Goal: Task Accomplishment & Management: Complete application form

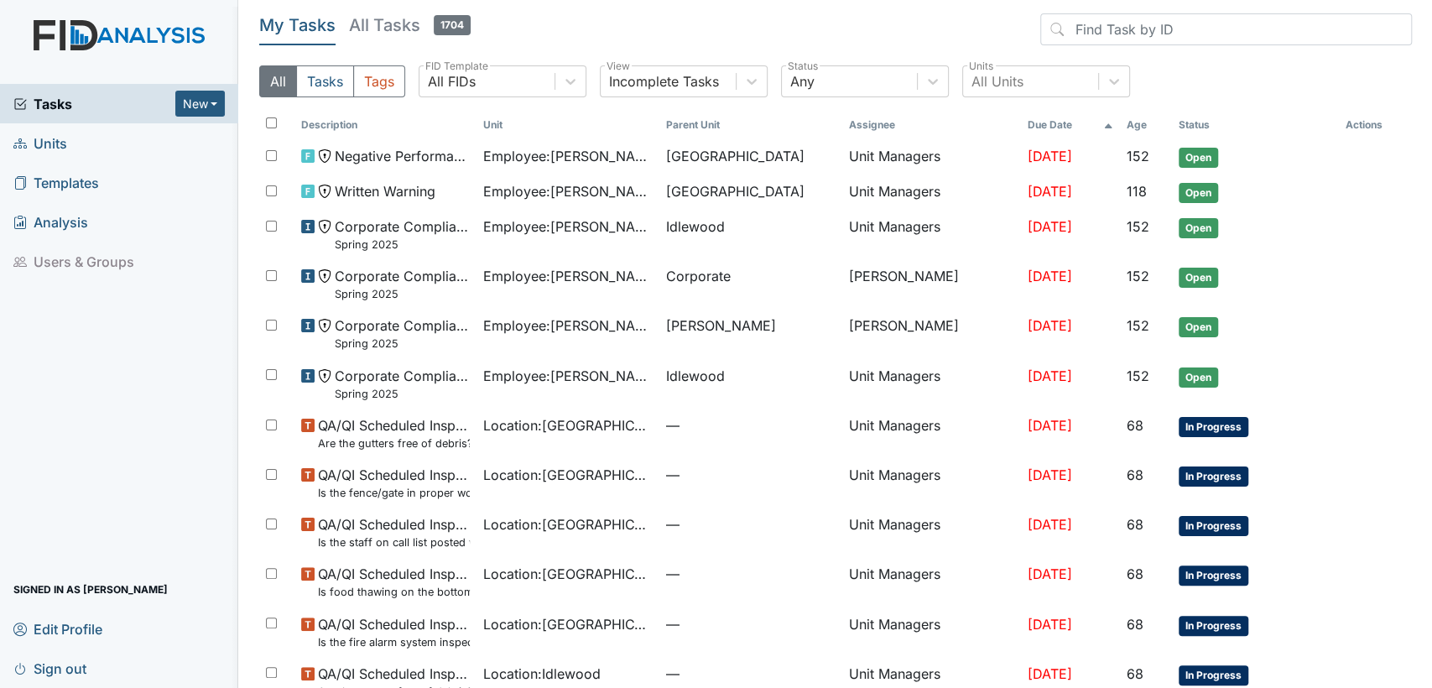
click at [78, 149] on link "Units" at bounding box center [119, 142] width 238 height 39
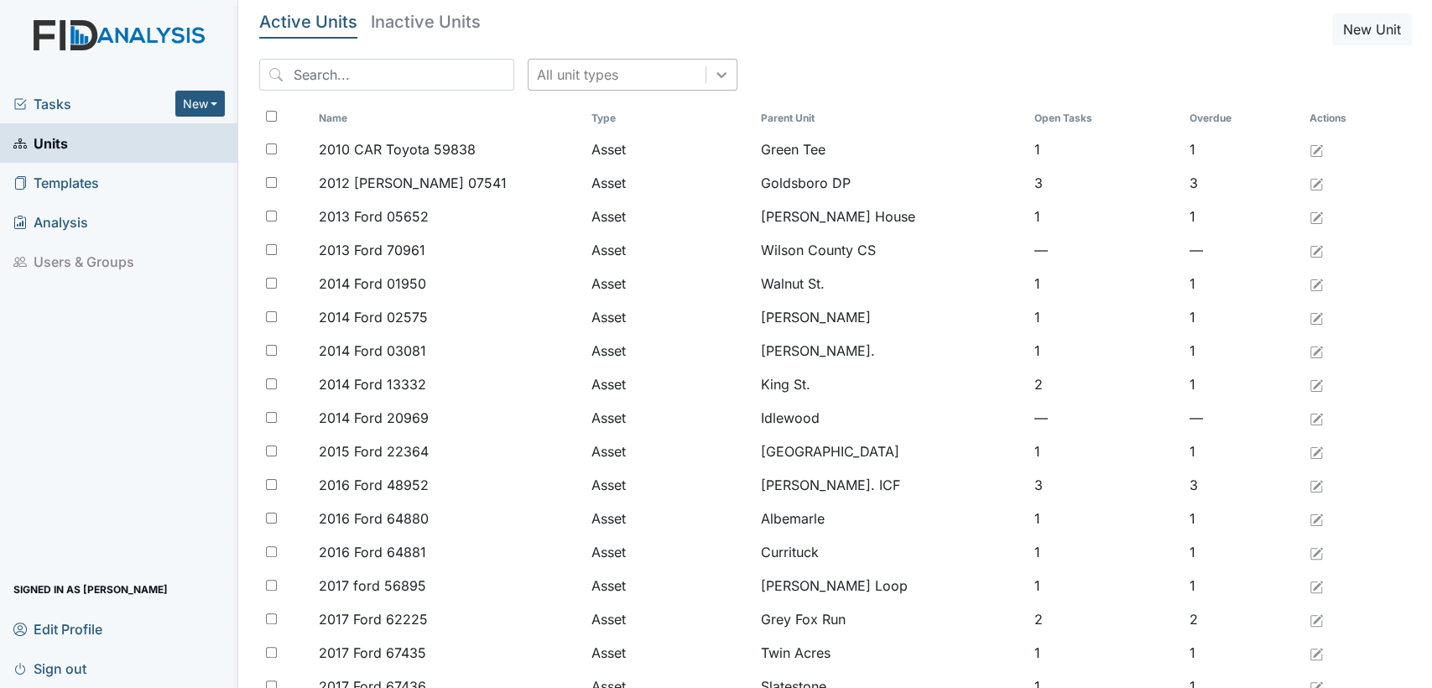
click at [713, 72] on icon at bounding box center [721, 74] width 17 height 17
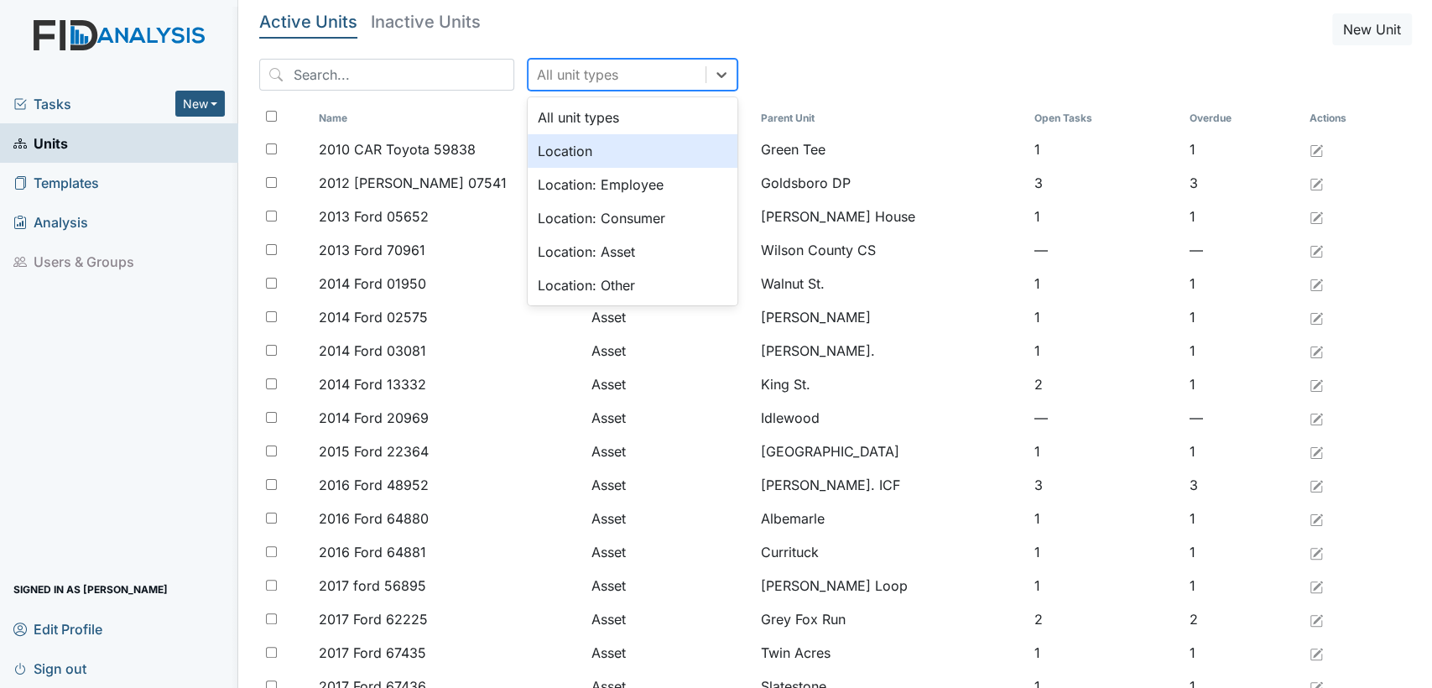
click at [672, 157] on div "Location" at bounding box center [633, 151] width 210 height 34
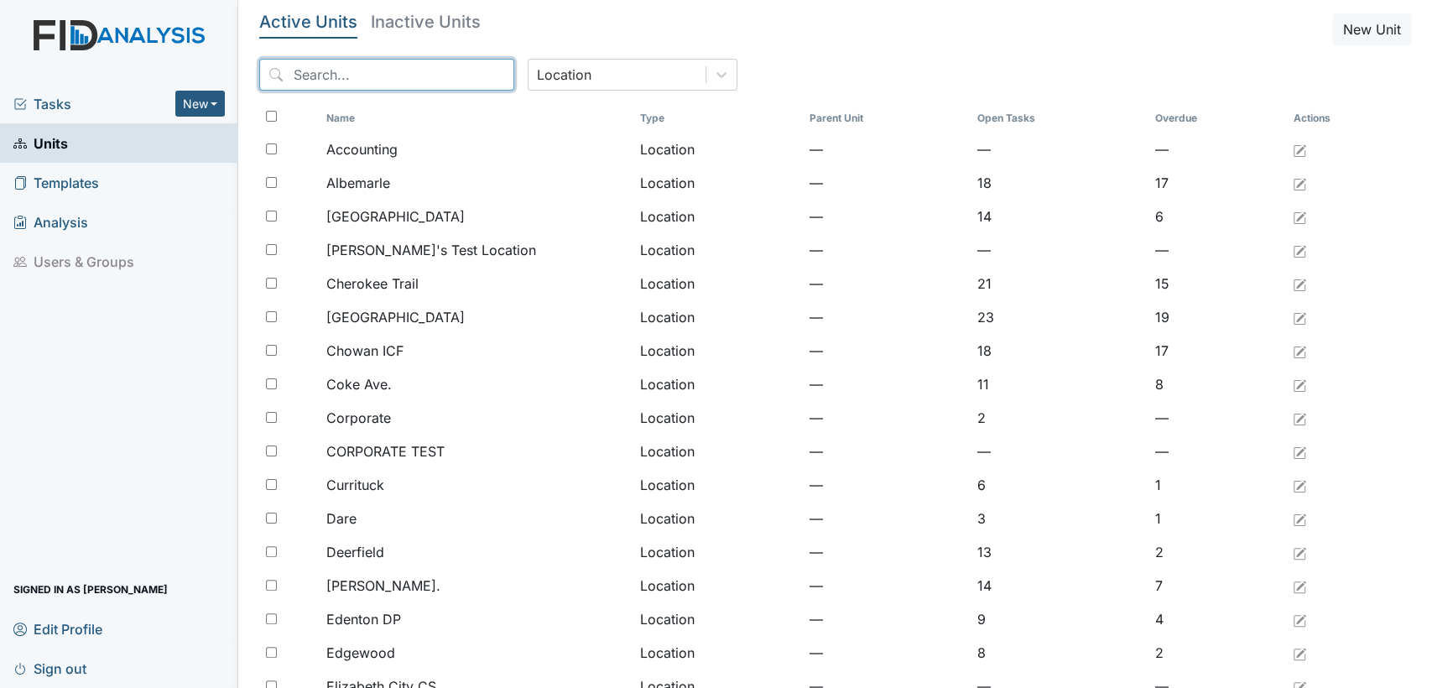
click at [316, 76] on input "search" at bounding box center [386, 75] width 255 height 32
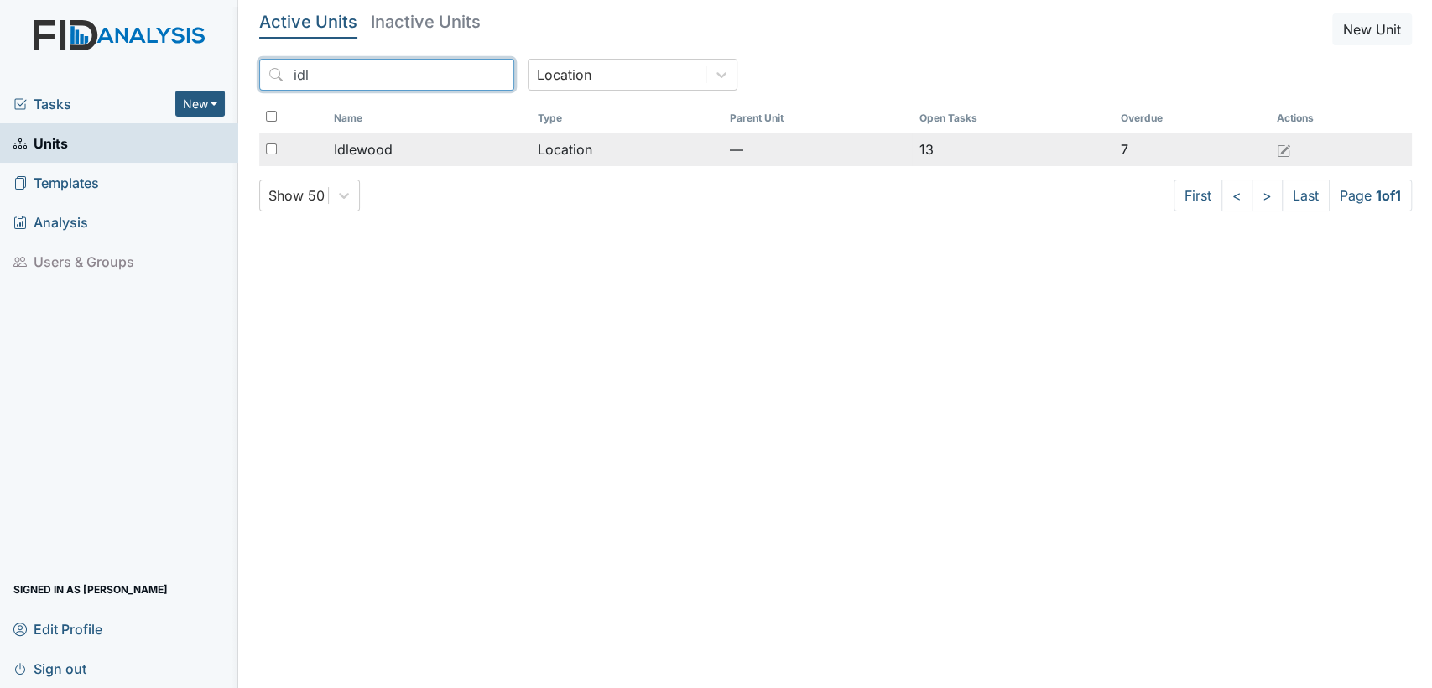
type input "idl"
click at [393, 150] on div "Idlewood" at bounding box center [429, 149] width 190 height 20
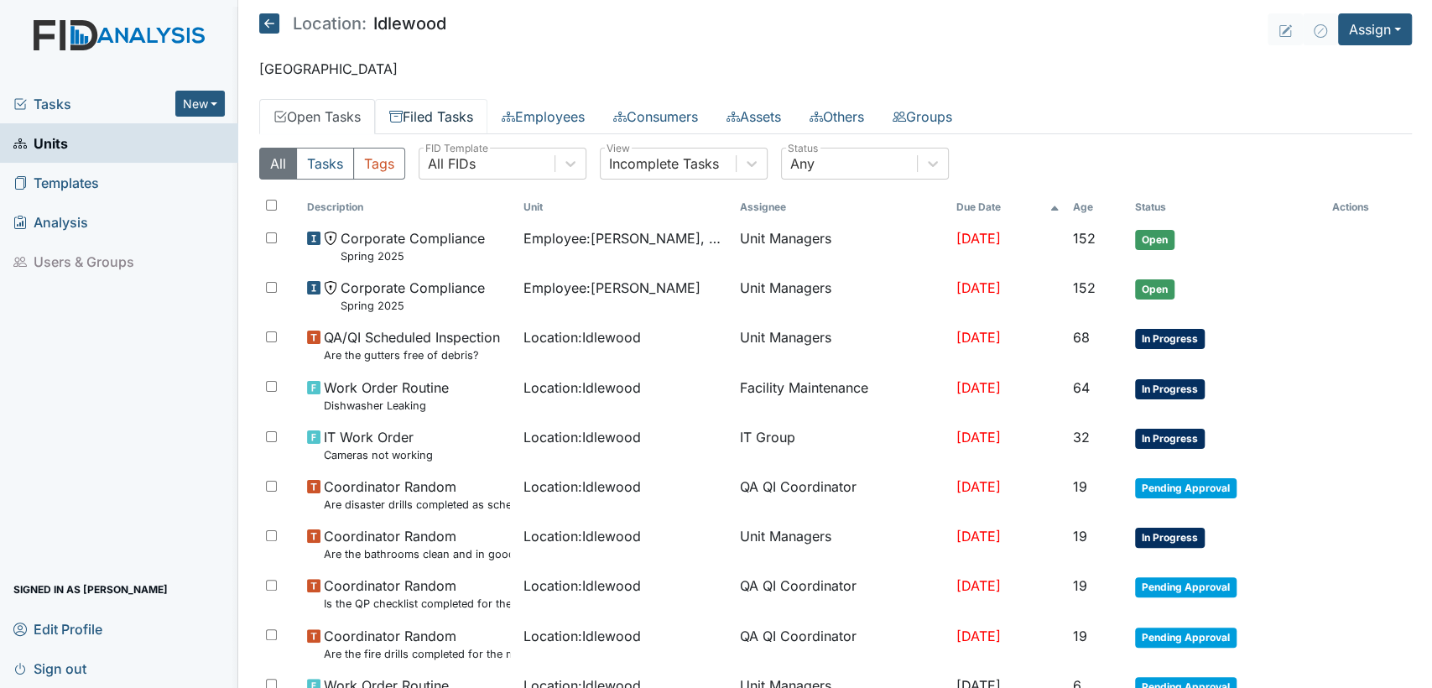
click at [430, 103] on link "Filed Tasks" at bounding box center [431, 116] width 112 height 35
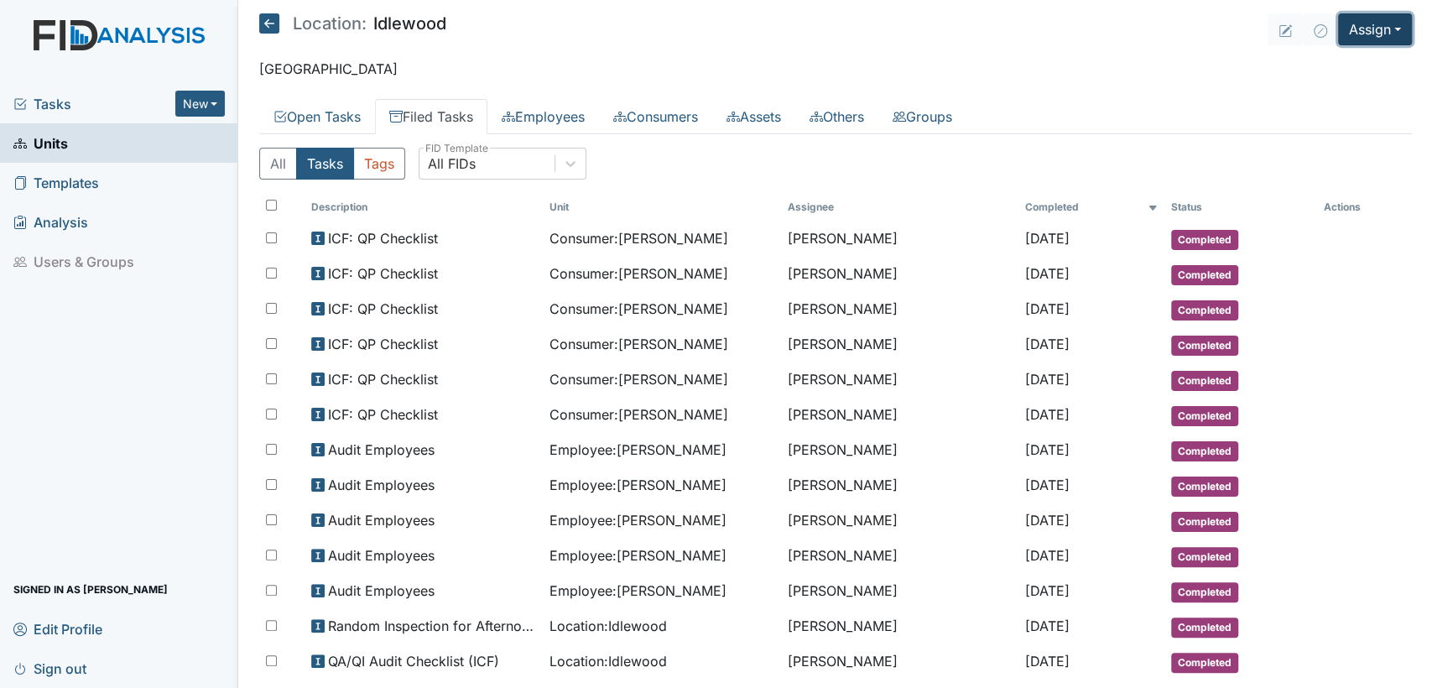
click at [1396, 34] on button "Assign" at bounding box center [1375, 29] width 74 height 32
click at [1364, 91] on link "Assign Inspection" at bounding box center [1335, 94] width 151 height 27
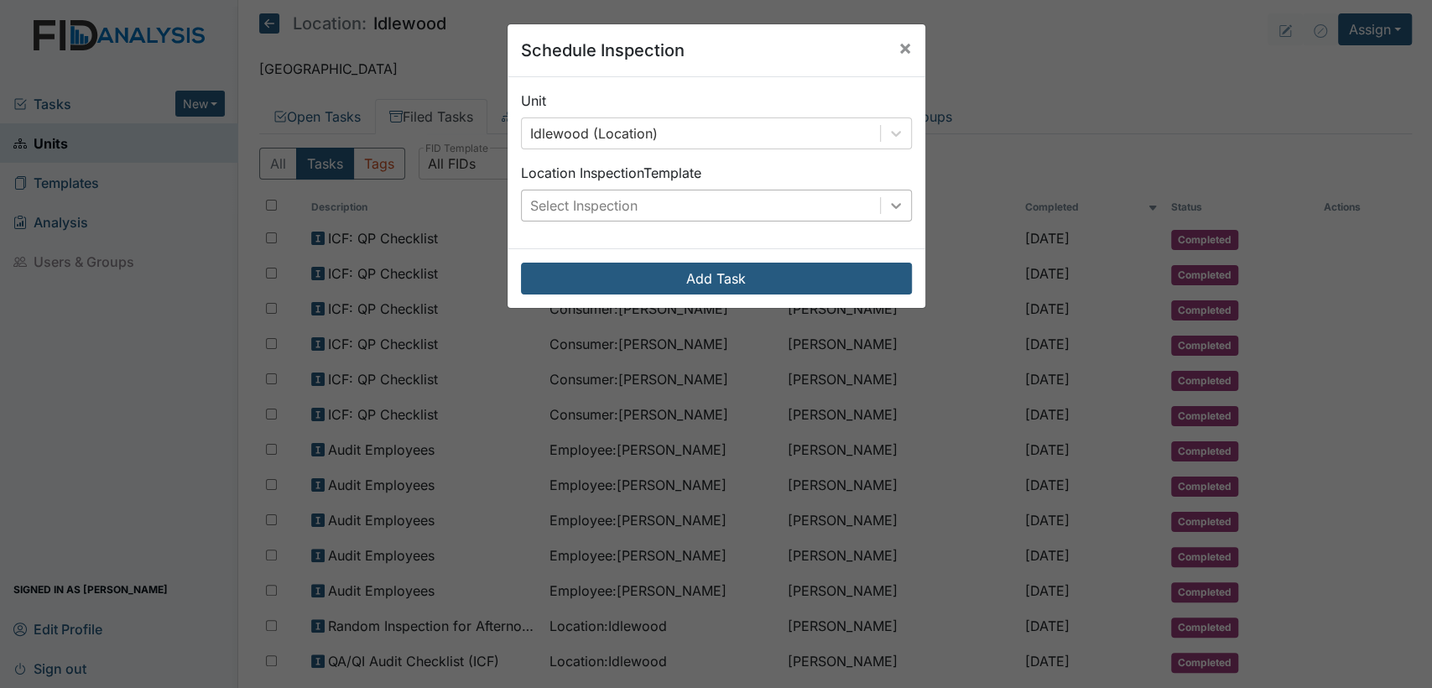
click at [888, 209] on icon at bounding box center [896, 205] width 17 height 17
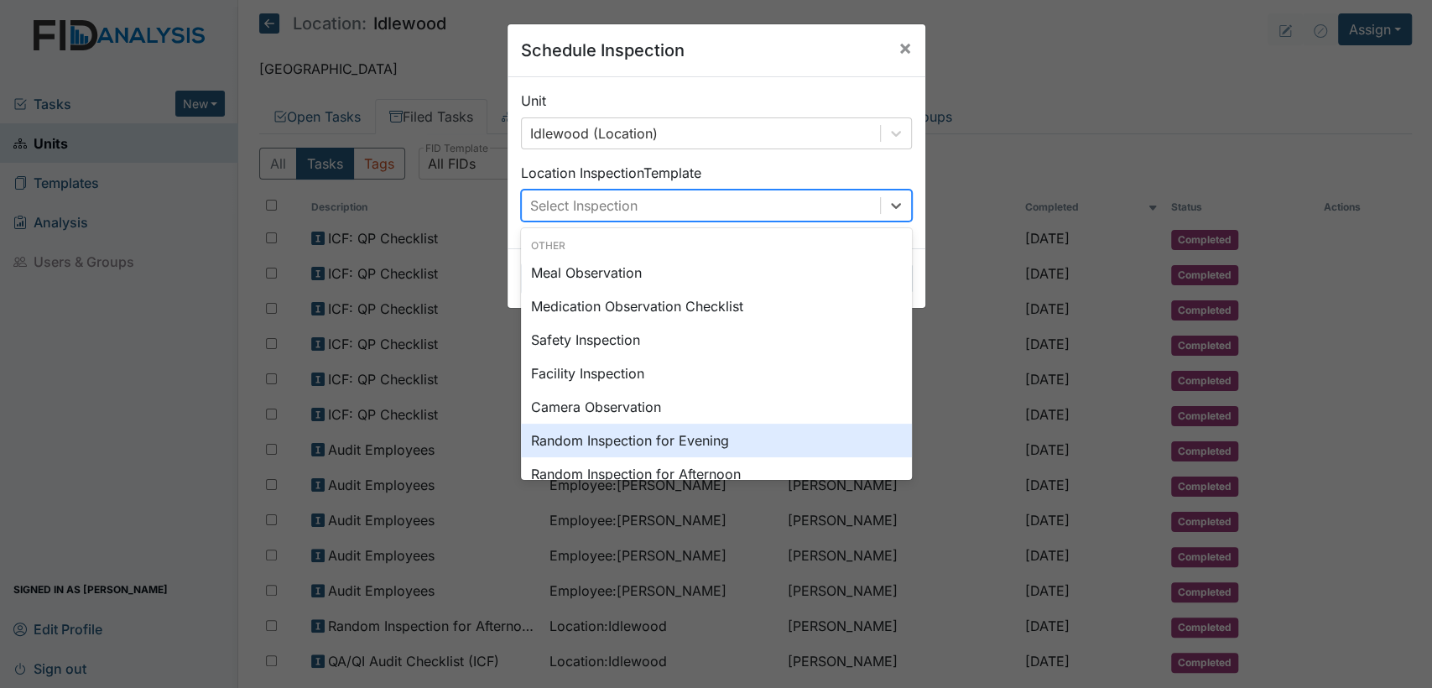
click at [772, 438] on div "Random Inspection for Evening" at bounding box center [716, 441] width 391 height 34
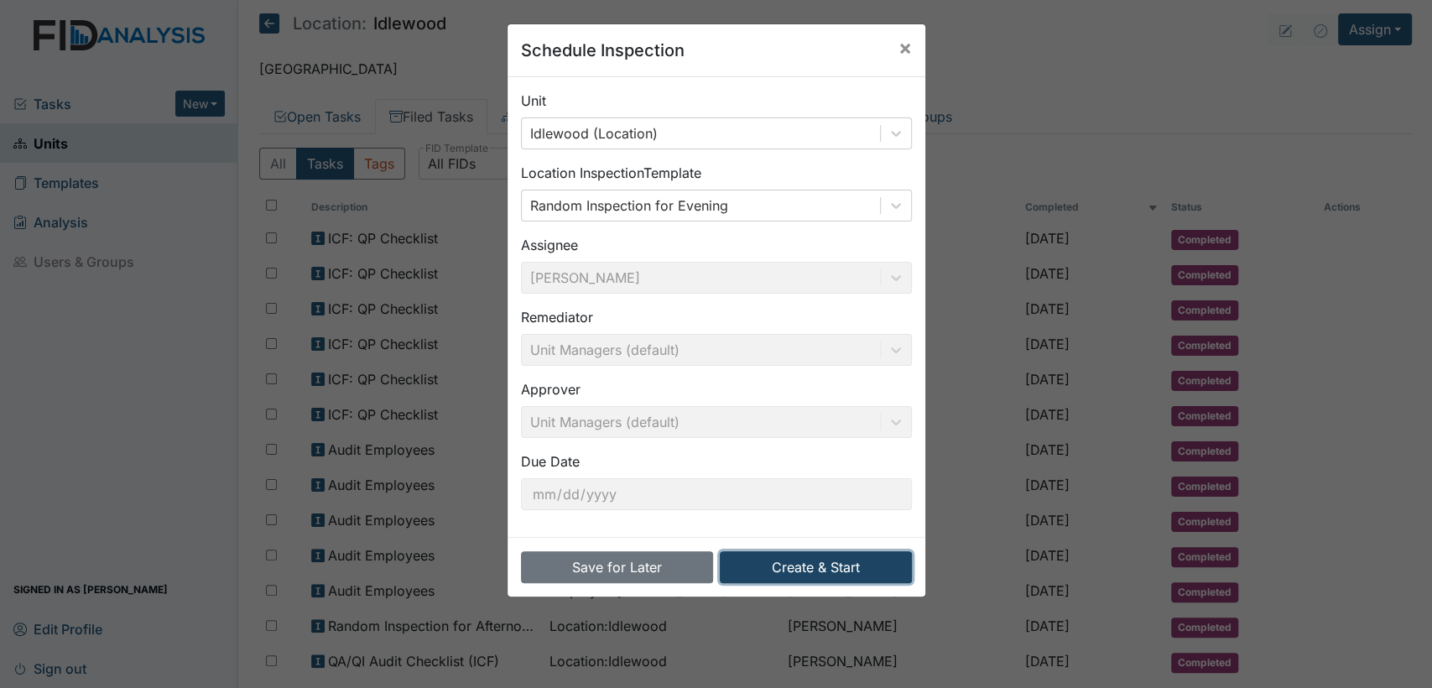
click at [804, 568] on button "Create & Start" at bounding box center [816, 567] width 192 height 32
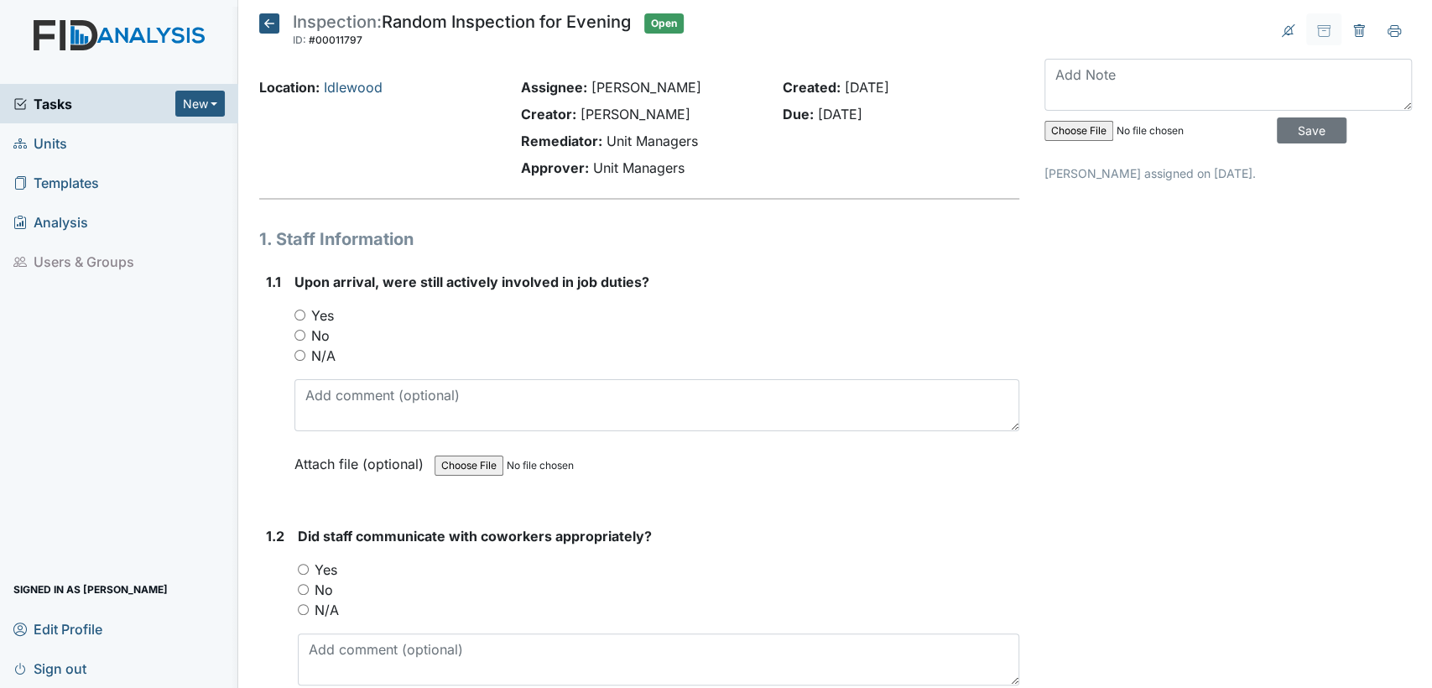
click at [299, 313] on input "Yes" at bounding box center [300, 315] width 11 height 11
radio input "true"
click at [295, 567] on div "1.2 Did staff communicate with coworkers appropriately? You must select one of …" at bounding box center [639, 639] width 760 height 227
click at [302, 564] on input "Yes" at bounding box center [303, 569] width 11 height 11
radio input "true"
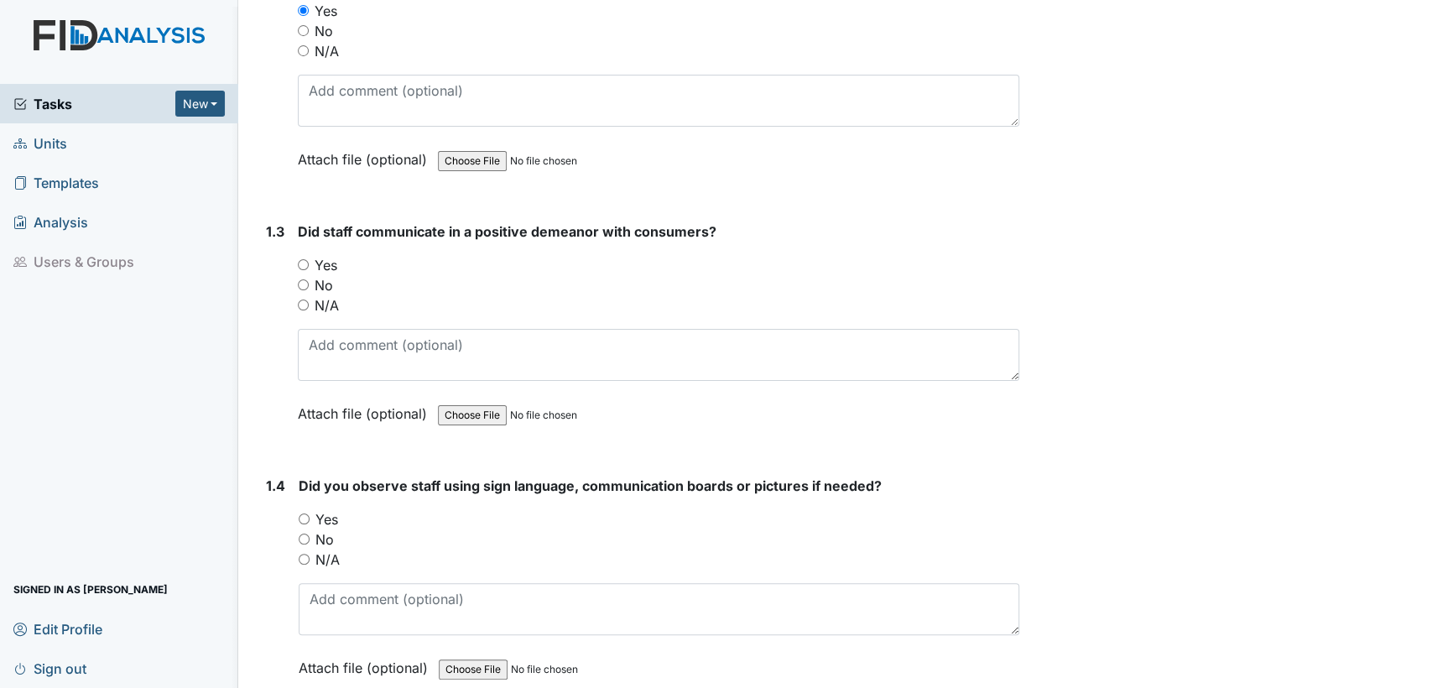
scroll to position [584, 0]
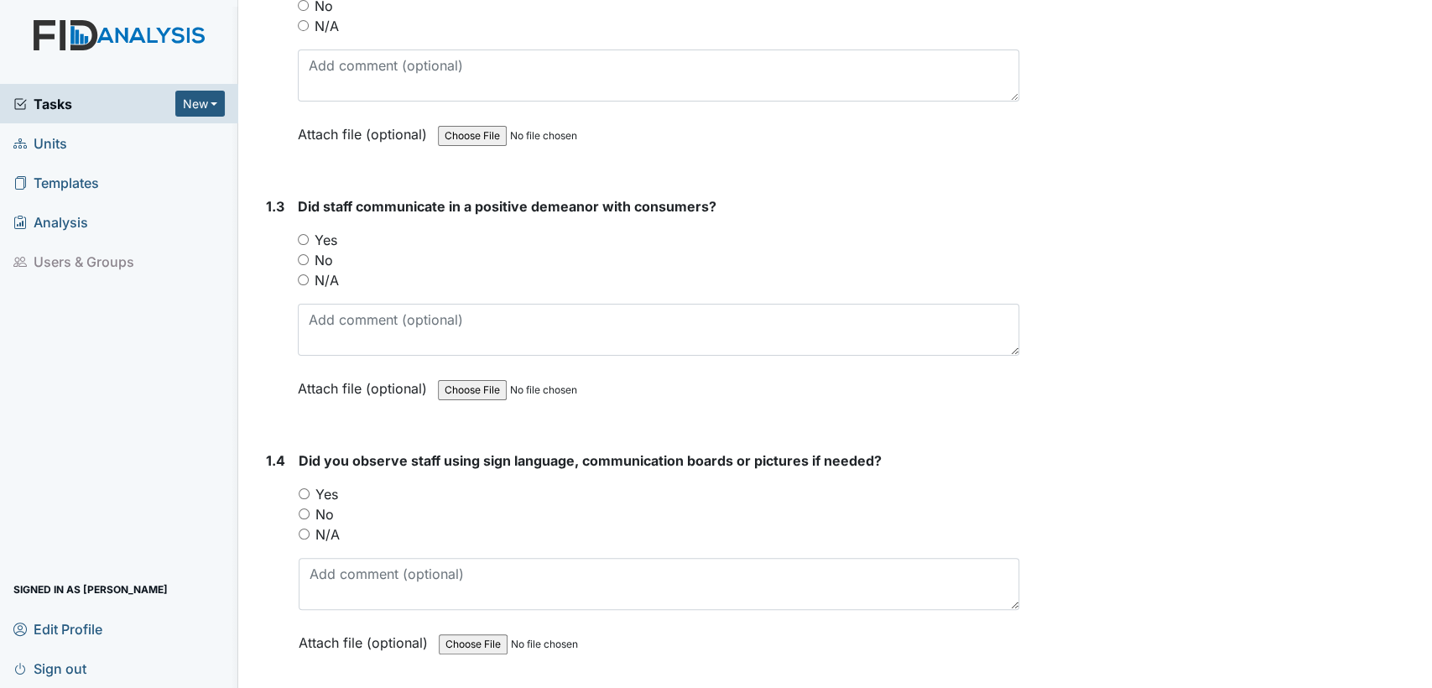
click at [302, 237] on input "Yes" at bounding box center [303, 239] width 11 height 11
radio input "true"
click at [304, 511] on input "No" at bounding box center [304, 514] width 11 height 11
radio input "true"
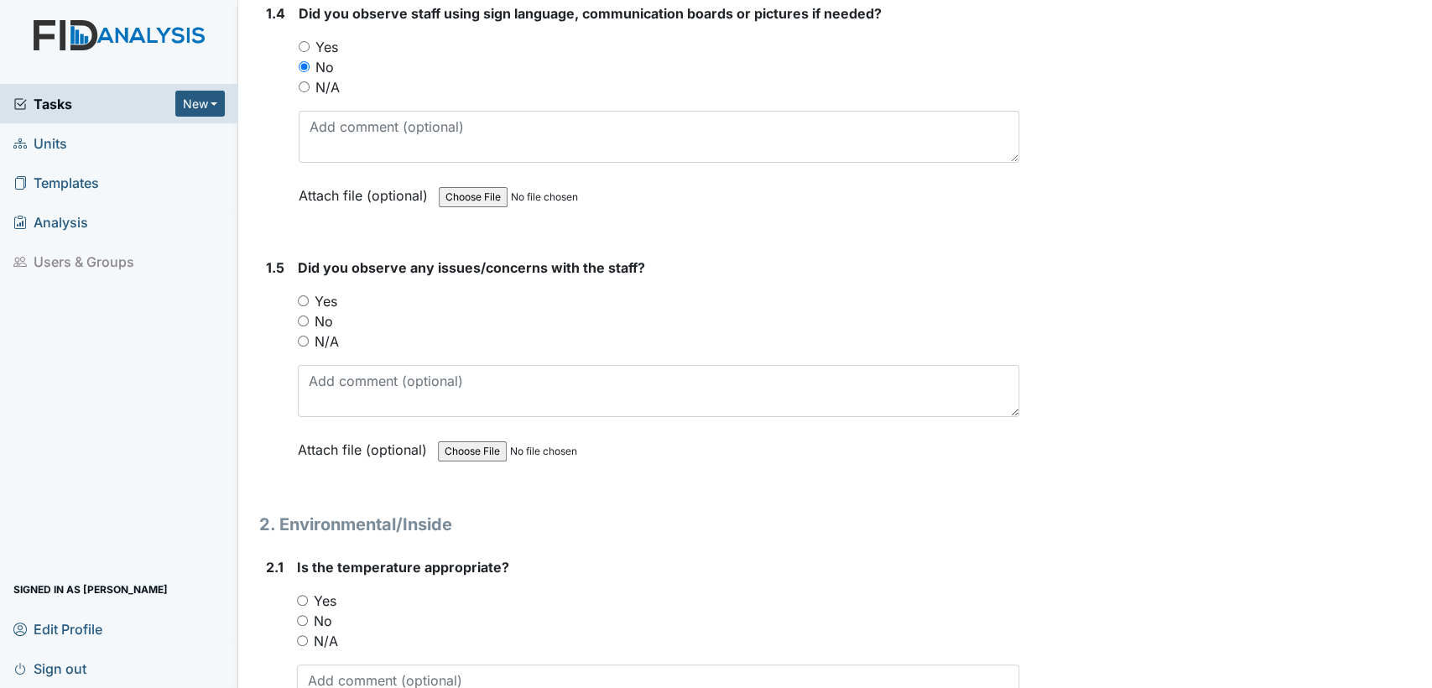
scroll to position [1119, 0]
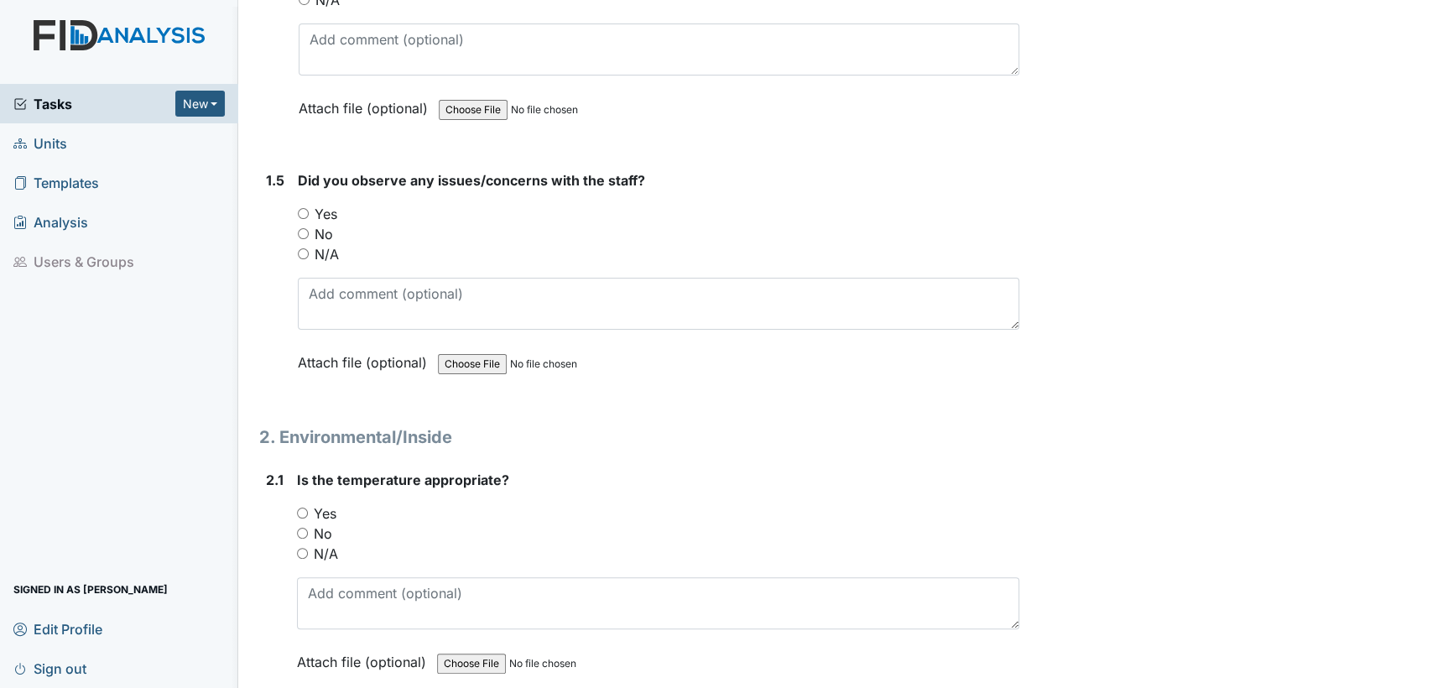
click at [299, 228] on input "No" at bounding box center [303, 233] width 11 height 11
radio input "true"
drag, startPoint x: 298, startPoint y: 508, endPoint x: 337, endPoint y: 526, distance: 43.5
click at [299, 508] on input "Yes" at bounding box center [302, 513] width 11 height 11
radio input "true"
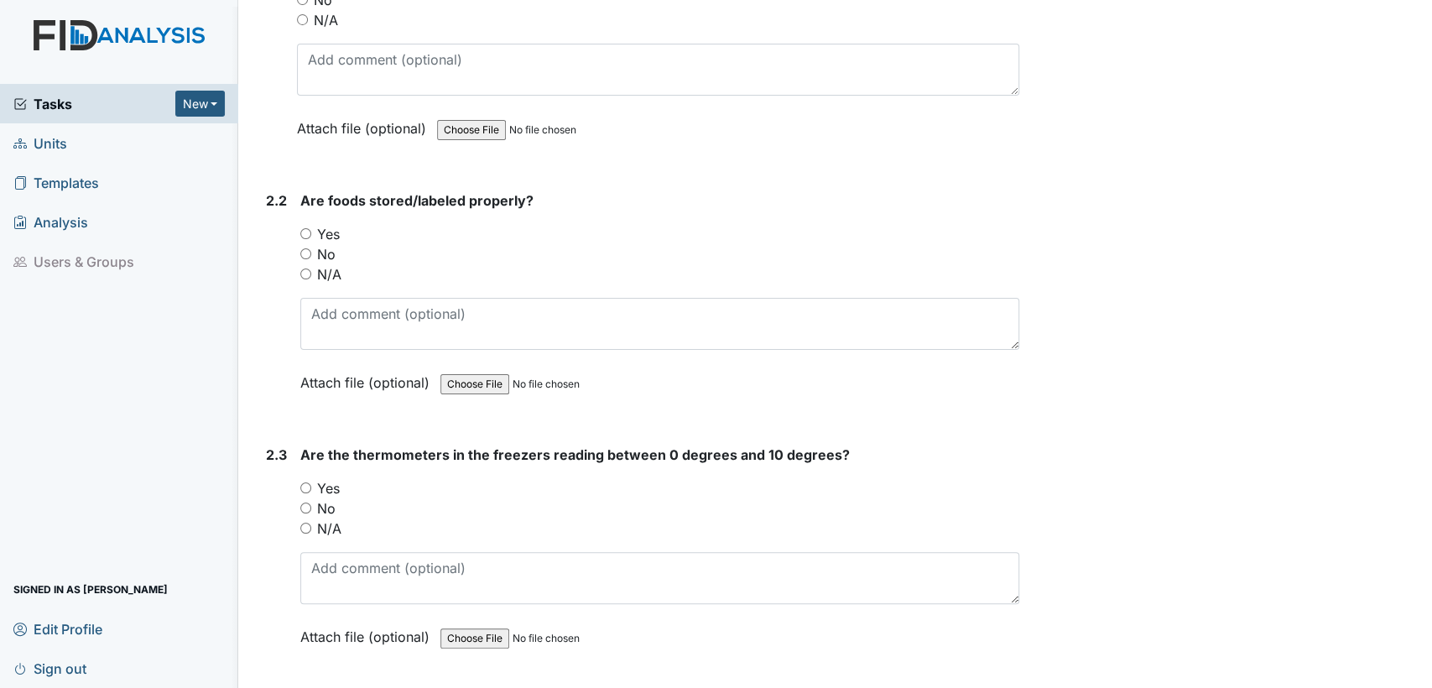
scroll to position [1703, 0]
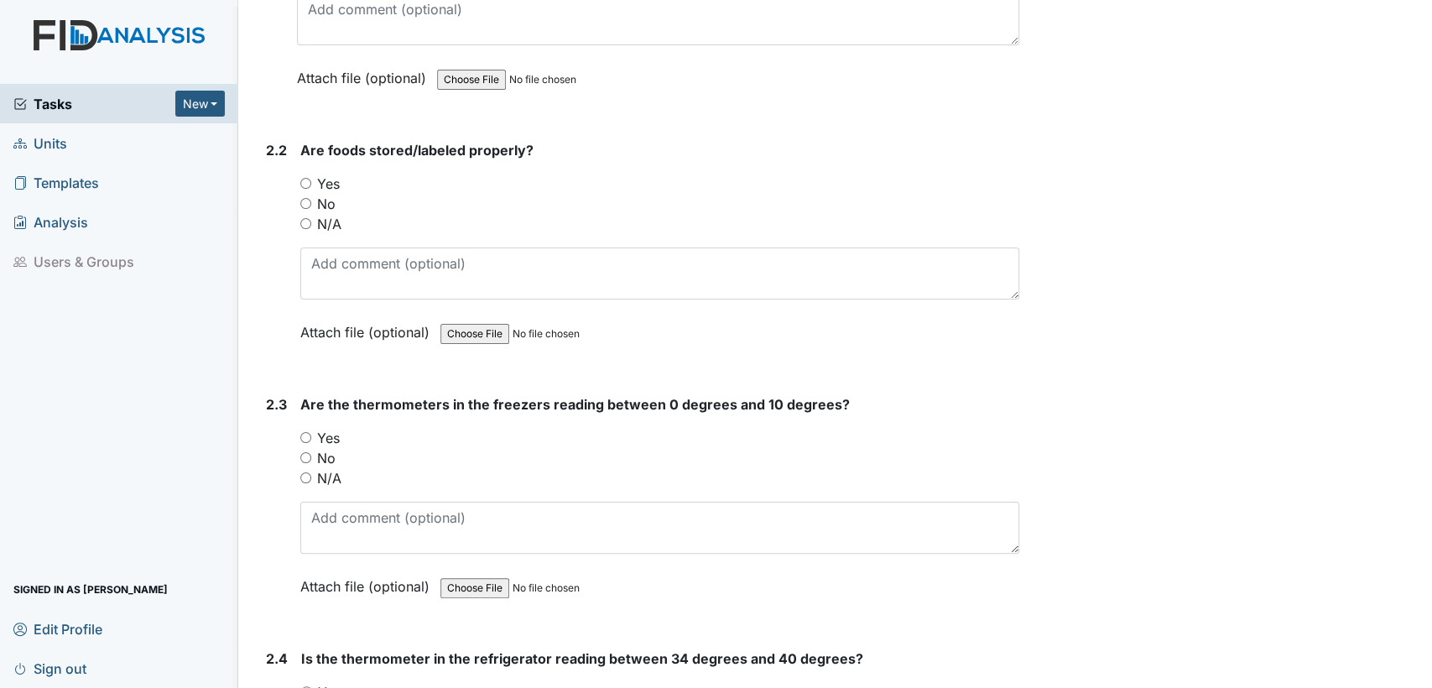
click at [309, 180] on input "Yes" at bounding box center [305, 183] width 11 height 11
radio input "true"
click at [307, 432] on input "Yes" at bounding box center [305, 437] width 11 height 11
radio input "true"
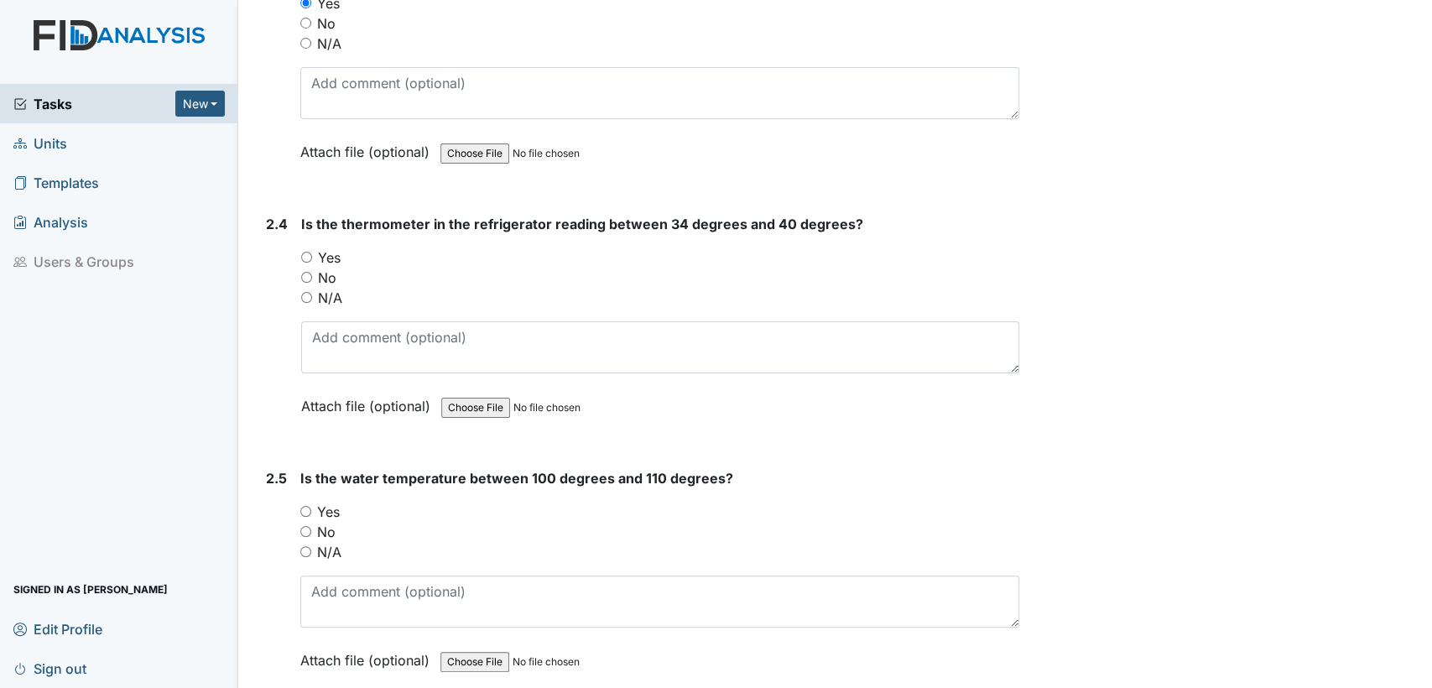
scroll to position [2199, 0]
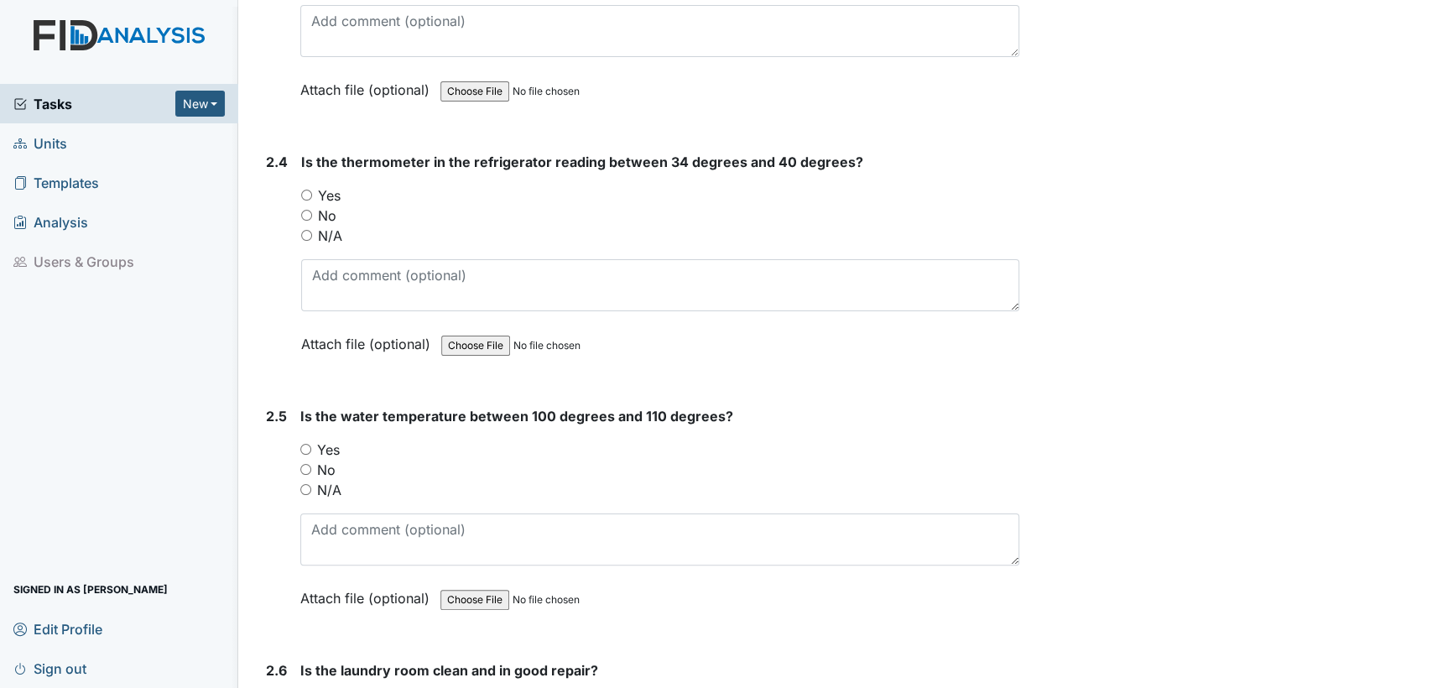
click at [305, 193] on div "Yes" at bounding box center [660, 195] width 718 height 20
click at [308, 190] on input "Yes" at bounding box center [306, 195] width 11 height 11
radio input "true"
click at [307, 444] on input "Yes" at bounding box center [305, 449] width 11 height 11
radio input "true"
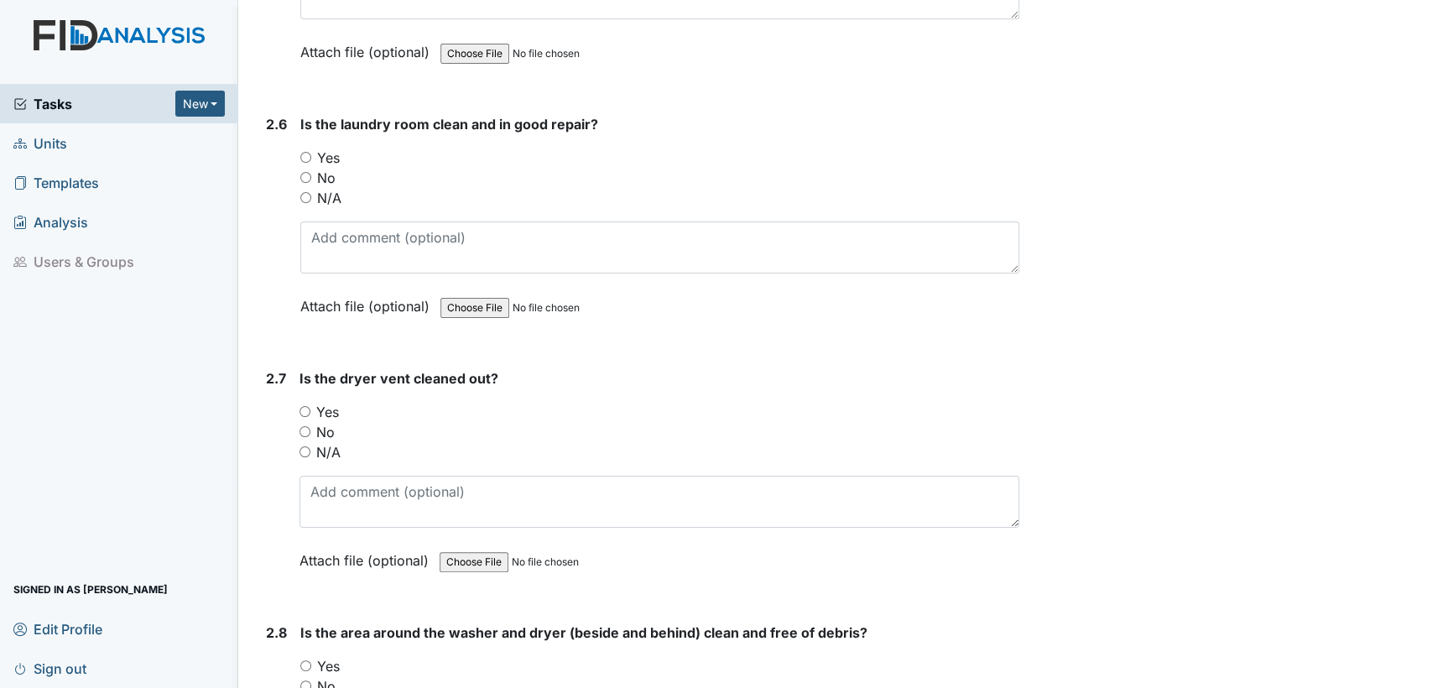
scroll to position [2771, 0]
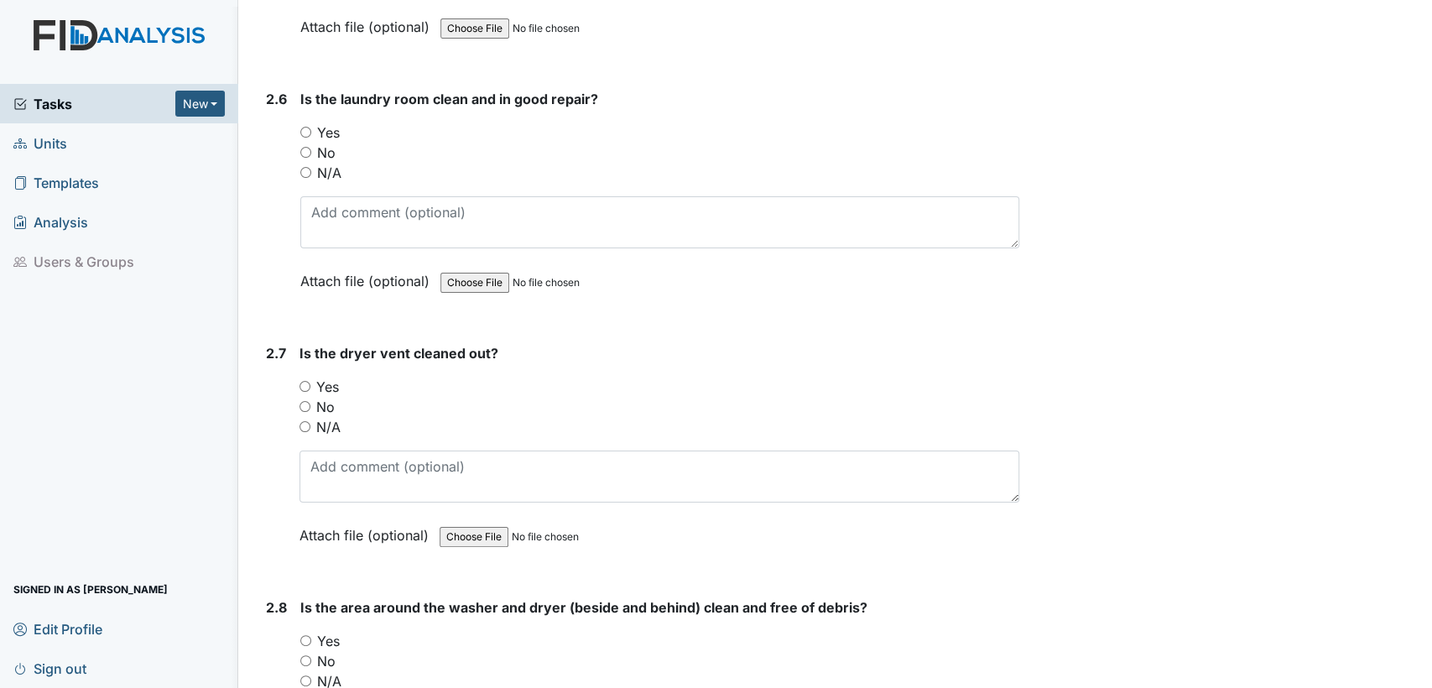
click at [305, 127] on input "Yes" at bounding box center [305, 132] width 11 height 11
radio input "true"
click at [305, 381] on input "Yes" at bounding box center [305, 386] width 11 height 11
radio input "true"
click at [305, 635] on input "Yes" at bounding box center [305, 640] width 11 height 11
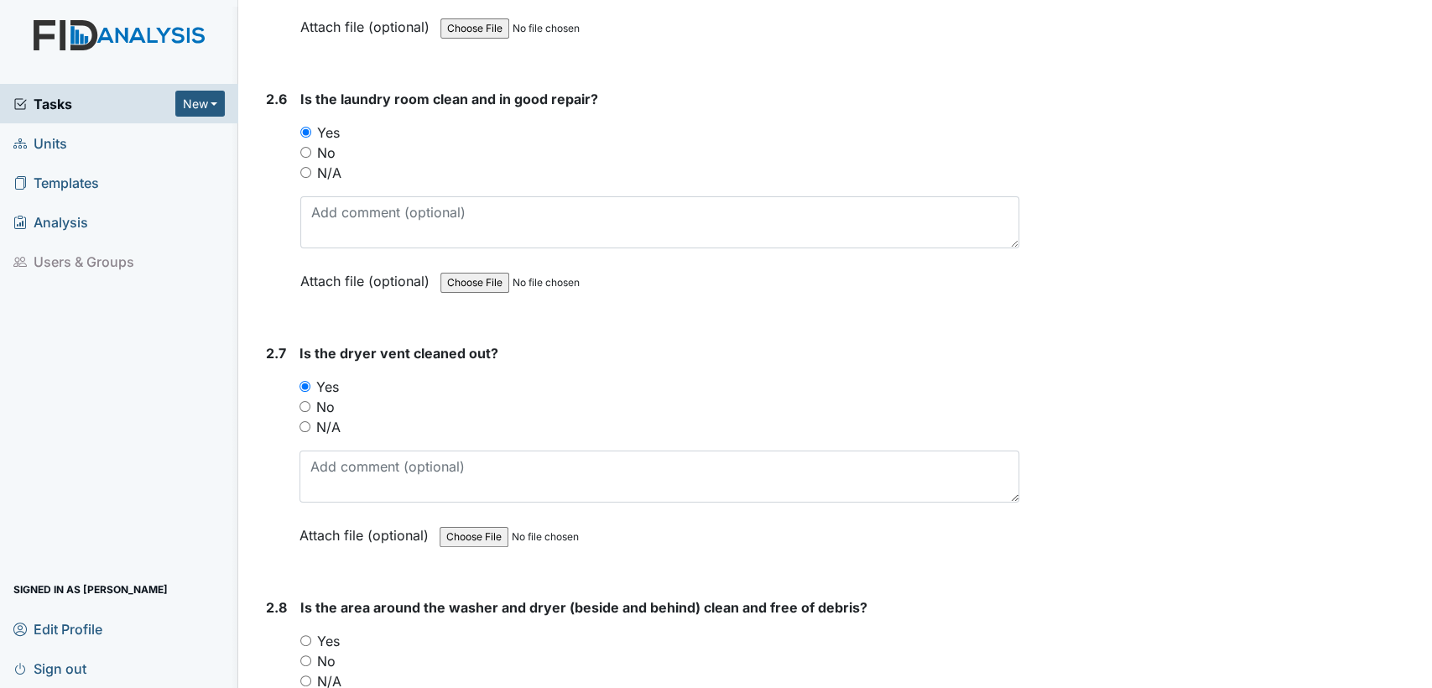
radio input "true"
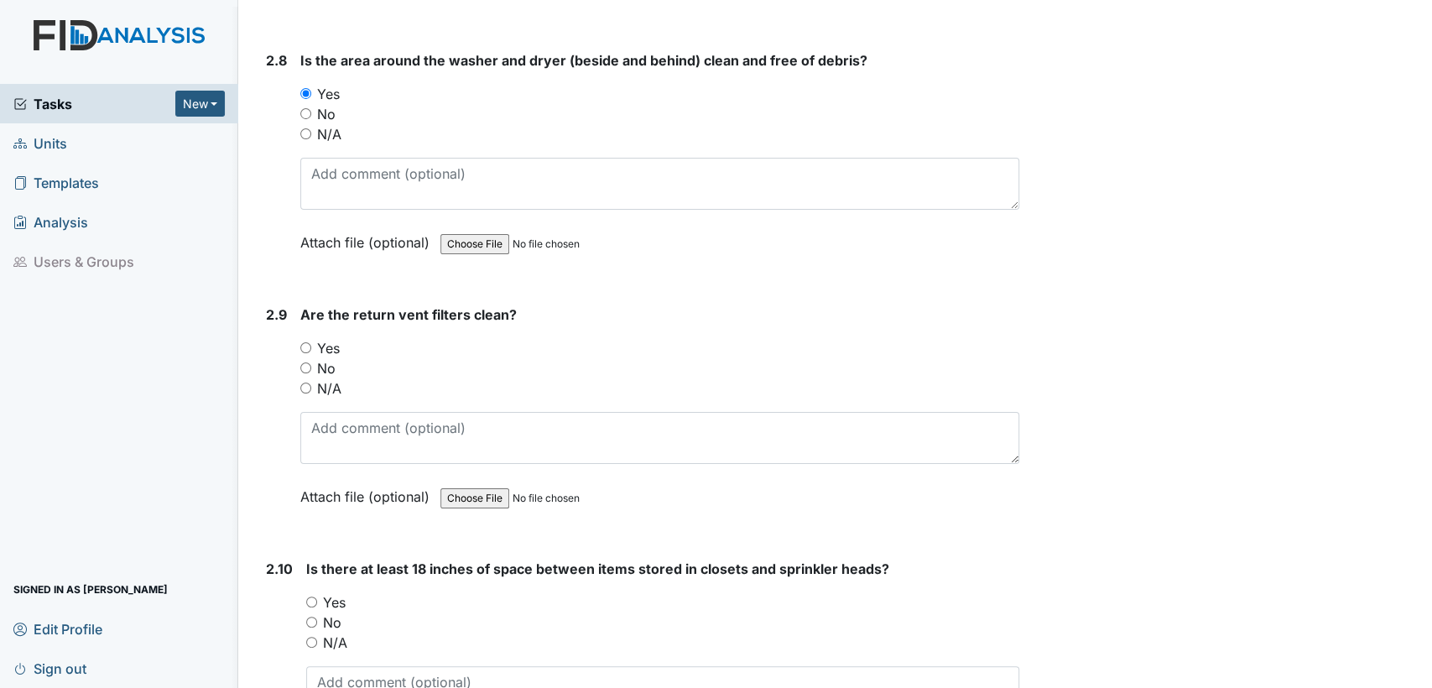
scroll to position [3430, 0]
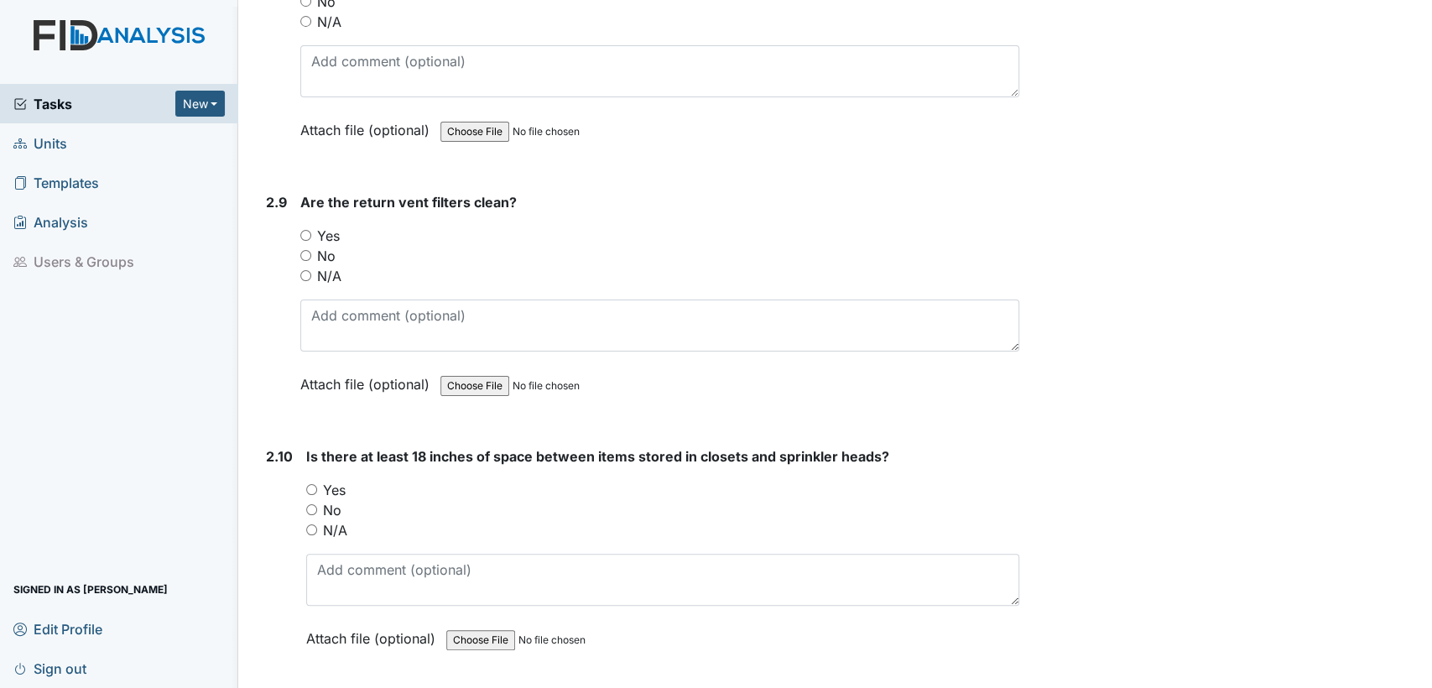
click at [305, 230] on input "Yes" at bounding box center [305, 235] width 11 height 11
radio input "true"
click at [311, 524] on input "N/A" at bounding box center [311, 529] width 11 height 11
radio input "true"
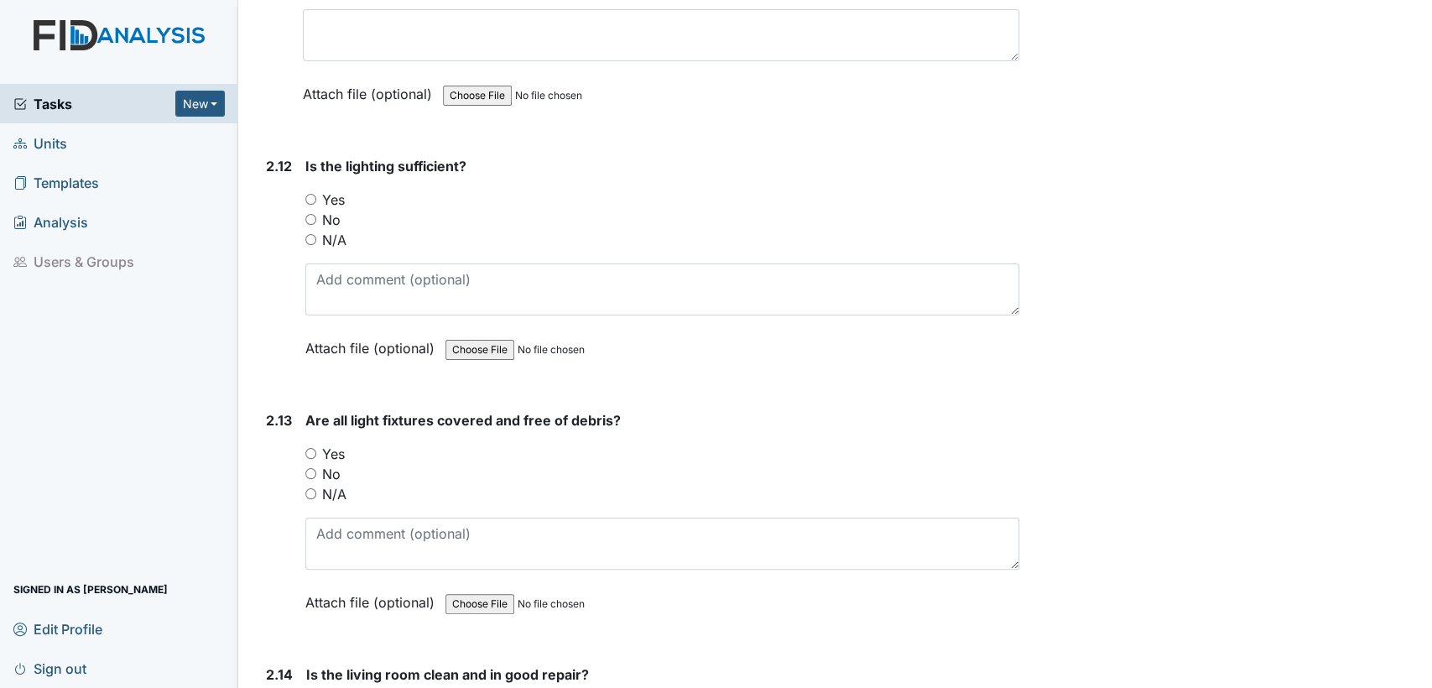
scroll to position [4189, 0]
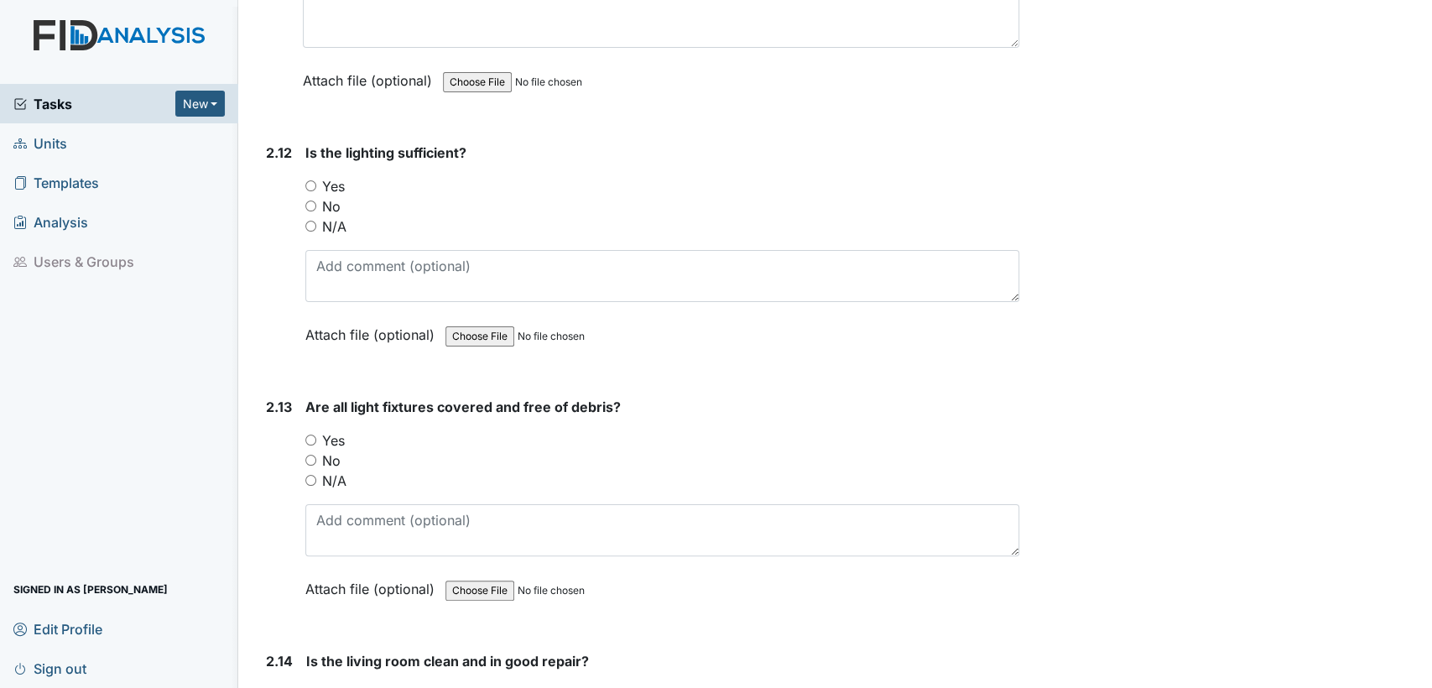
click at [311, 180] on input "Yes" at bounding box center [310, 185] width 11 height 11
radio input "true"
click at [310, 435] on input "Yes" at bounding box center [310, 440] width 11 height 11
radio input "true"
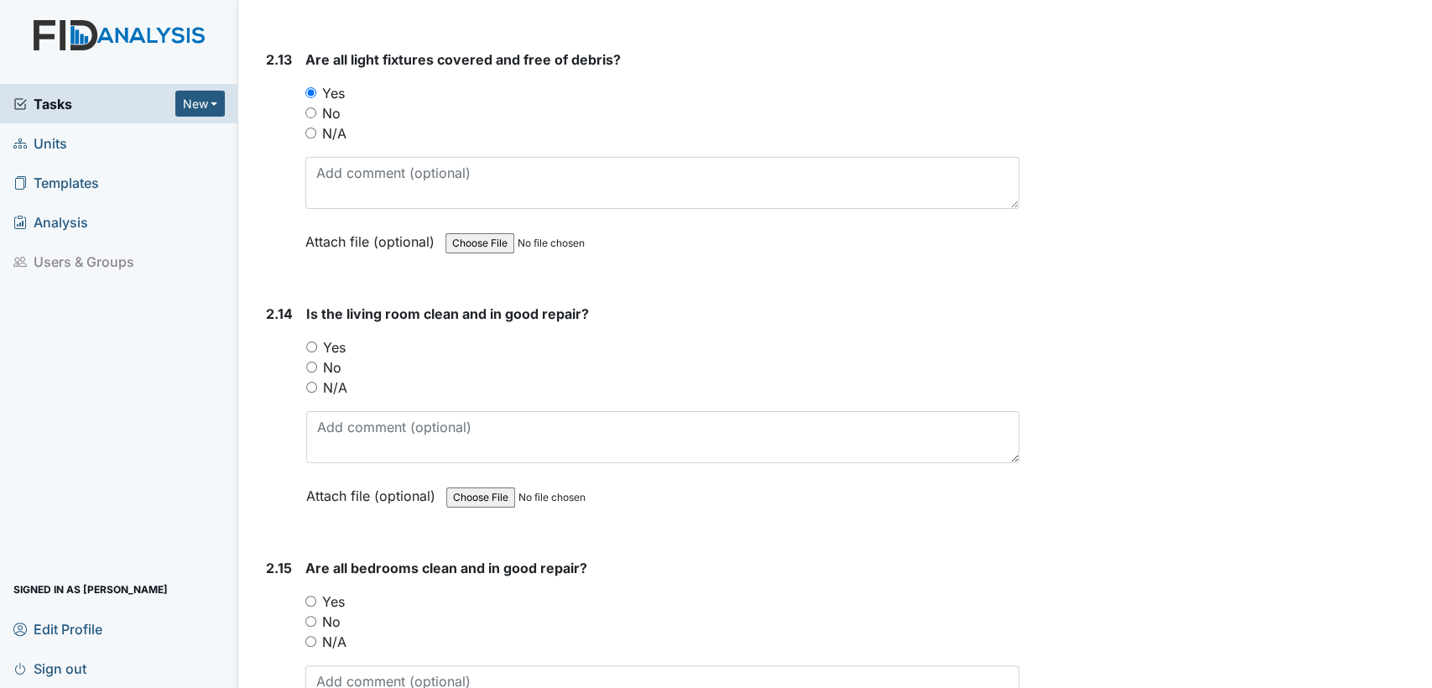
scroll to position [4710, 0]
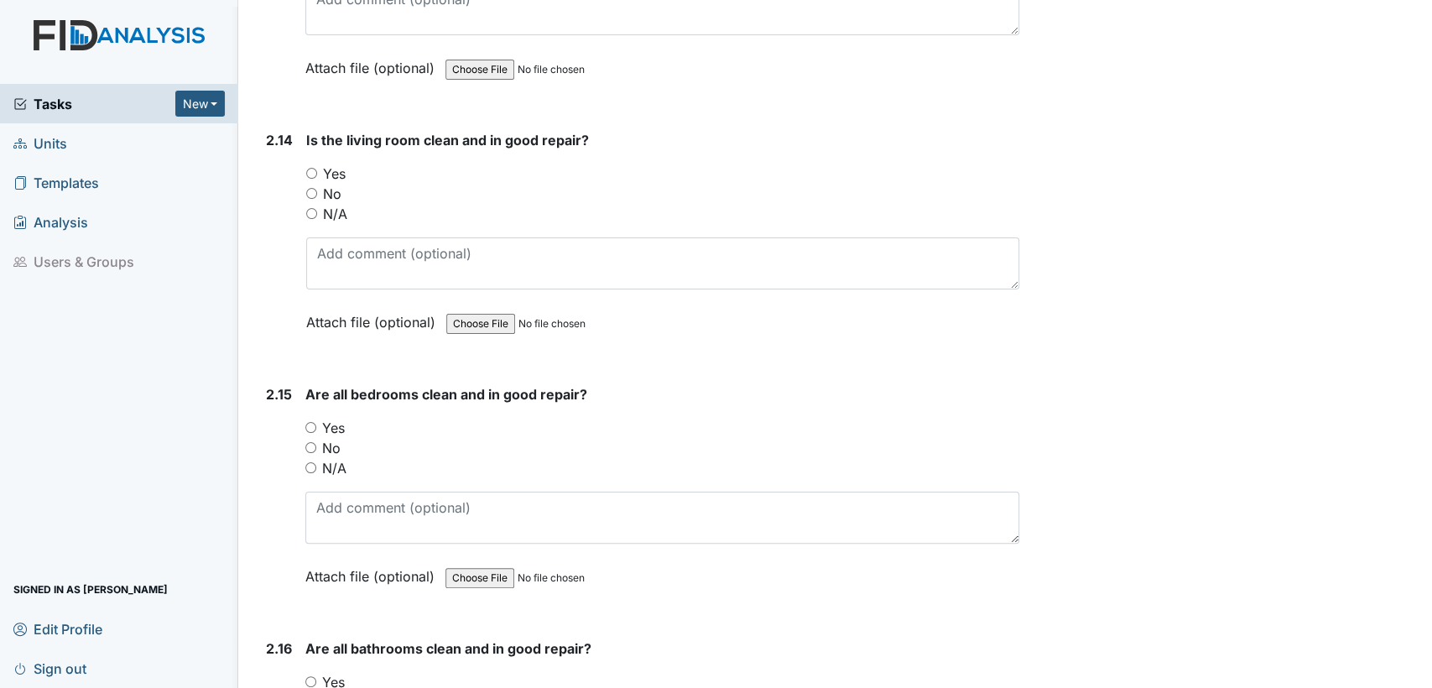
click at [309, 168] on input "Yes" at bounding box center [311, 173] width 11 height 11
radio input "true"
click at [309, 422] on input "Yes" at bounding box center [310, 427] width 11 height 11
radio input "true"
click at [310, 676] on input "Yes" at bounding box center [310, 681] width 11 height 11
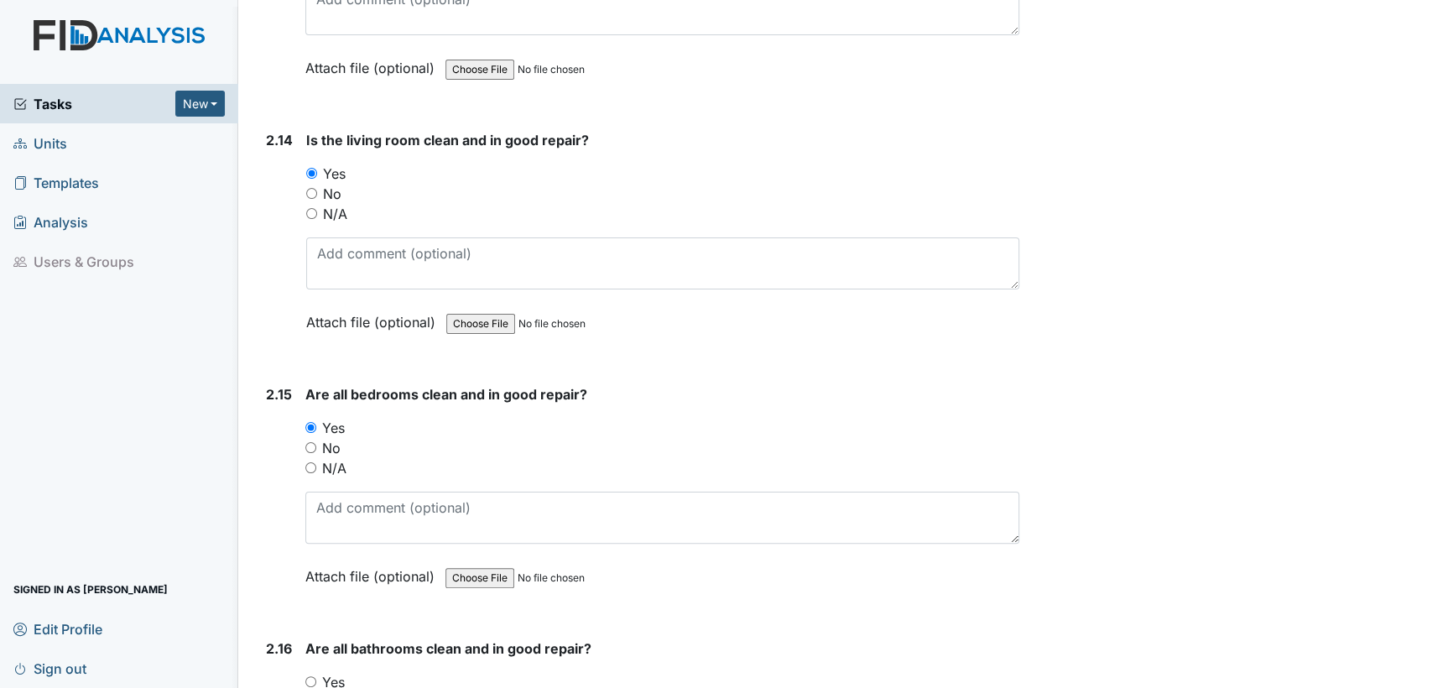
radio input "true"
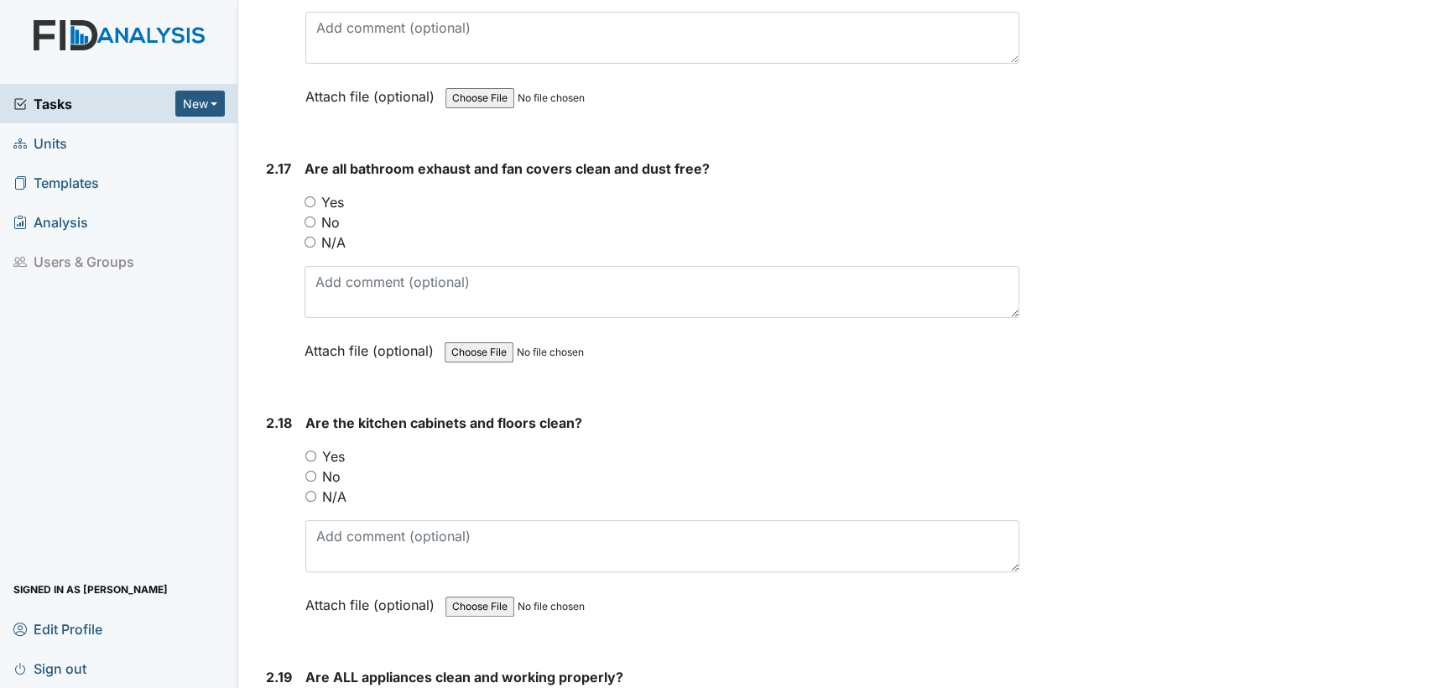
scroll to position [5456, 0]
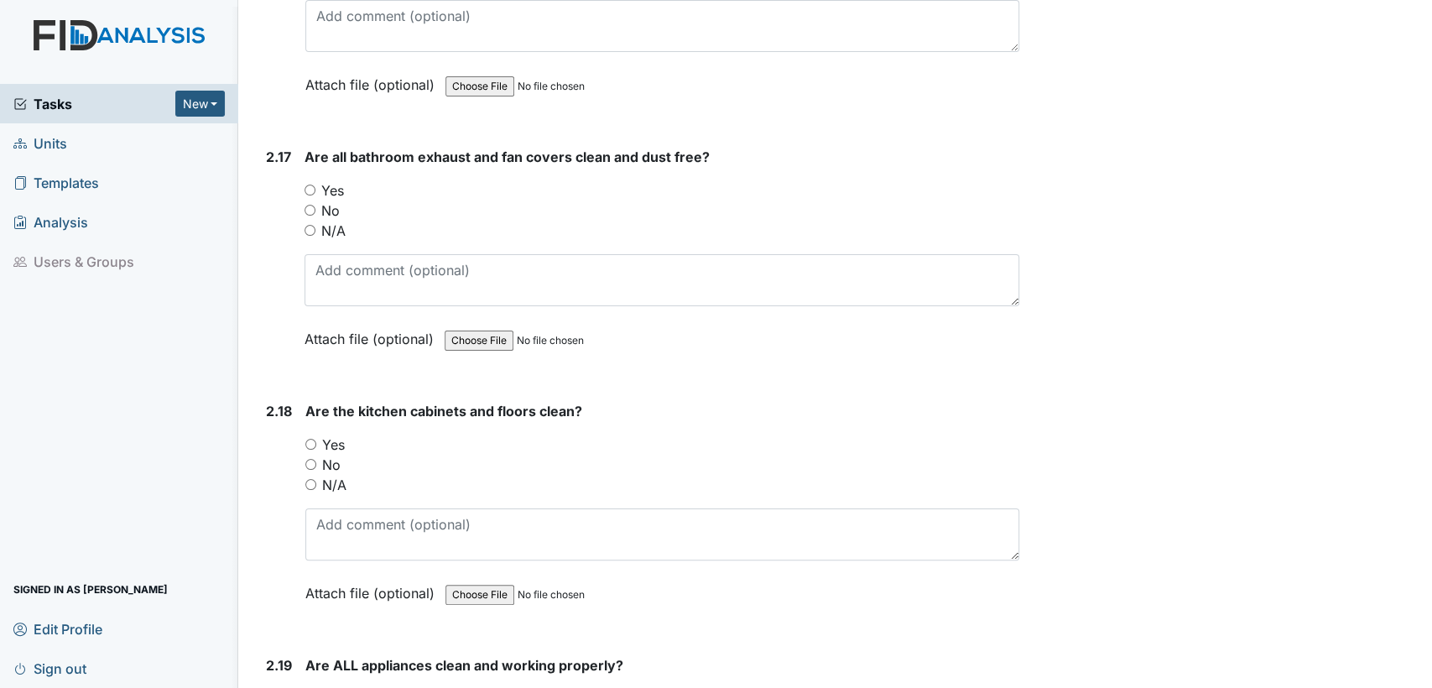
click at [309, 185] on input "Yes" at bounding box center [310, 190] width 11 height 11
radio input "true"
click at [314, 439] on input "Yes" at bounding box center [310, 444] width 11 height 11
radio input "true"
click at [308, 687] on input "Yes" at bounding box center [310, 698] width 11 height 11
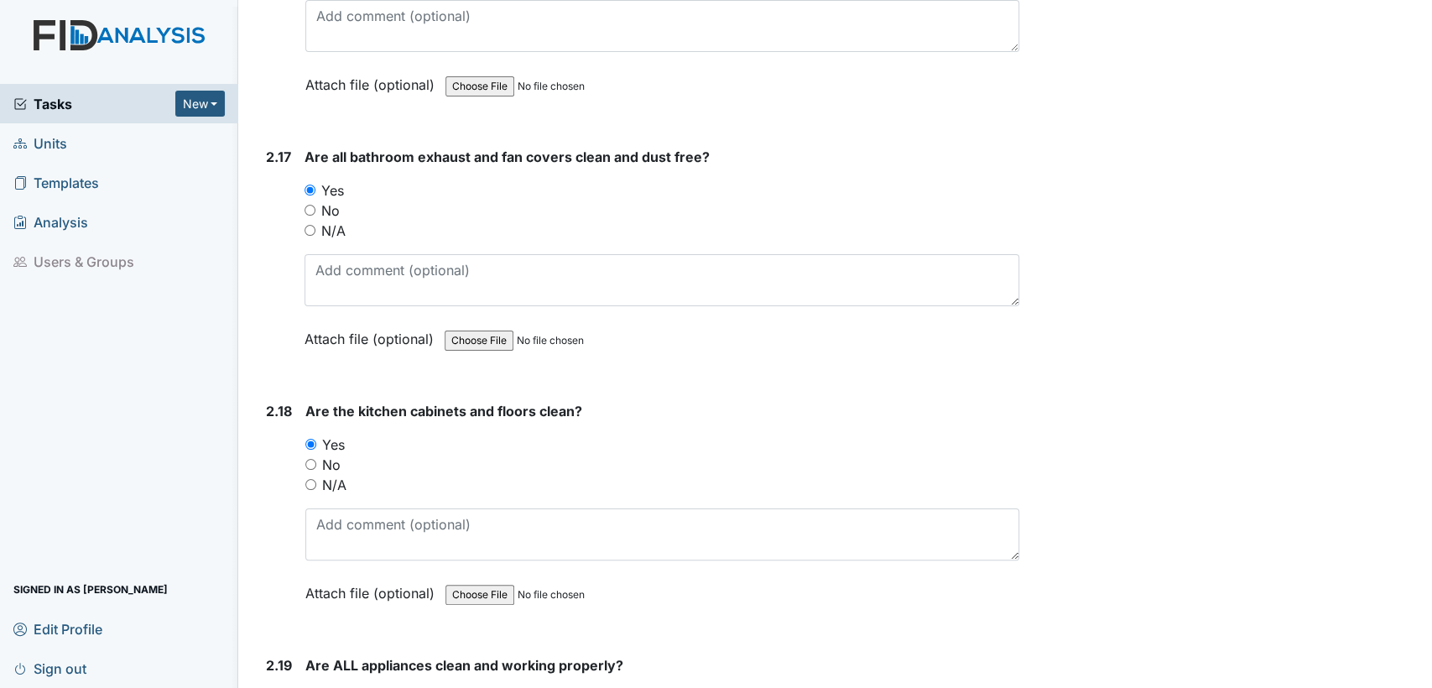
radio input "true"
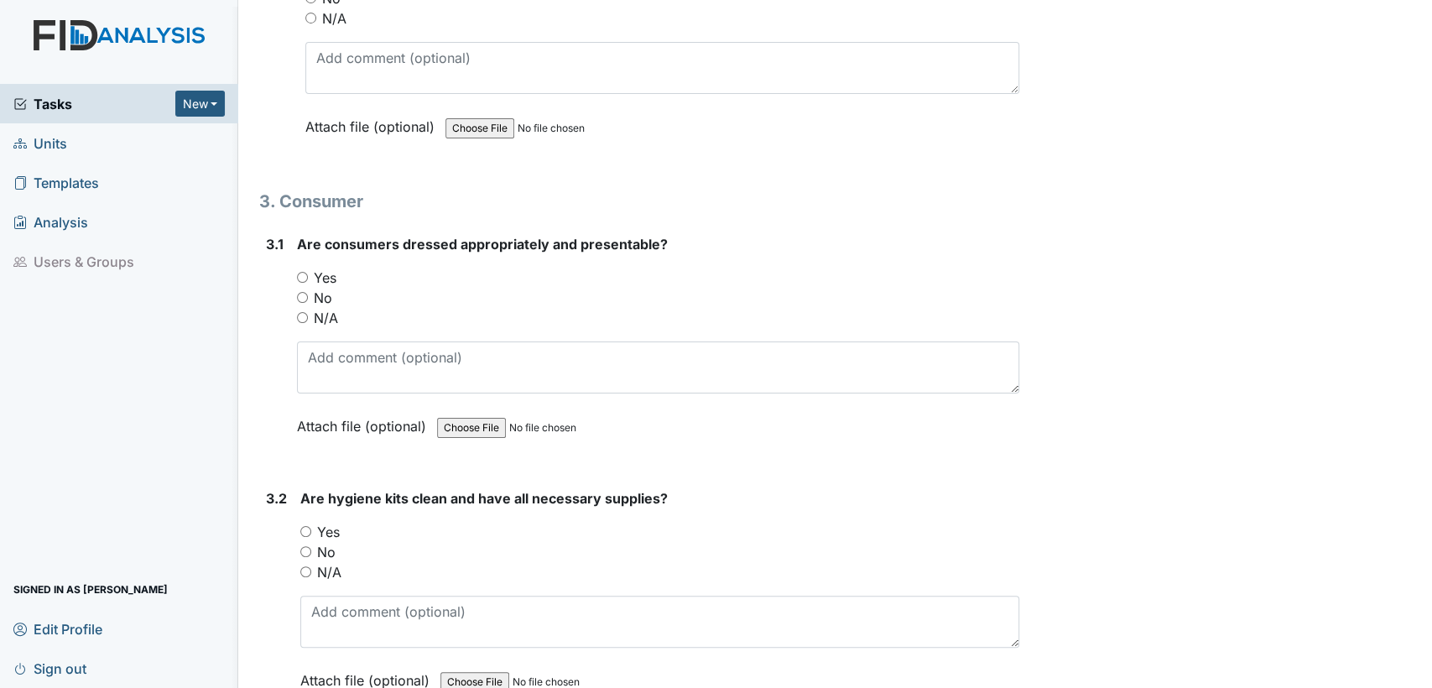
scroll to position [6251, 0]
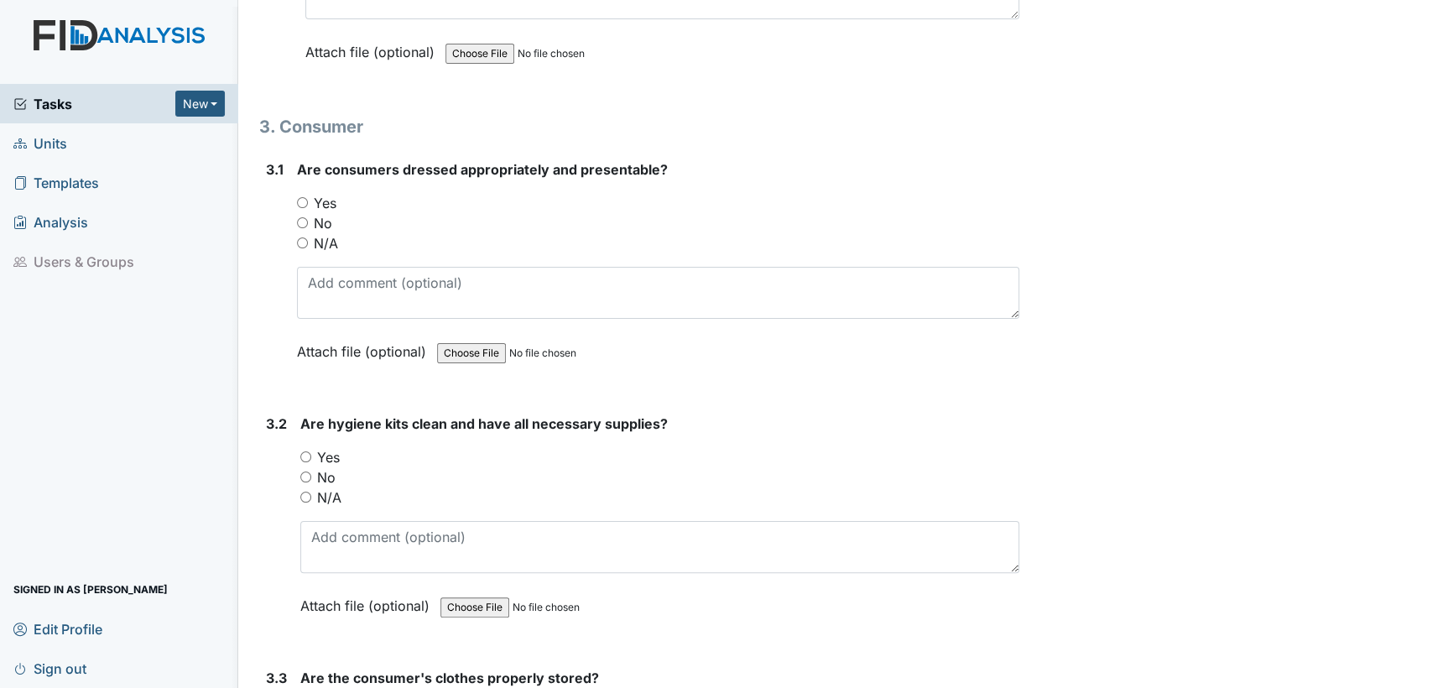
click at [302, 197] on input "Yes" at bounding box center [302, 202] width 11 height 11
radio input "true"
click at [305, 451] on input "Yes" at bounding box center [305, 456] width 11 height 11
radio input "true"
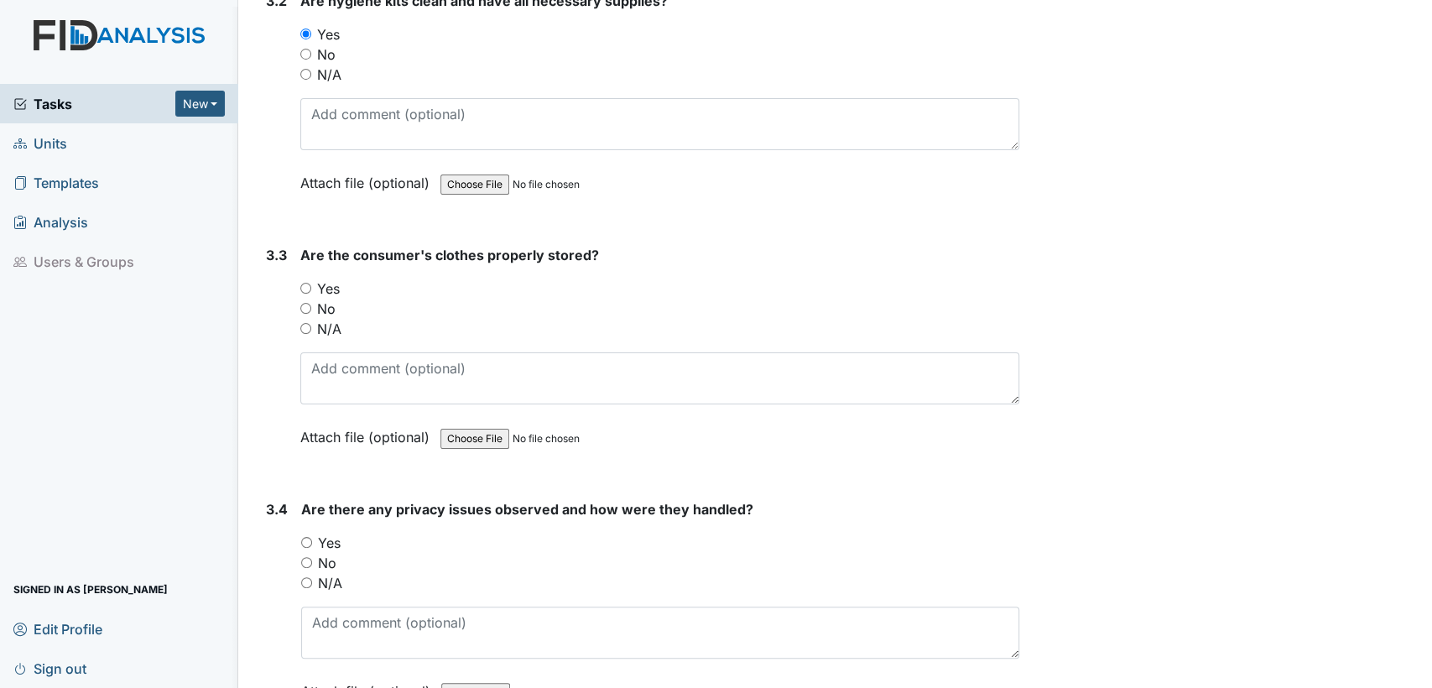
scroll to position [6787, 0]
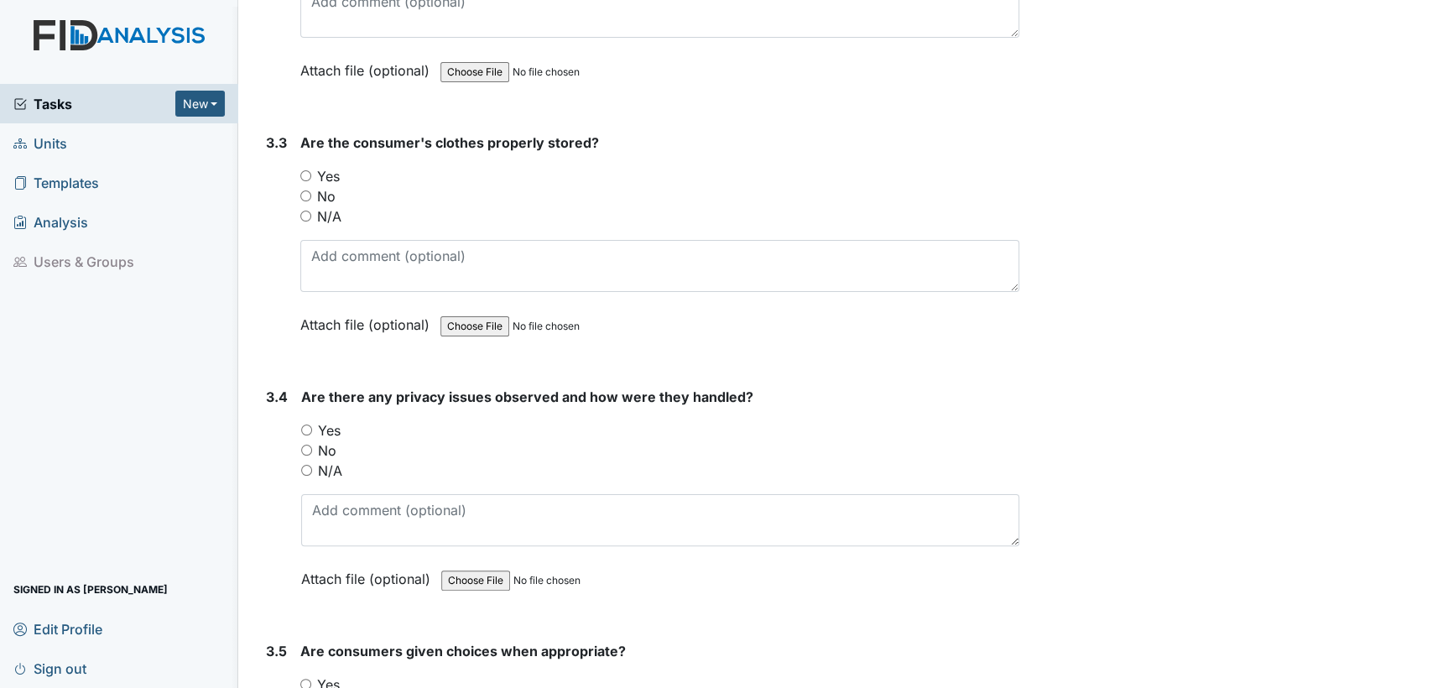
click at [301, 170] on input "Yes" at bounding box center [305, 175] width 11 height 11
radio input "true"
click at [305, 425] on input "Yes" at bounding box center [306, 430] width 11 height 11
radio input "true"
click at [305, 465] on input "N/A" at bounding box center [306, 470] width 11 height 11
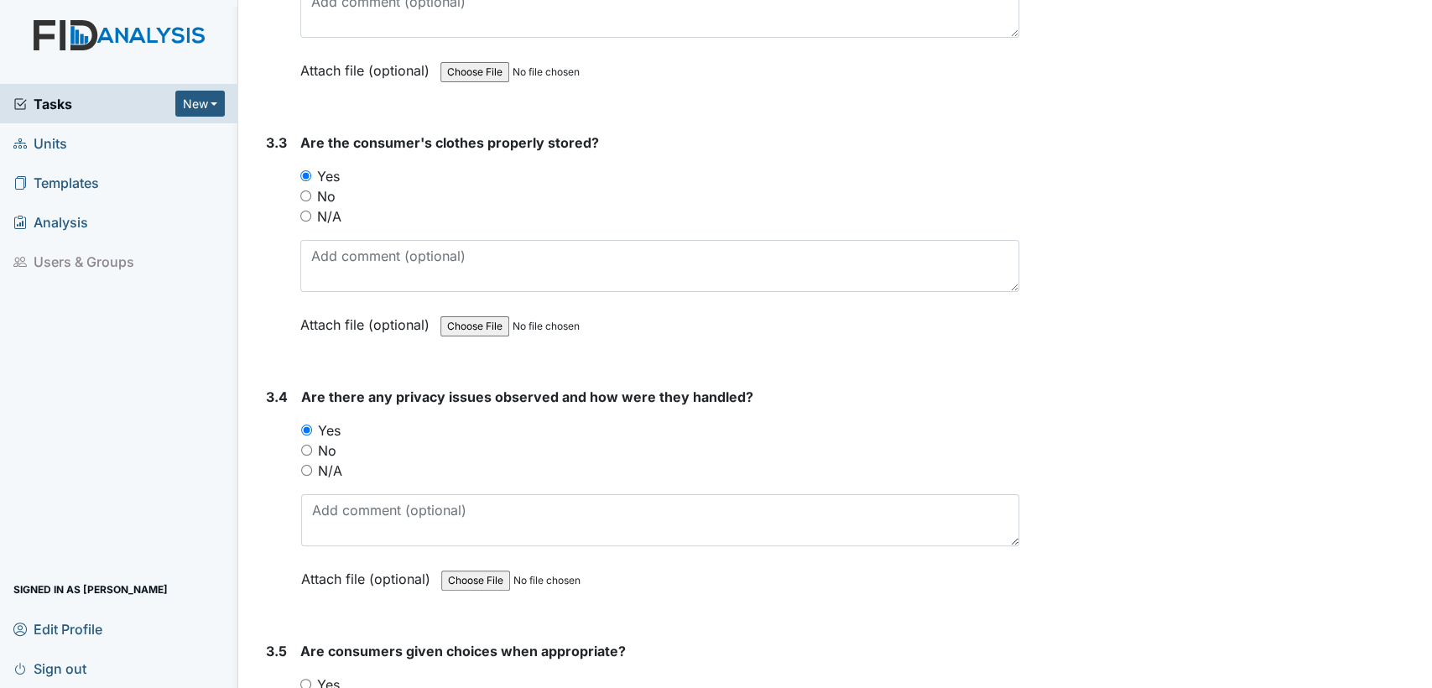
radio input "true"
click at [305, 679] on input "Yes" at bounding box center [305, 684] width 11 height 11
radio input "true"
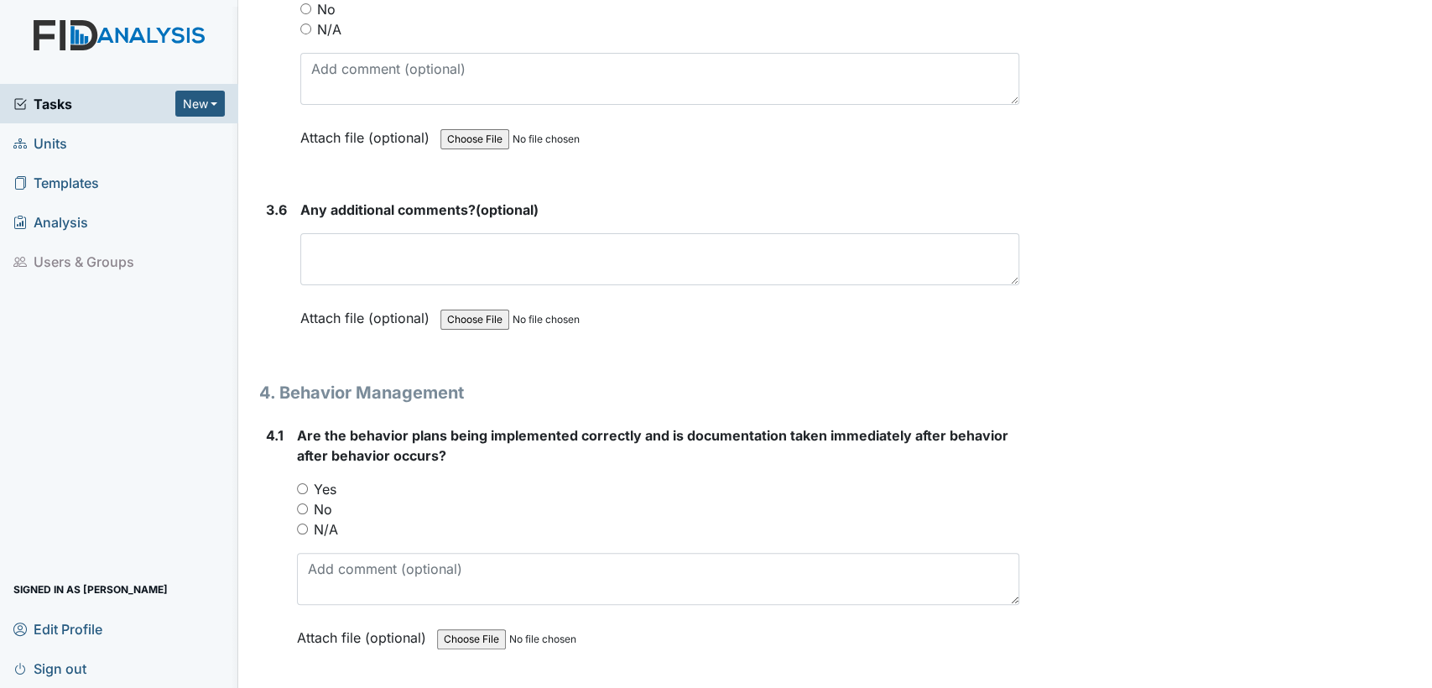
scroll to position [7656, 0]
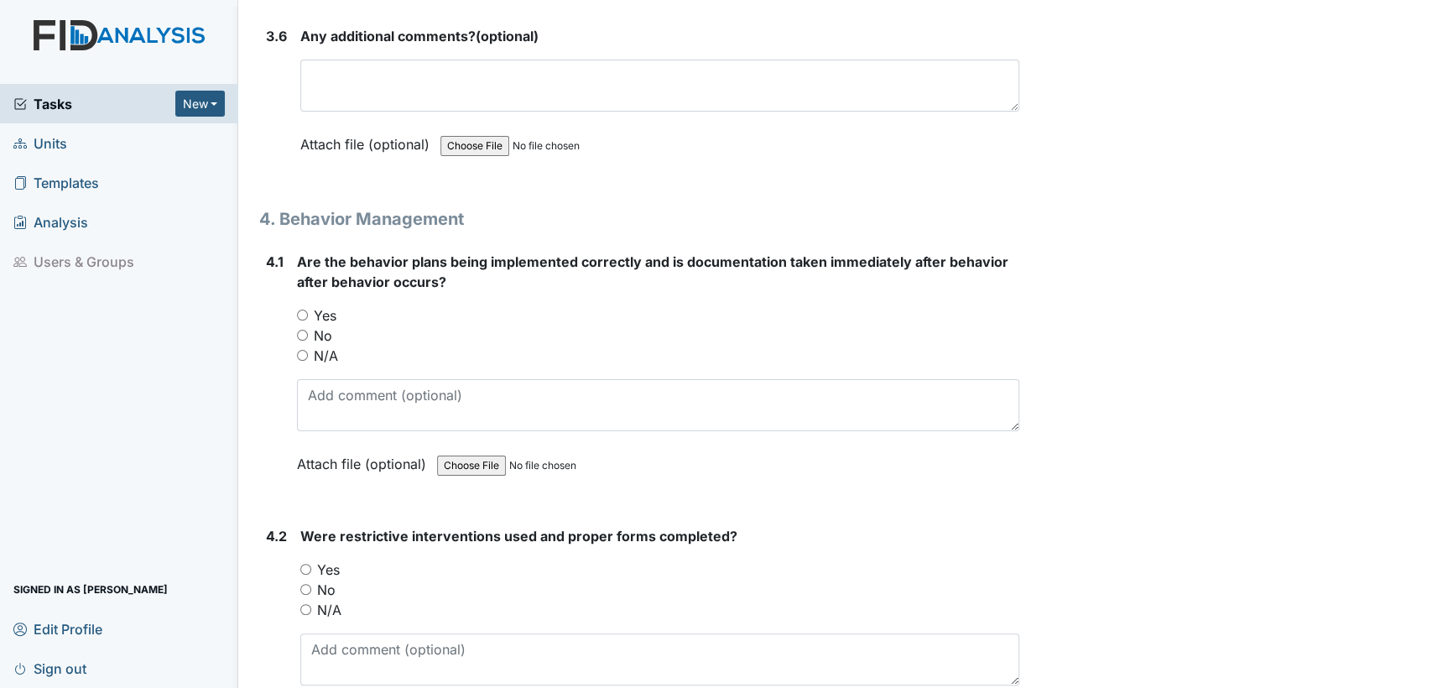
click at [299, 350] on input "N/A" at bounding box center [302, 355] width 11 height 11
radio input "true"
click at [305, 604] on input "N/A" at bounding box center [305, 609] width 11 height 11
radio input "true"
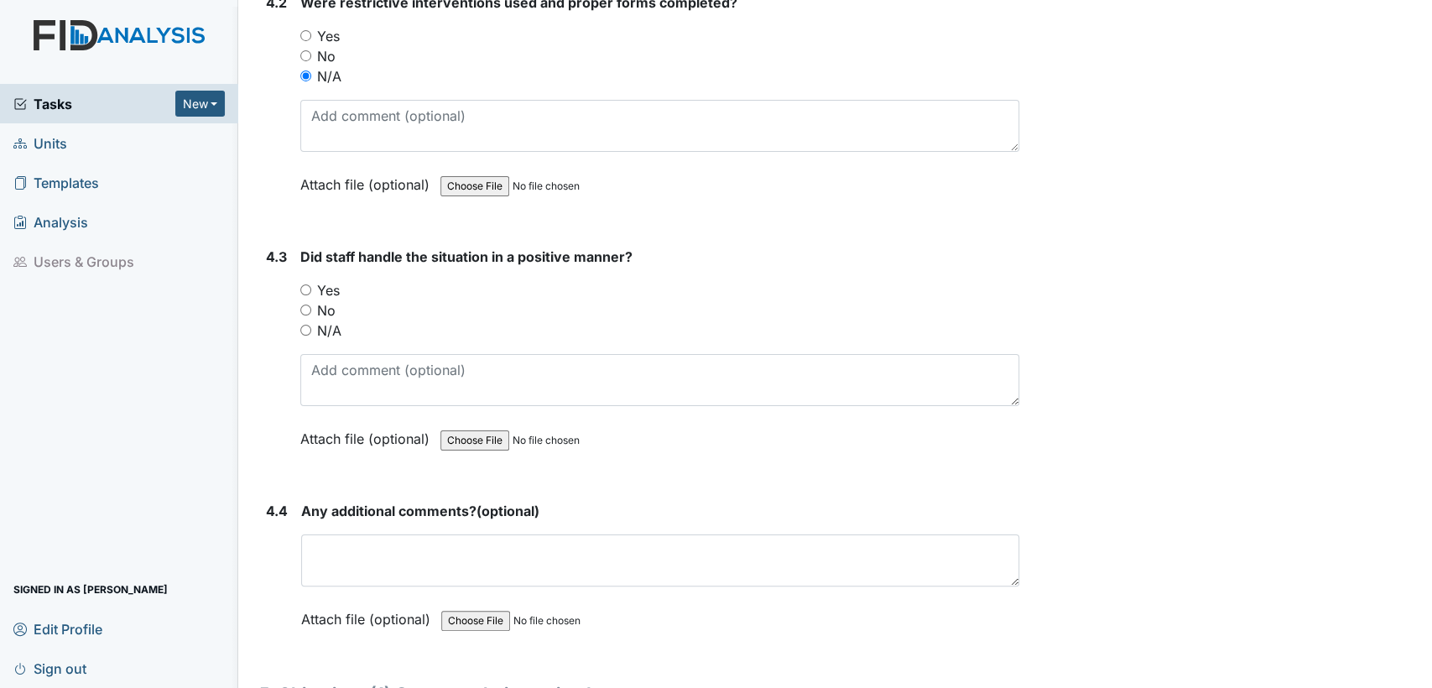
scroll to position [8277, 0]
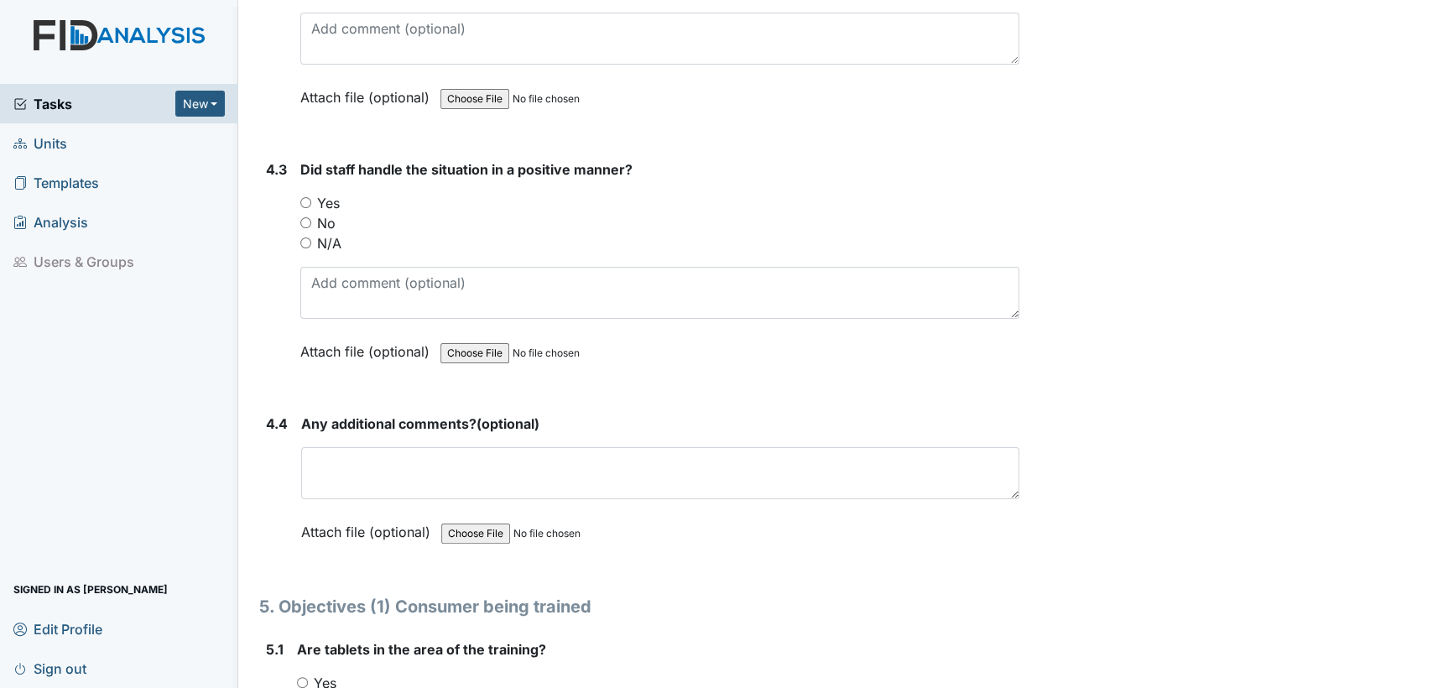
click at [305, 237] on input "N/A" at bounding box center [305, 242] width 11 height 11
radio input "true"
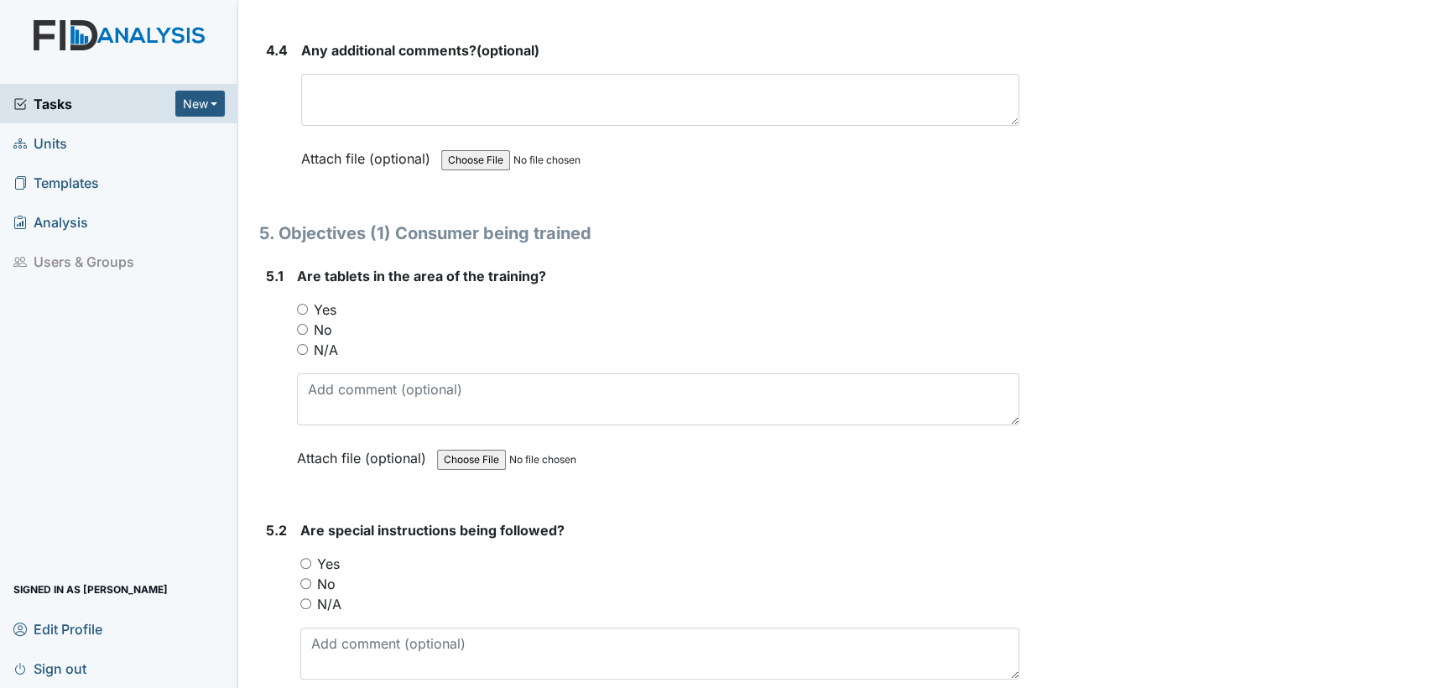
scroll to position [8687, 0]
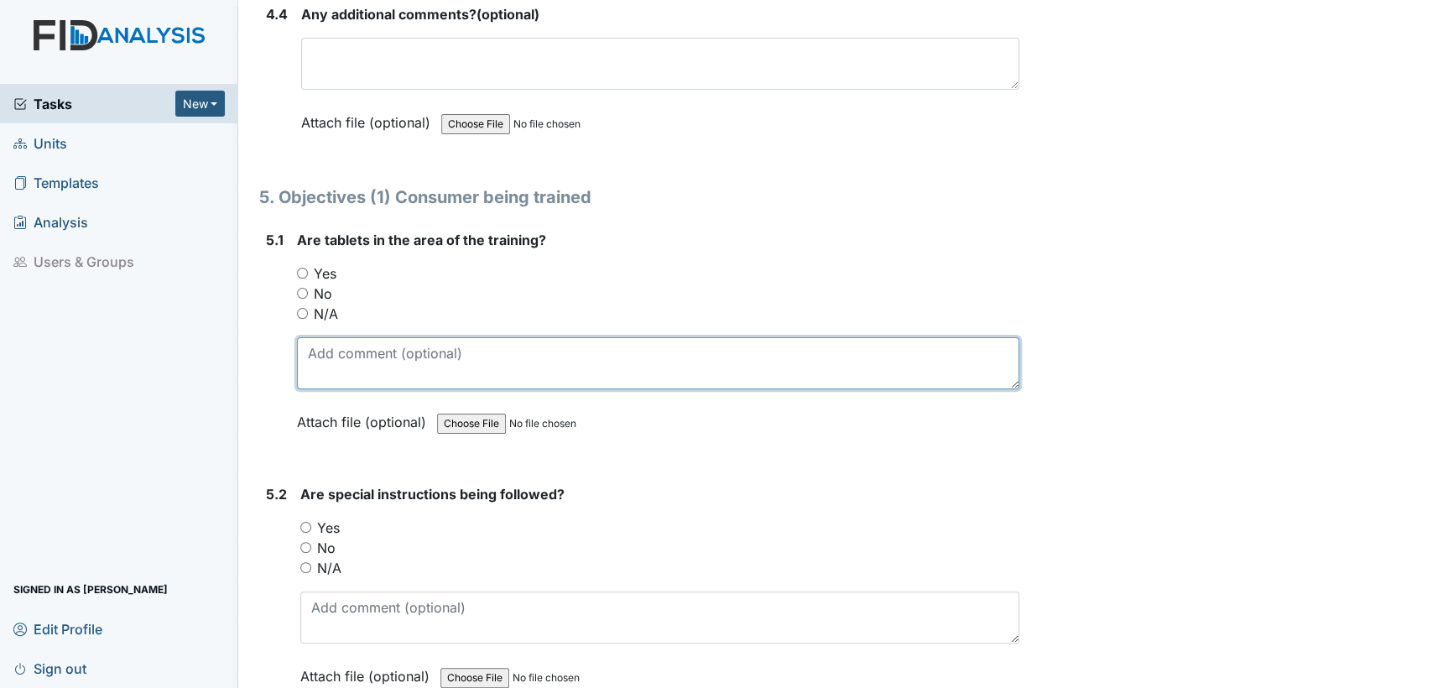
click at [483, 337] on textarea at bounding box center [658, 363] width 722 height 52
drag, startPoint x: 378, startPoint y: 327, endPoint x: 292, endPoint y: 331, distance: 85.7
click at [292, 331] on div "5.1 Are tablets in the area of the training? You must select one of the below o…" at bounding box center [639, 343] width 760 height 227
type textarea "completed"
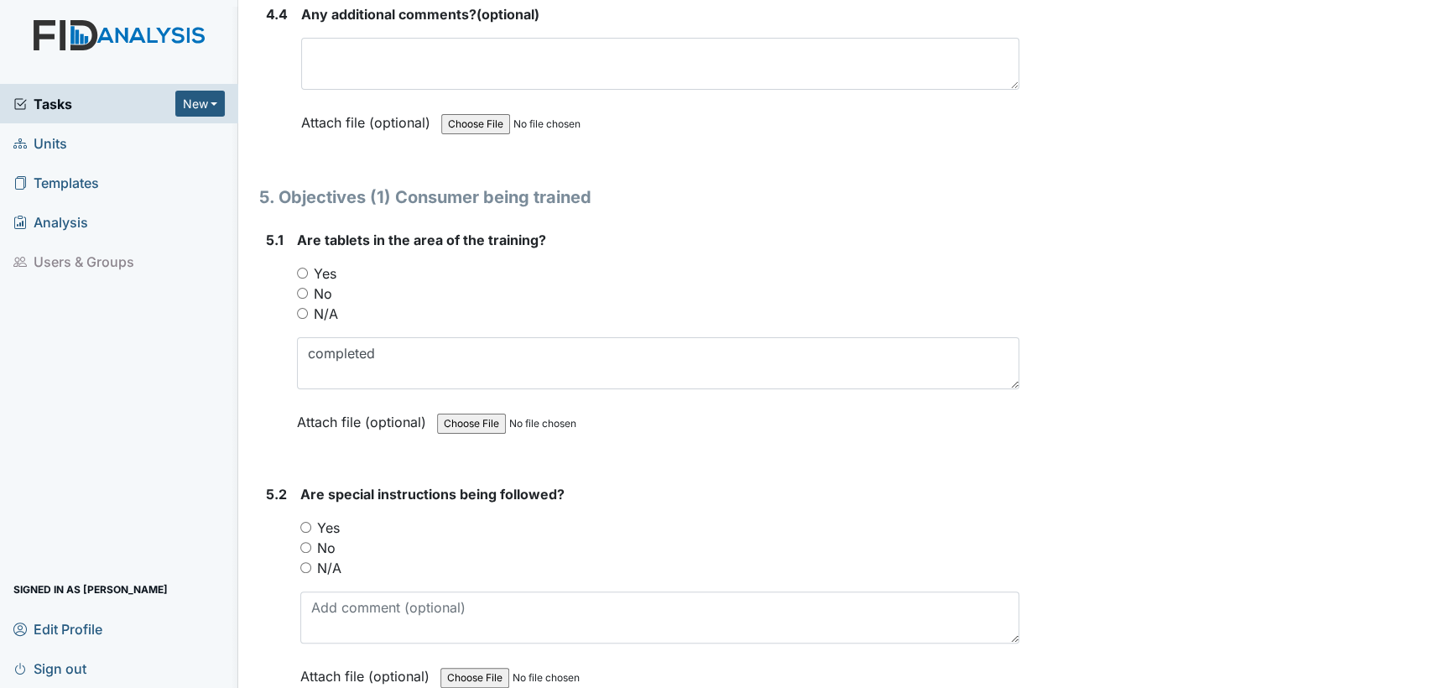
click at [301, 308] on input "N/A" at bounding box center [302, 313] width 11 height 11
radio input "true"
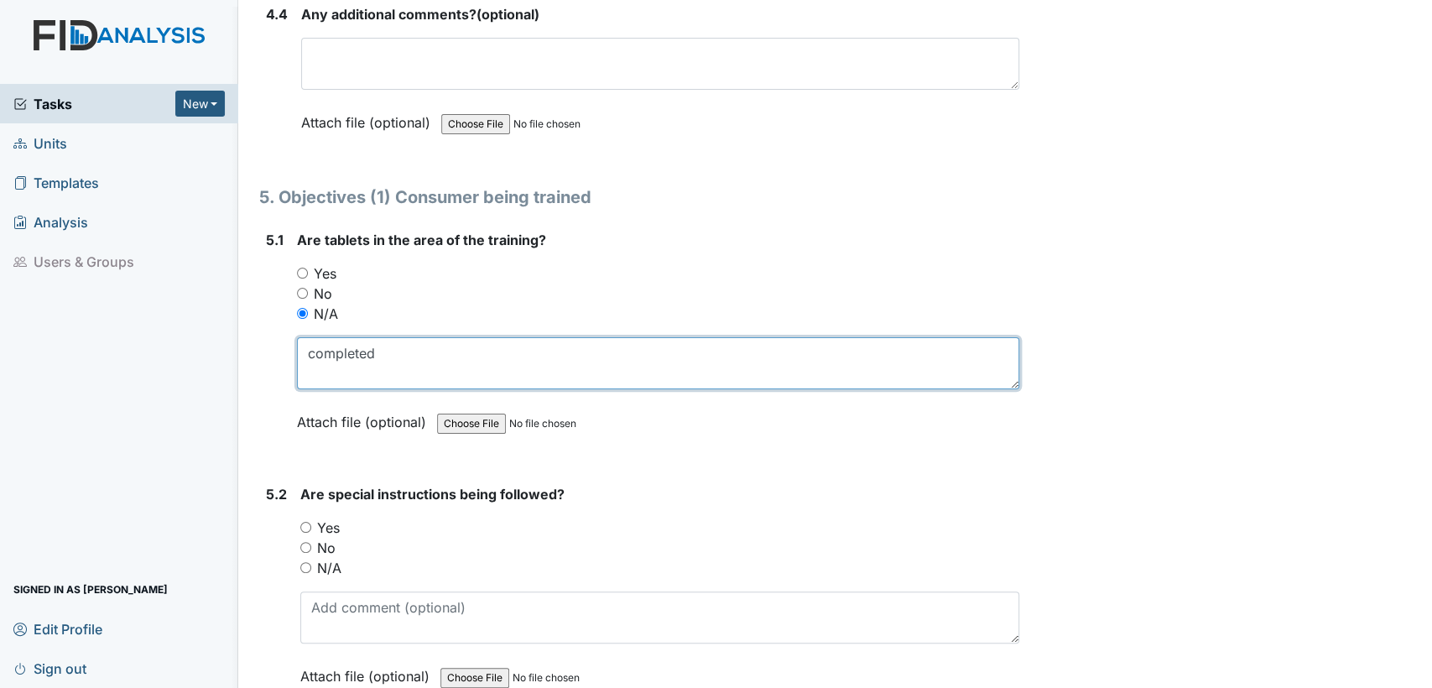
drag, startPoint x: 401, startPoint y: 331, endPoint x: 252, endPoint y: 337, distance: 149.5
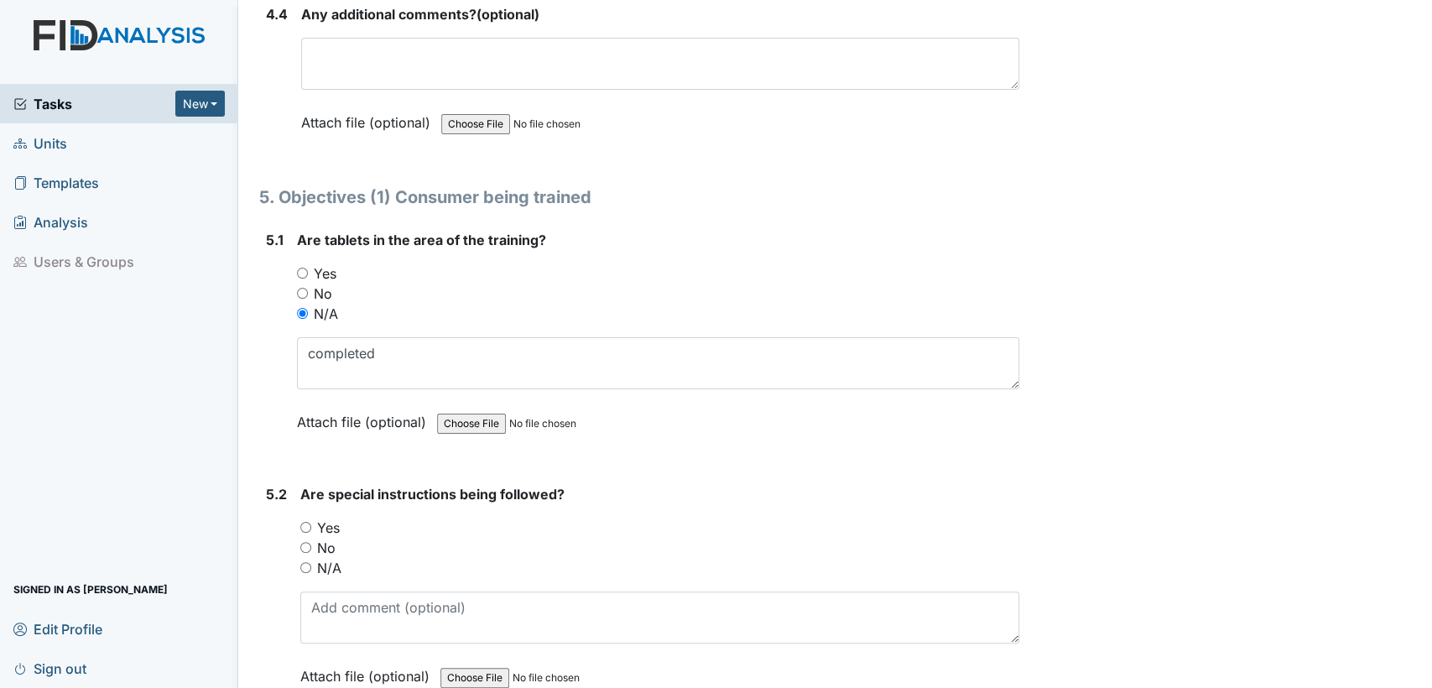
click at [300, 562] on input "N/A" at bounding box center [305, 567] width 11 height 11
radio input "true"
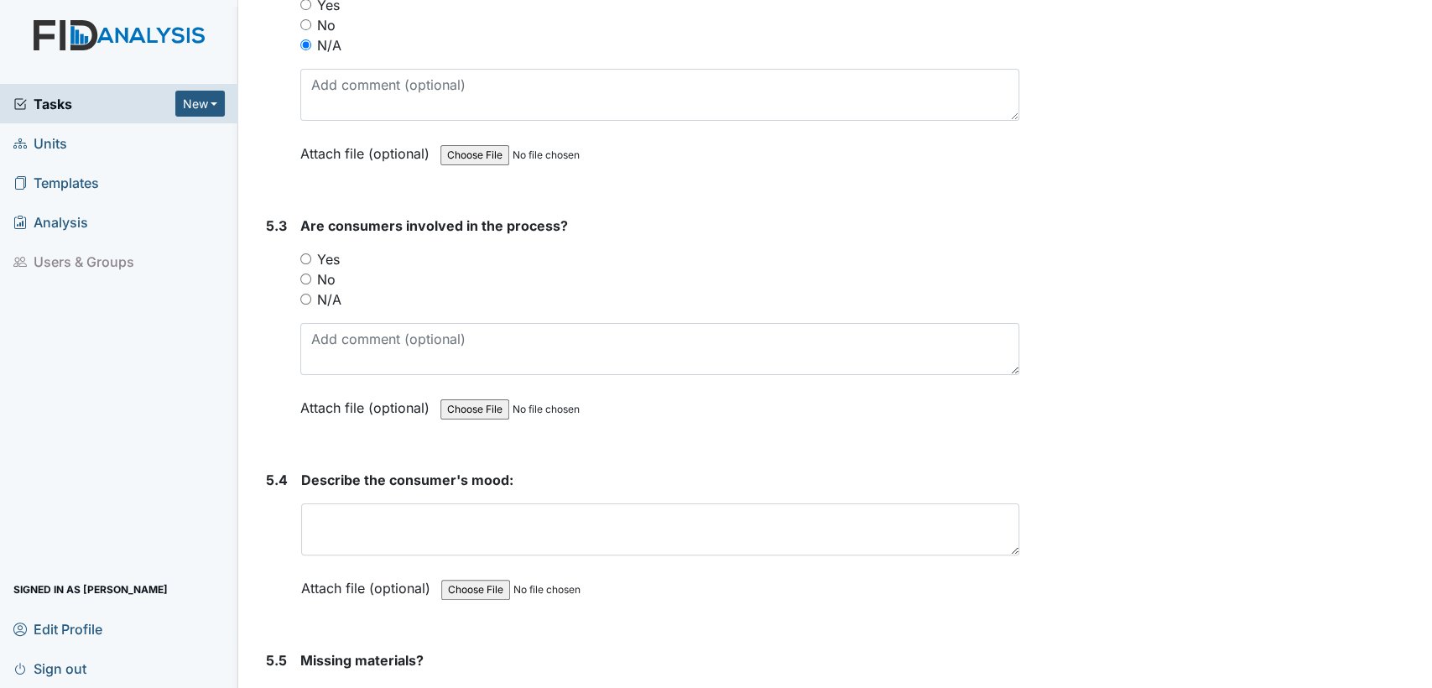
scroll to position [9345, 0]
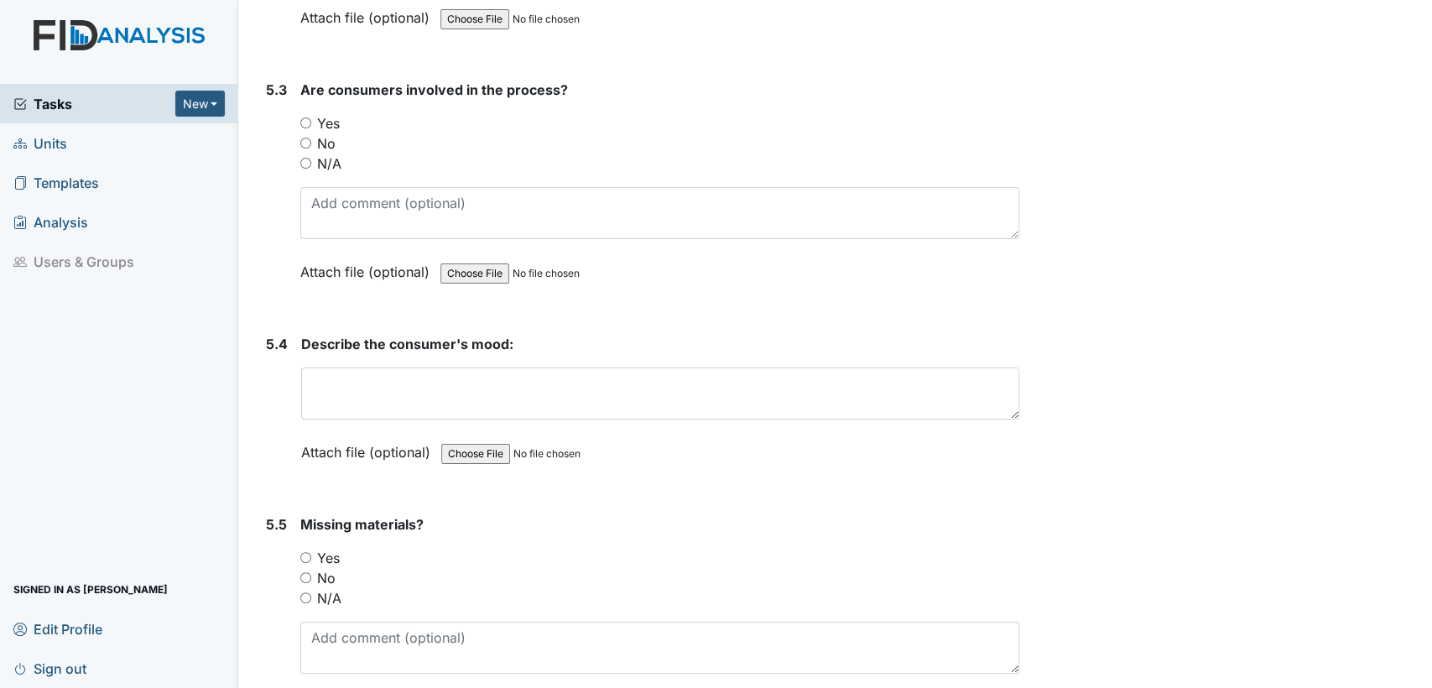
click at [306, 158] on input "N/A" at bounding box center [305, 163] width 11 height 11
radio input "true"
click at [308, 592] on input "N/A" at bounding box center [305, 597] width 11 height 11
radio input "true"
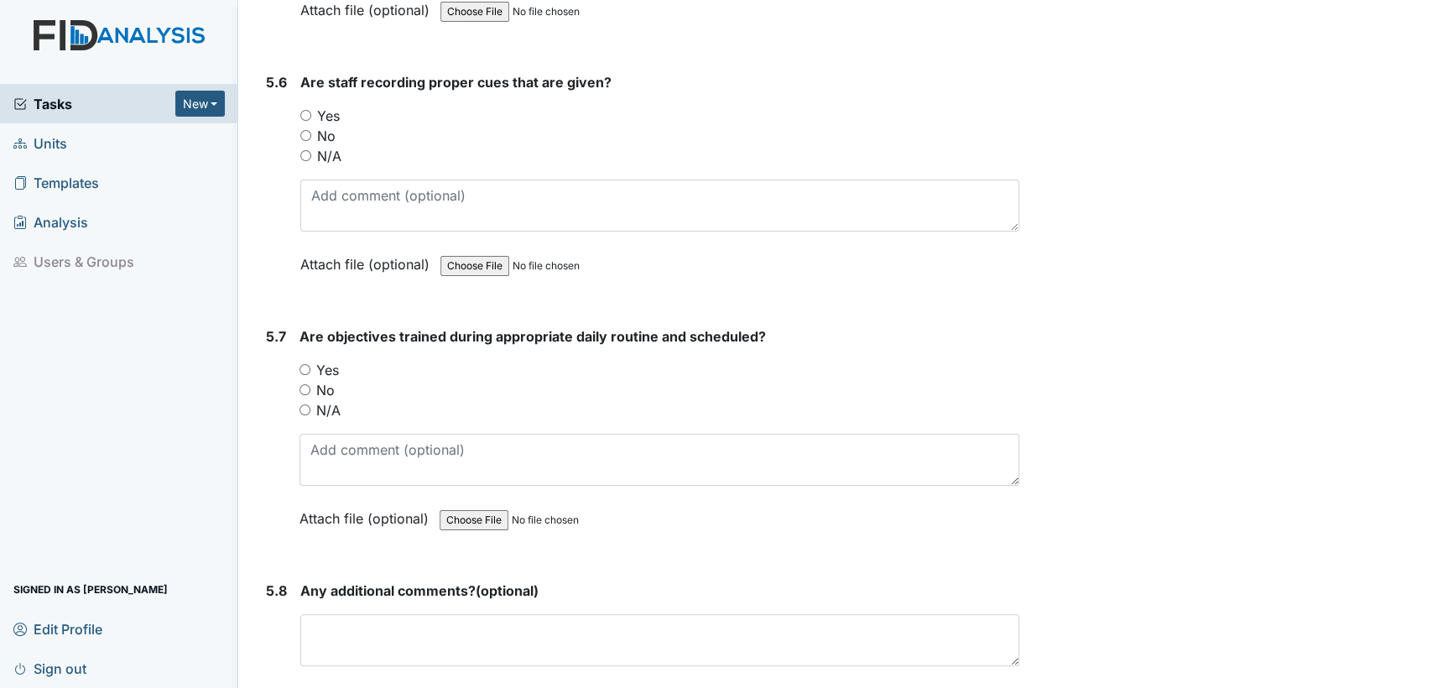
scroll to position [10054, 0]
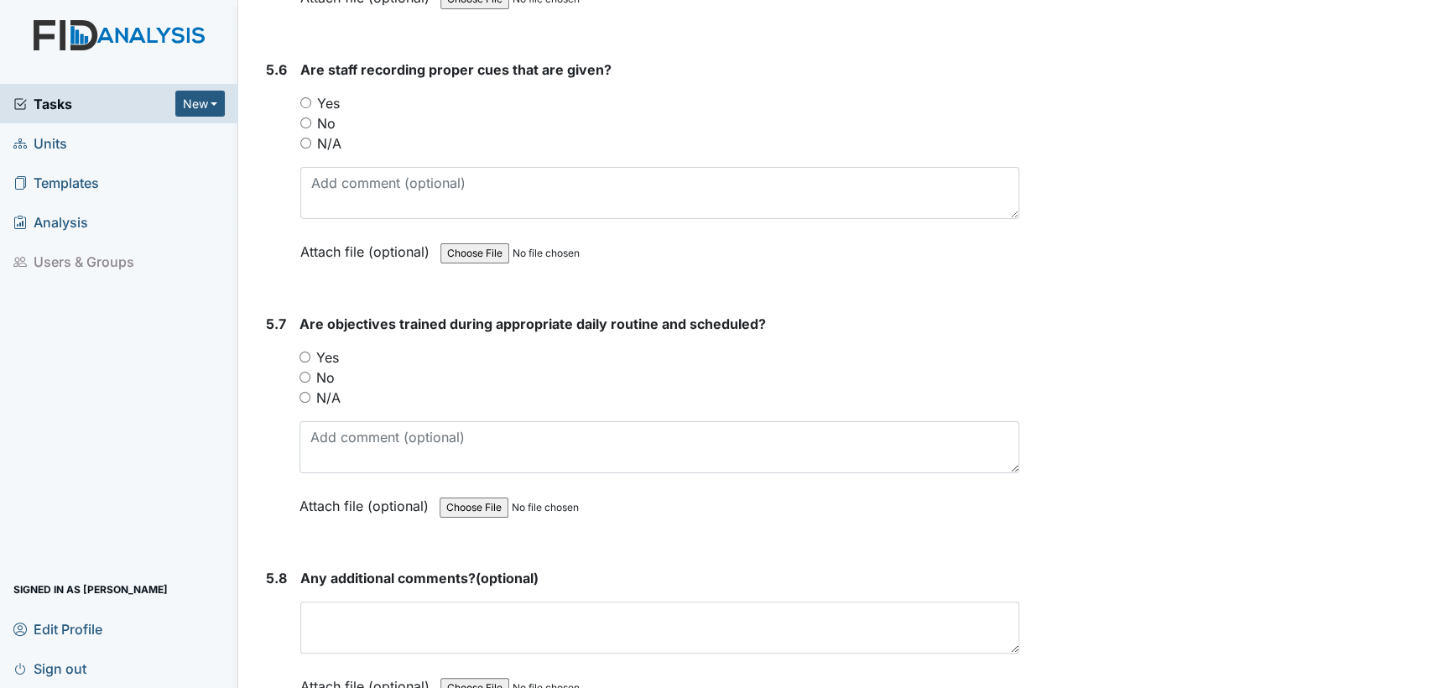
click at [303, 138] on input "N/A" at bounding box center [305, 143] width 11 height 11
radio input "true"
click at [308, 392] on input "N/A" at bounding box center [305, 397] width 11 height 11
radio input "true"
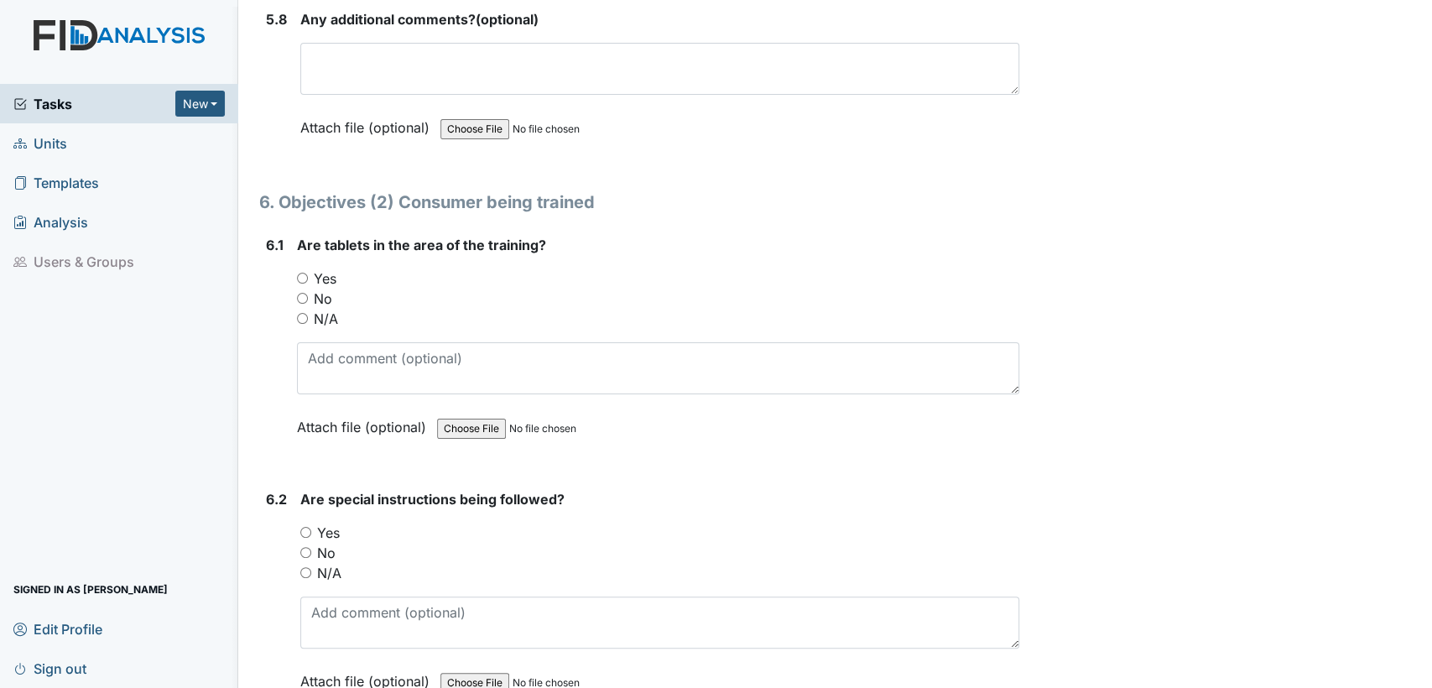
scroll to position [10726, 0]
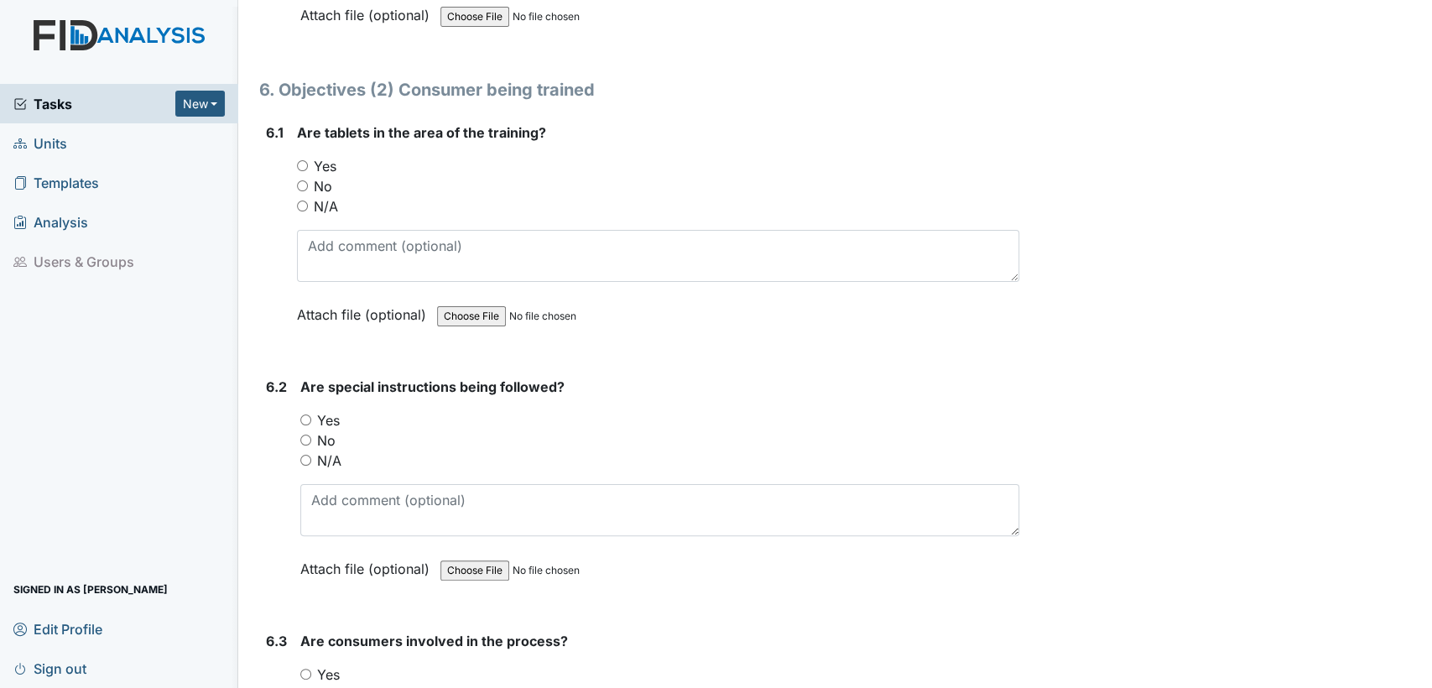
click at [304, 201] on input "N/A" at bounding box center [302, 206] width 11 height 11
radio input "true"
click at [308, 455] on input "N/A" at bounding box center [305, 460] width 11 height 11
radio input "true"
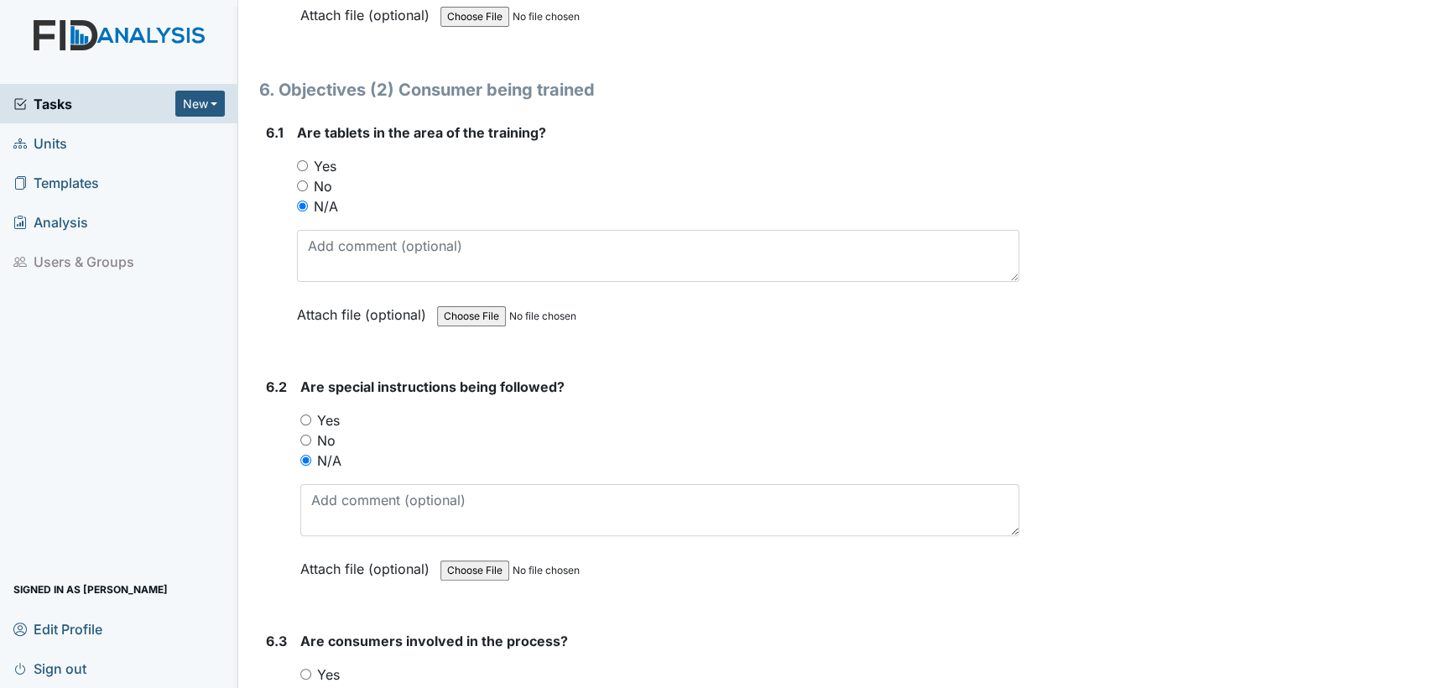
radio input "true"
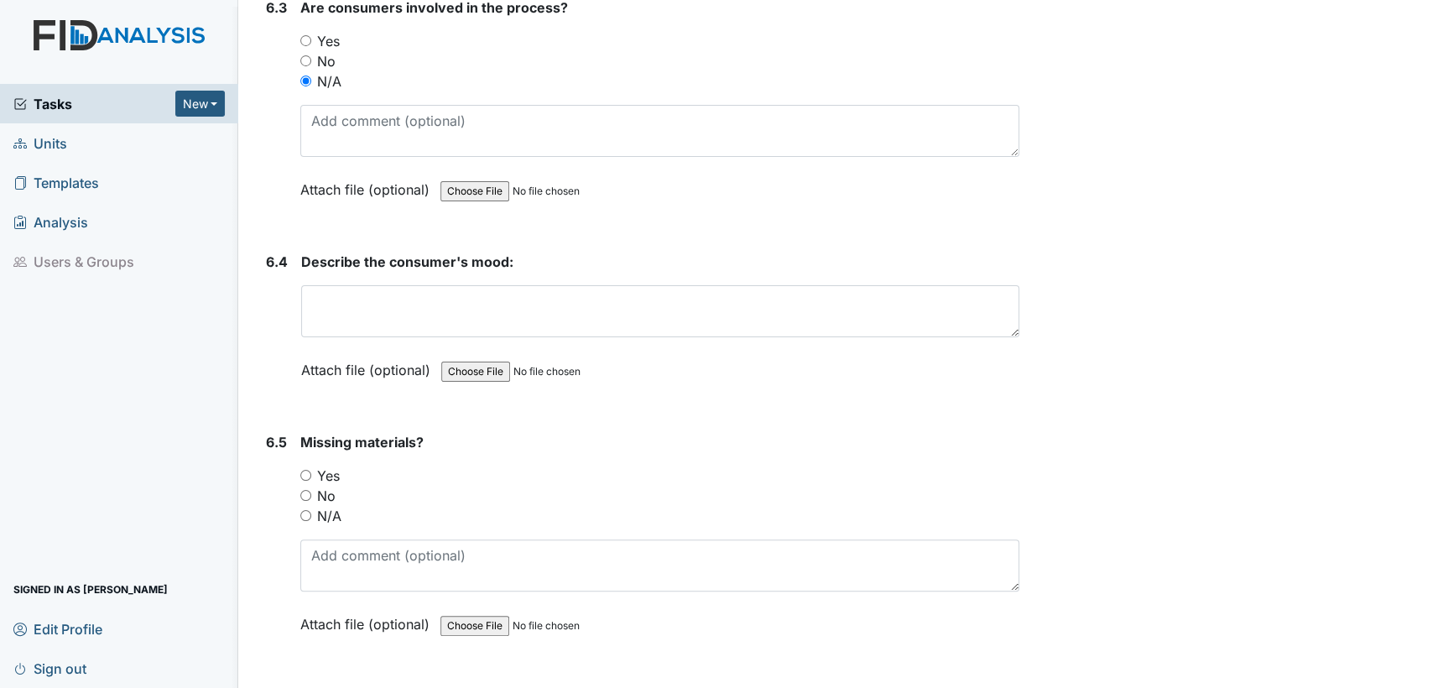
scroll to position [11434, 0]
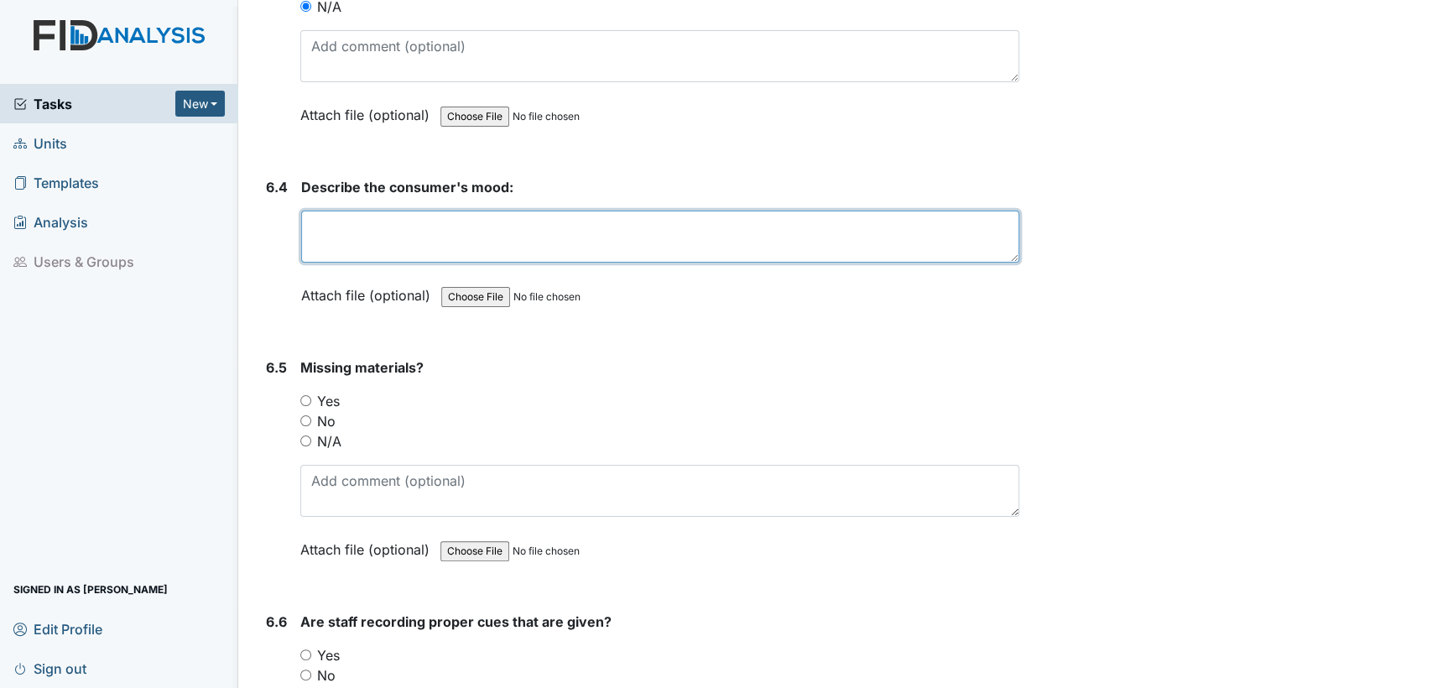
click at [772, 214] on textarea at bounding box center [660, 237] width 718 height 52
type textarea "good"
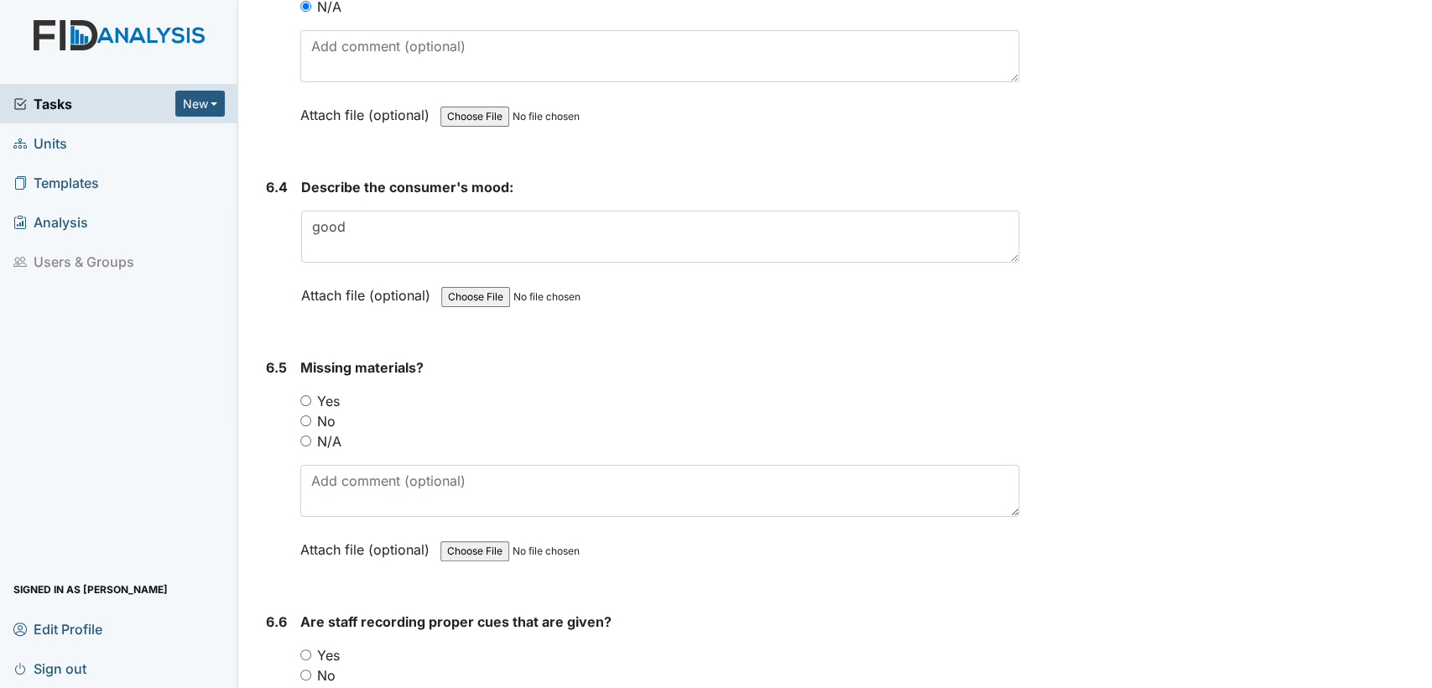
click at [304, 436] on input "N/A" at bounding box center [305, 441] width 11 height 11
radio input "true"
click at [310, 686] on div "N/A" at bounding box center [659, 696] width 719 height 20
click at [305, 687] on input "N/A" at bounding box center [305, 695] width 11 height 11
radio input "true"
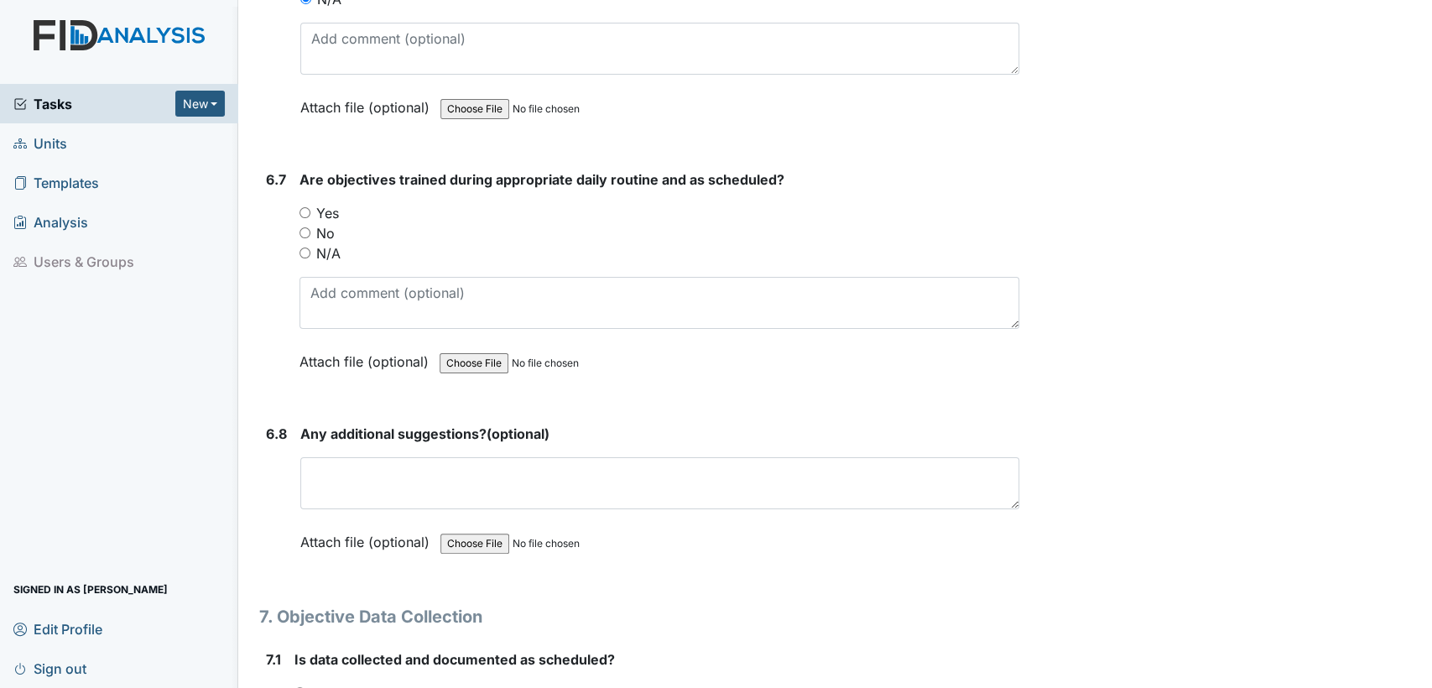
scroll to position [12167, 0]
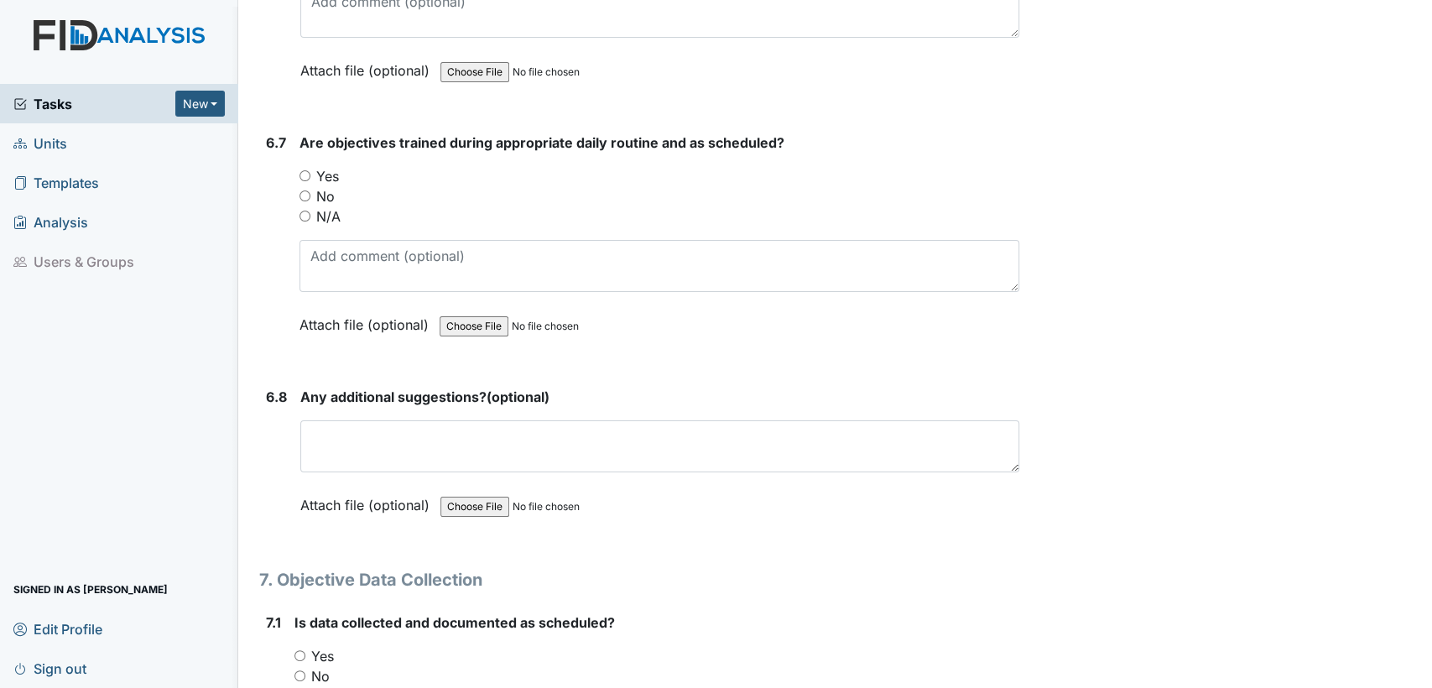
click at [307, 170] on input "Yes" at bounding box center [305, 175] width 11 height 11
radio input "true"
click at [302, 650] on input "Yes" at bounding box center [300, 655] width 11 height 11
radio input "true"
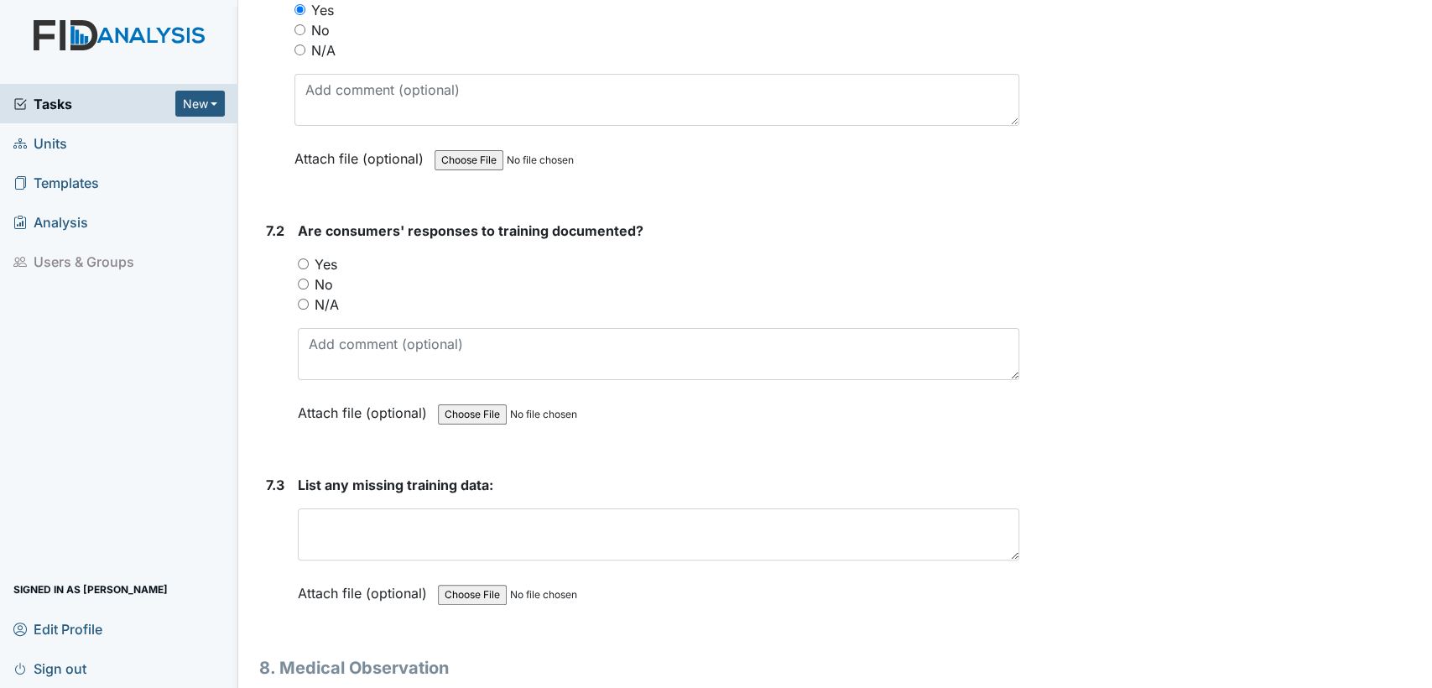
scroll to position [12850, 0]
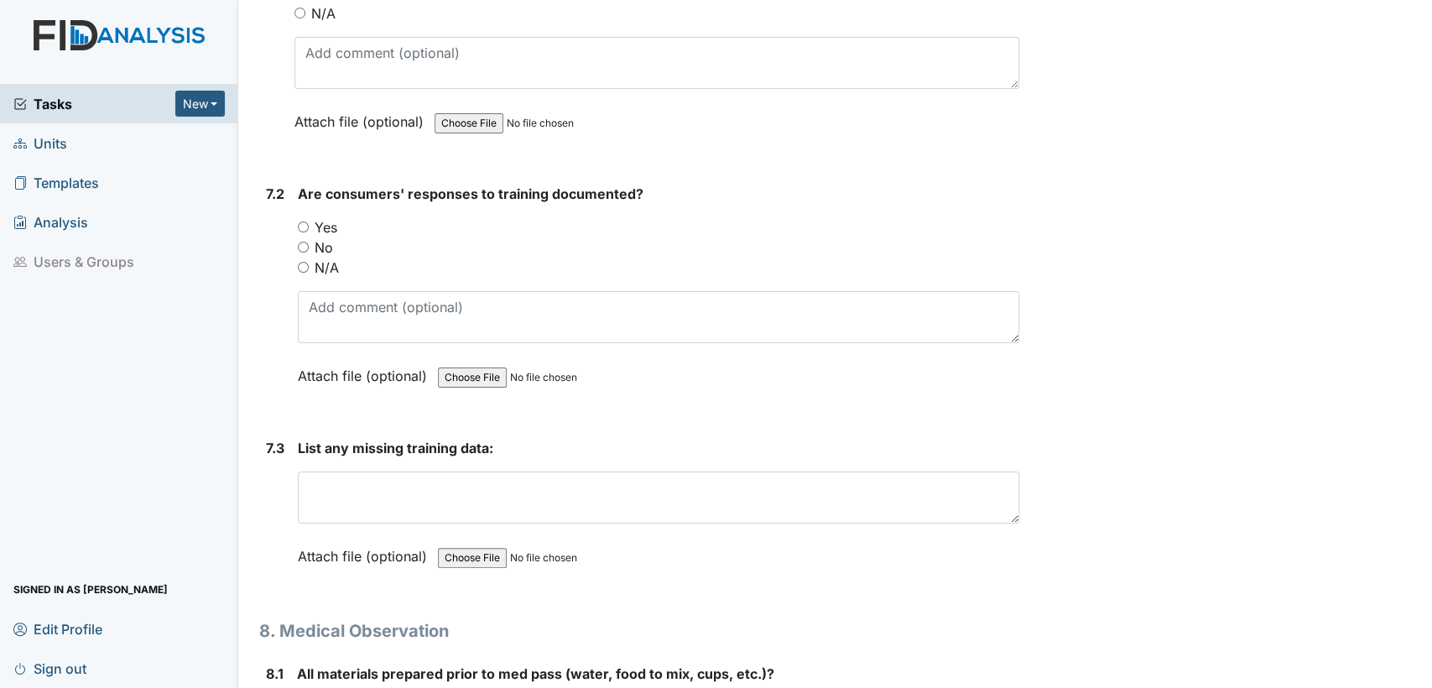
click at [305, 242] on input "No" at bounding box center [303, 247] width 11 height 11
radio input "true"
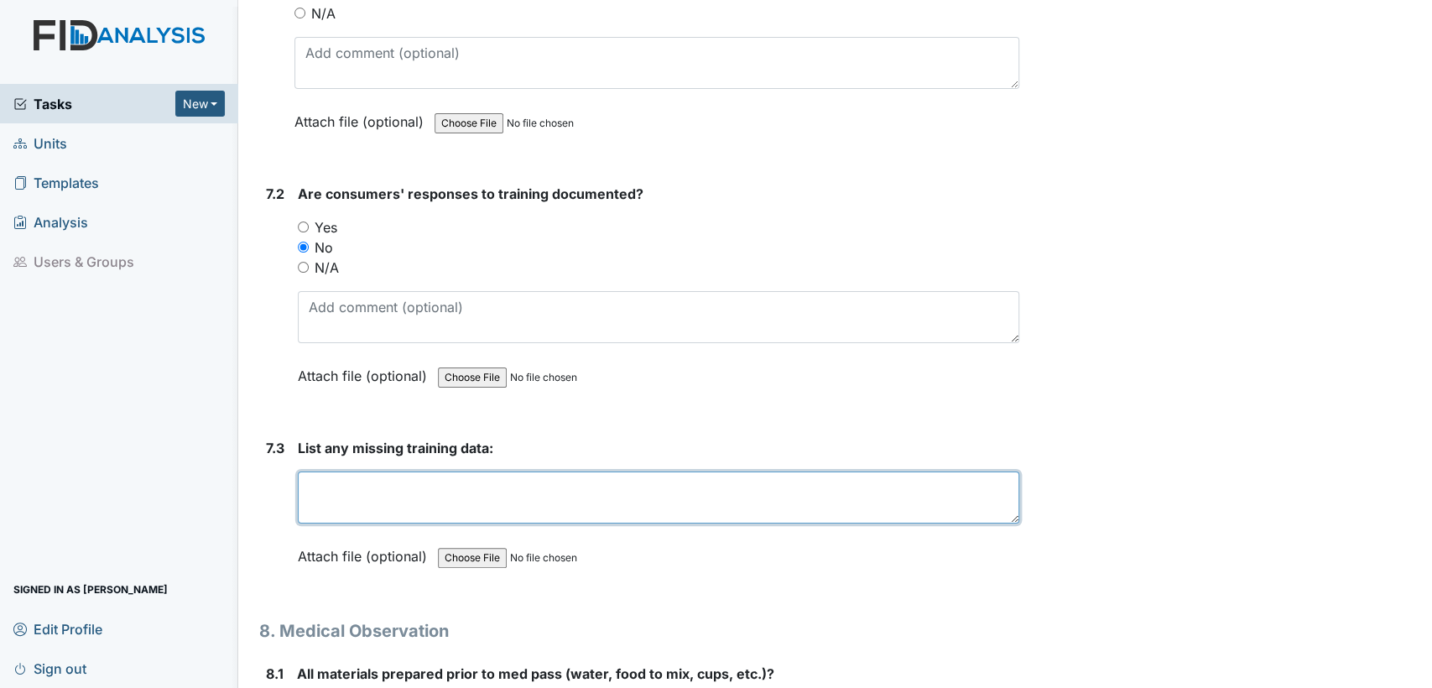
click at [368, 472] on textarea at bounding box center [659, 498] width 722 height 52
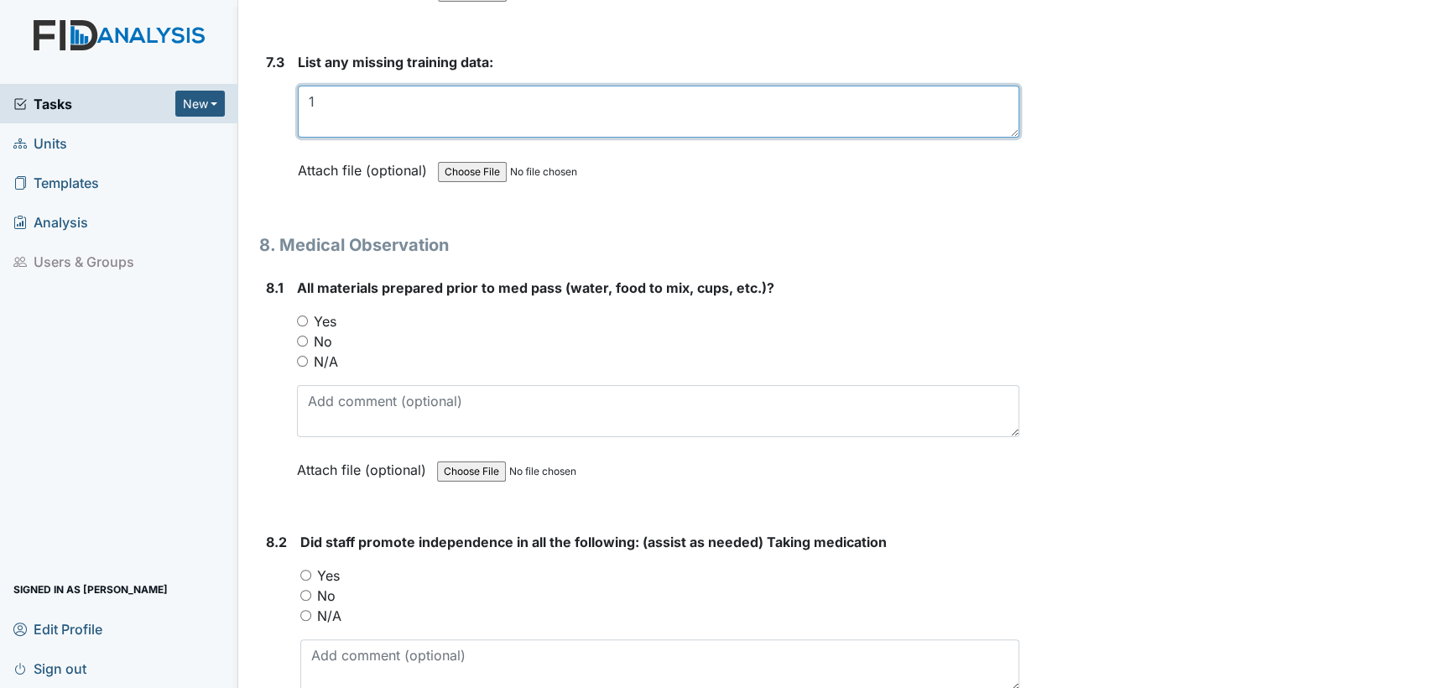
scroll to position [13410, 0]
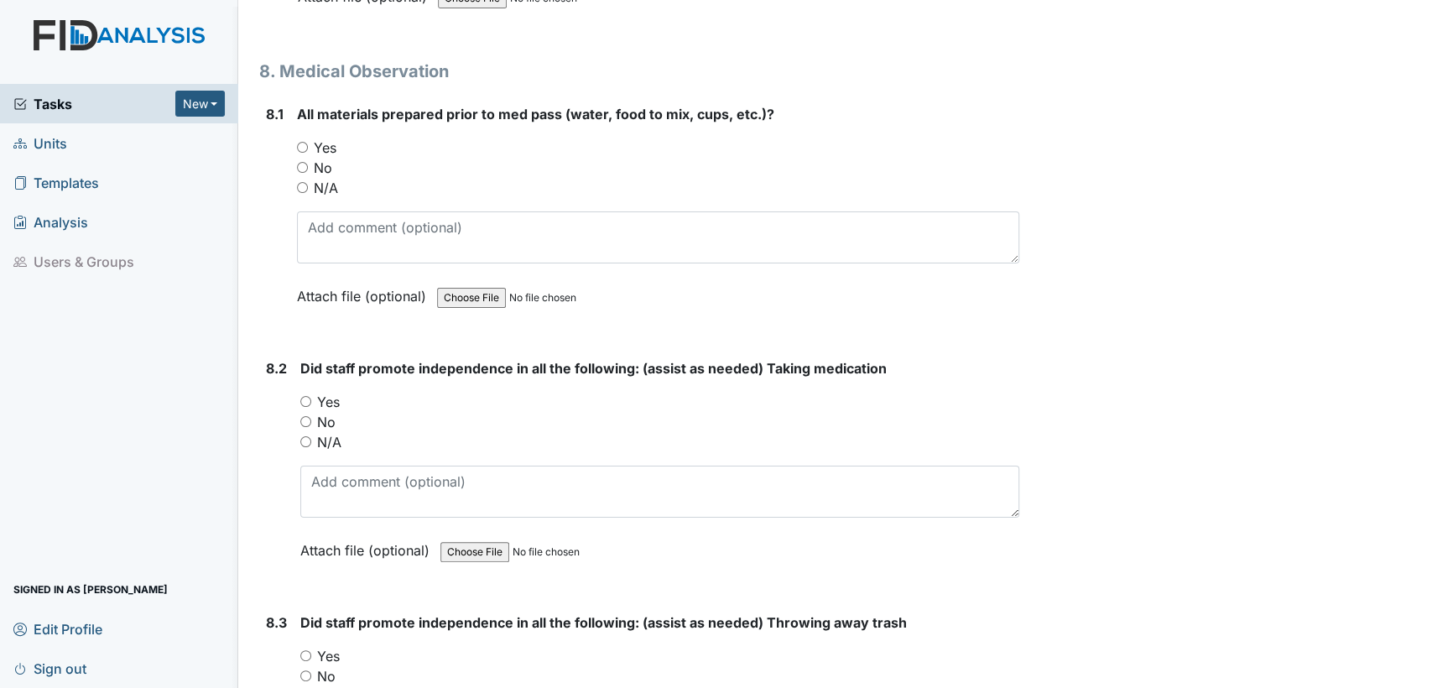
type textarea "1"
click at [300, 182] on input "N/A" at bounding box center [302, 187] width 11 height 11
radio input "true"
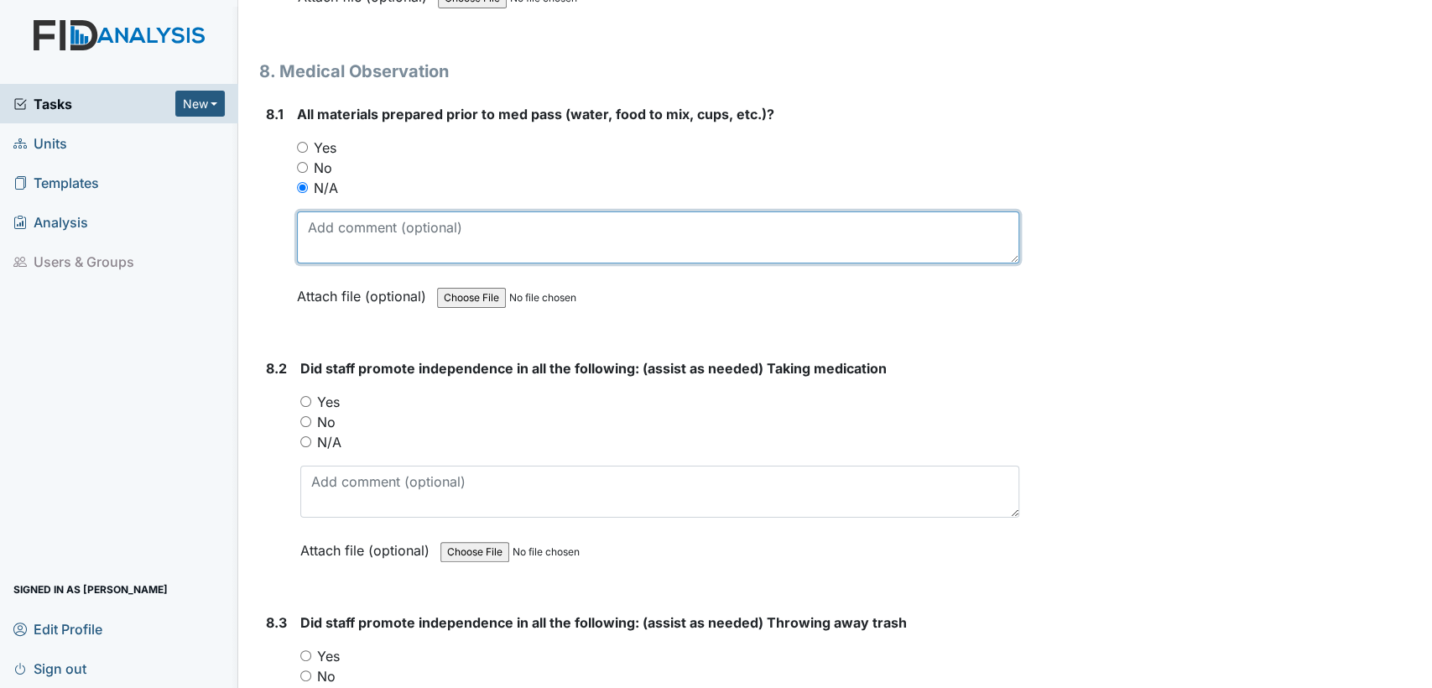
click at [348, 211] on textarea at bounding box center [658, 237] width 722 height 52
paste textarea "completed"
drag, startPoint x: 454, startPoint y: 191, endPoint x: 298, endPoint y: 196, distance: 156.2
click at [298, 211] on textarea "completed already" at bounding box center [658, 237] width 722 height 52
type textarea "completed already"
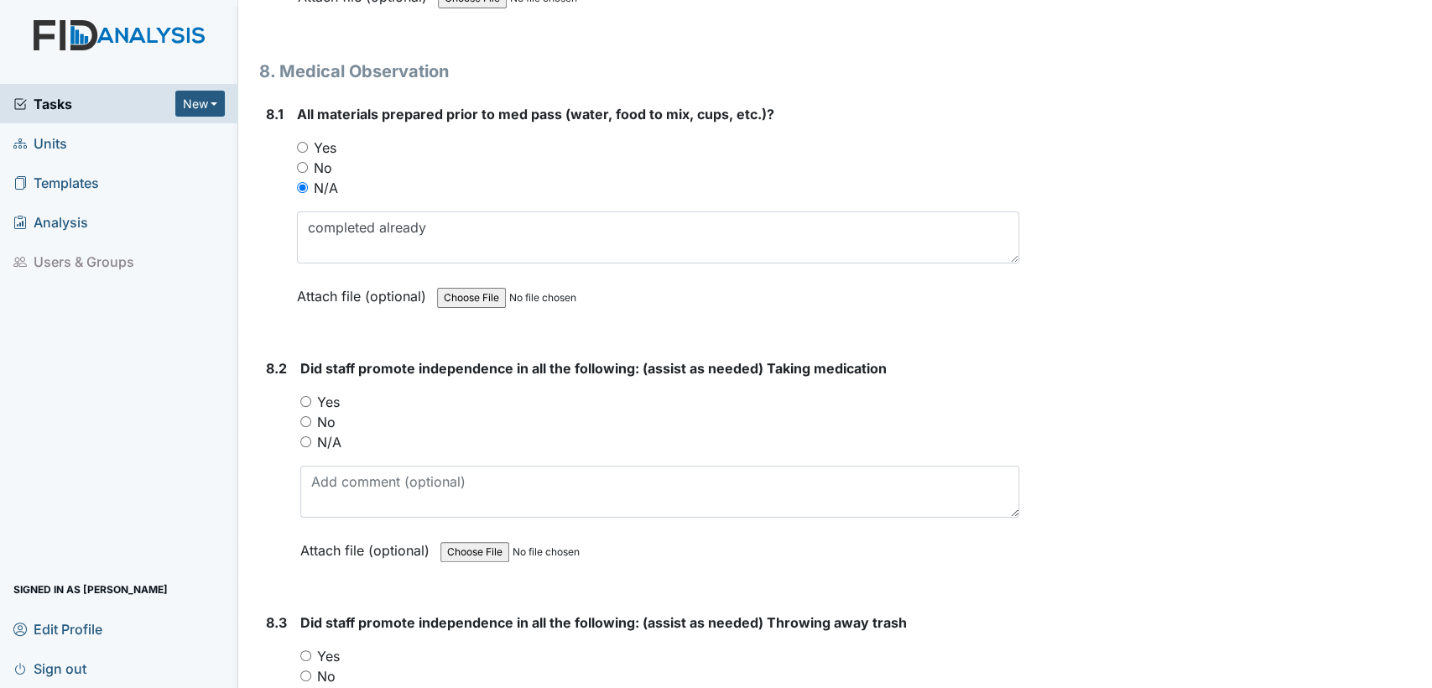
click at [309, 436] on input "N/A" at bounding box center [305, 441] width 11 height 11
radio input "true"
drag, startPoint x: 306, startPoint y: 647, endPoint x: 463, endPoint y: 632, distance: 157.6
click at [309, 687] on input "N/A" at bounding box center [305, 696] width 11 height 11
radio input "true"
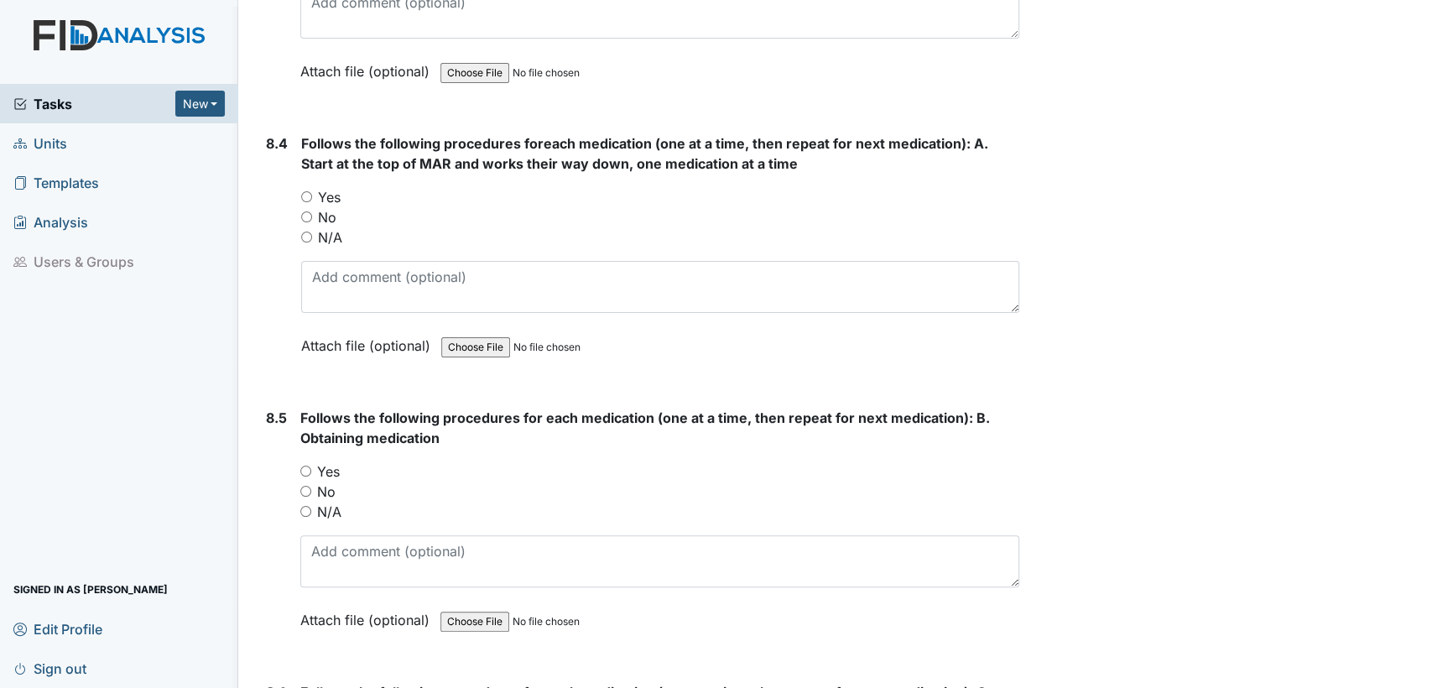
scroll to position [14156, 0]
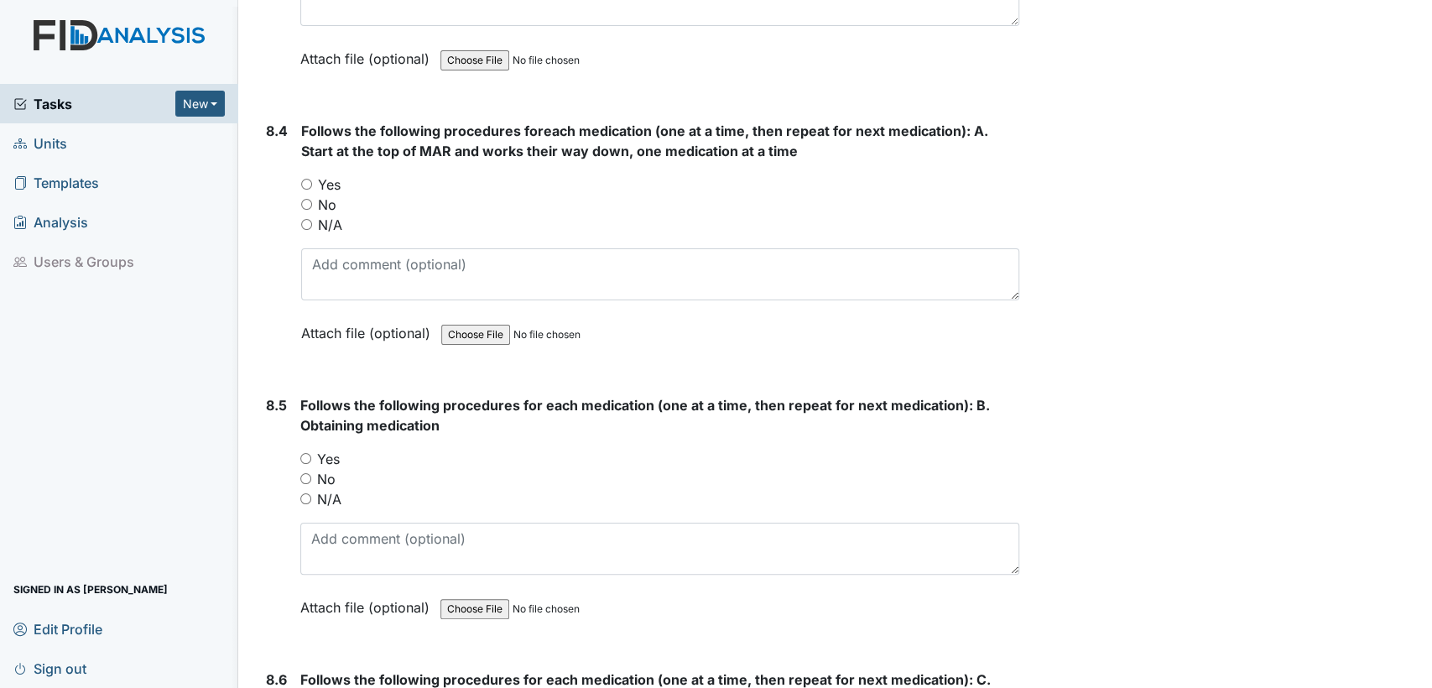
click at [309, 219] on input "N/A" at bounding box center [306, 224] width 11 height 11
radio input "true"
click at [302, 493] on input "N/A" at bounding box center [305, 498] width 11 height 11
radio input "true"
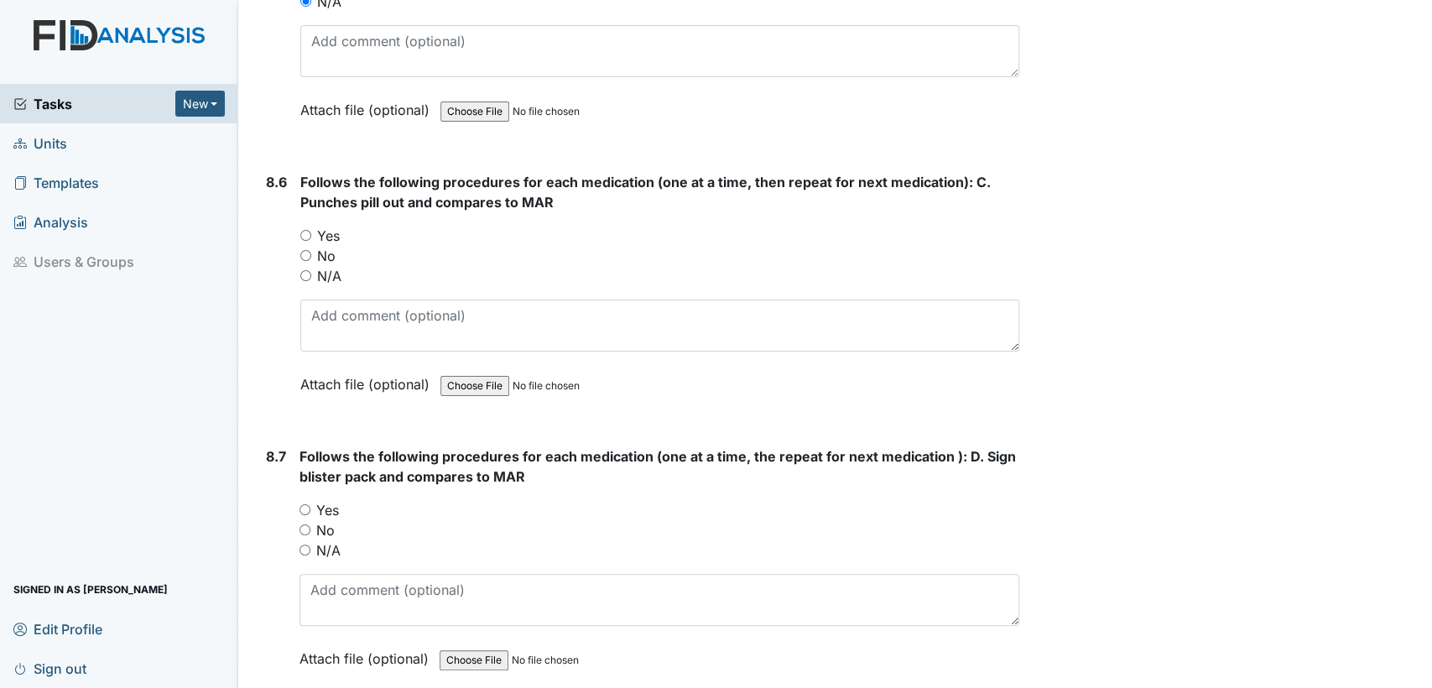
scroll to position [14764, 0]
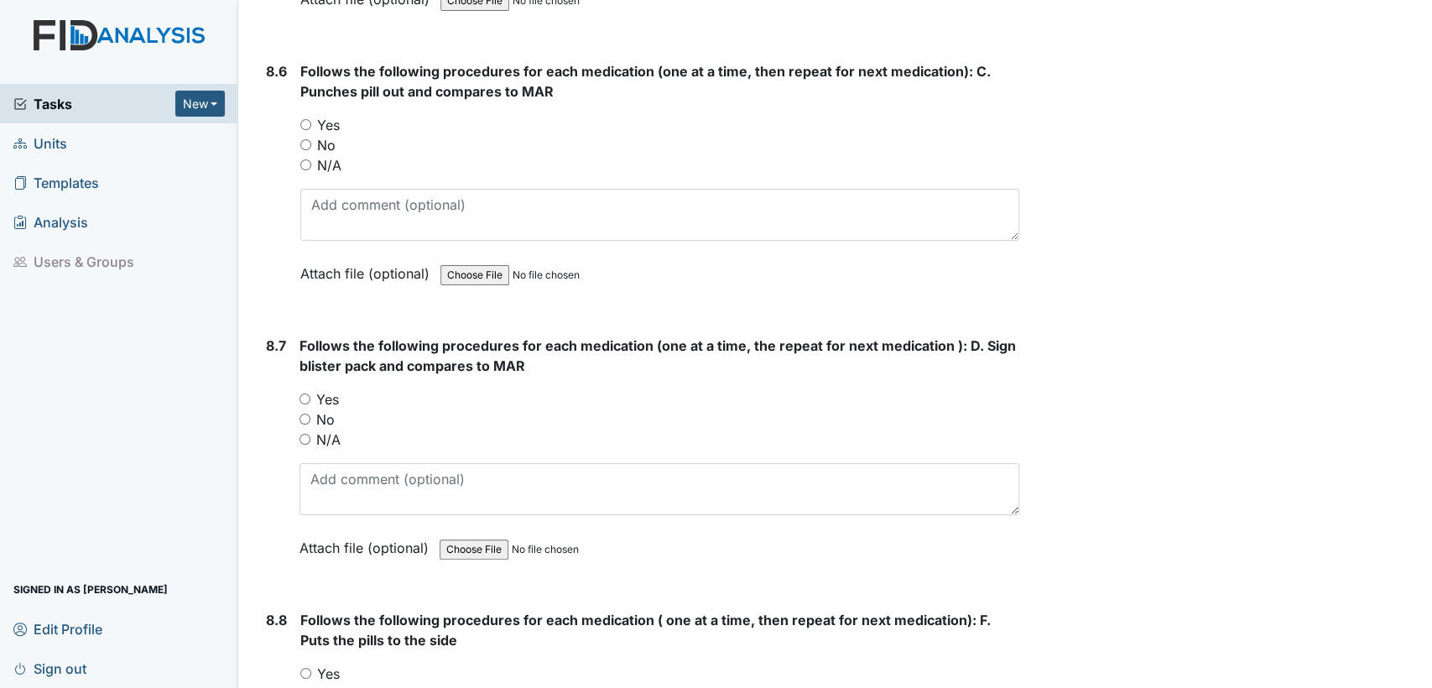
click at [303, 159] on input "N/A" at bounding box center [305, 164] width 11 height 11
radio input "true"
click at [305, 434] on input "N/A" at bounding box center [305, 439] width 11 height 11
radio input "true"
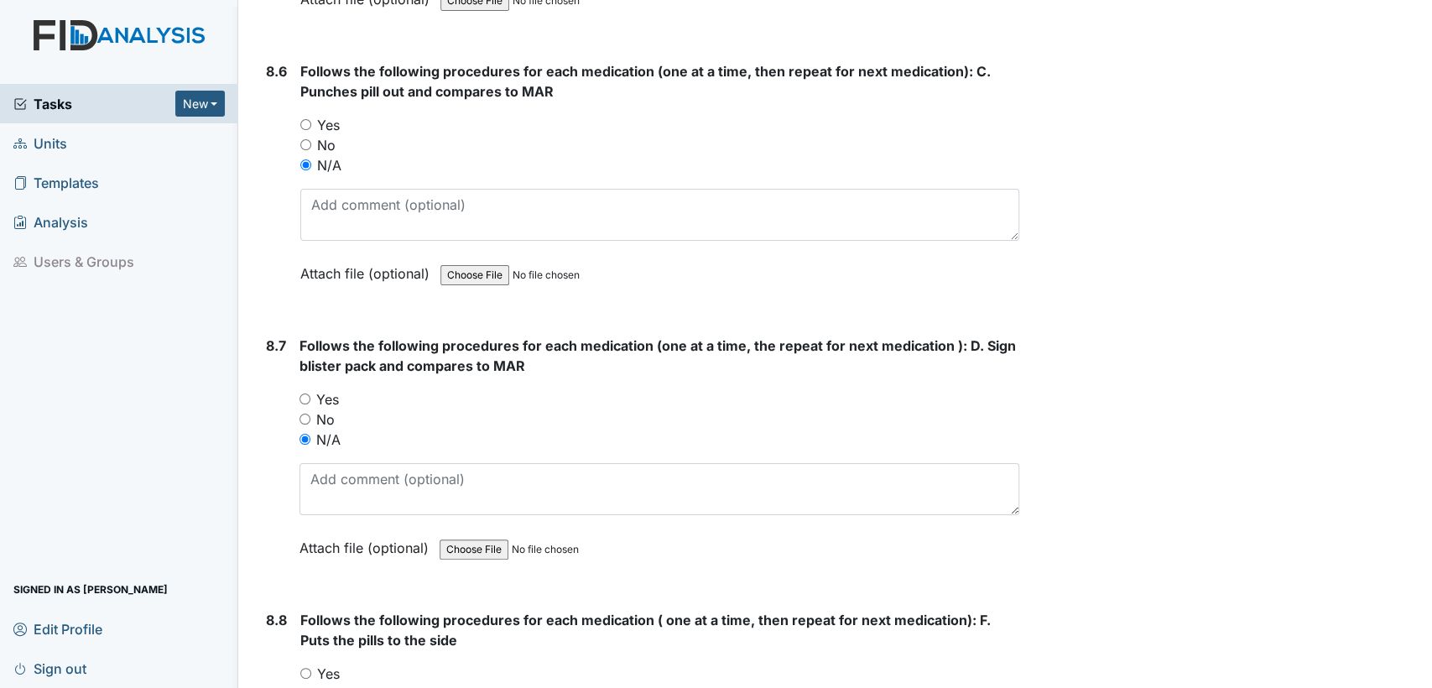
radio input "true"
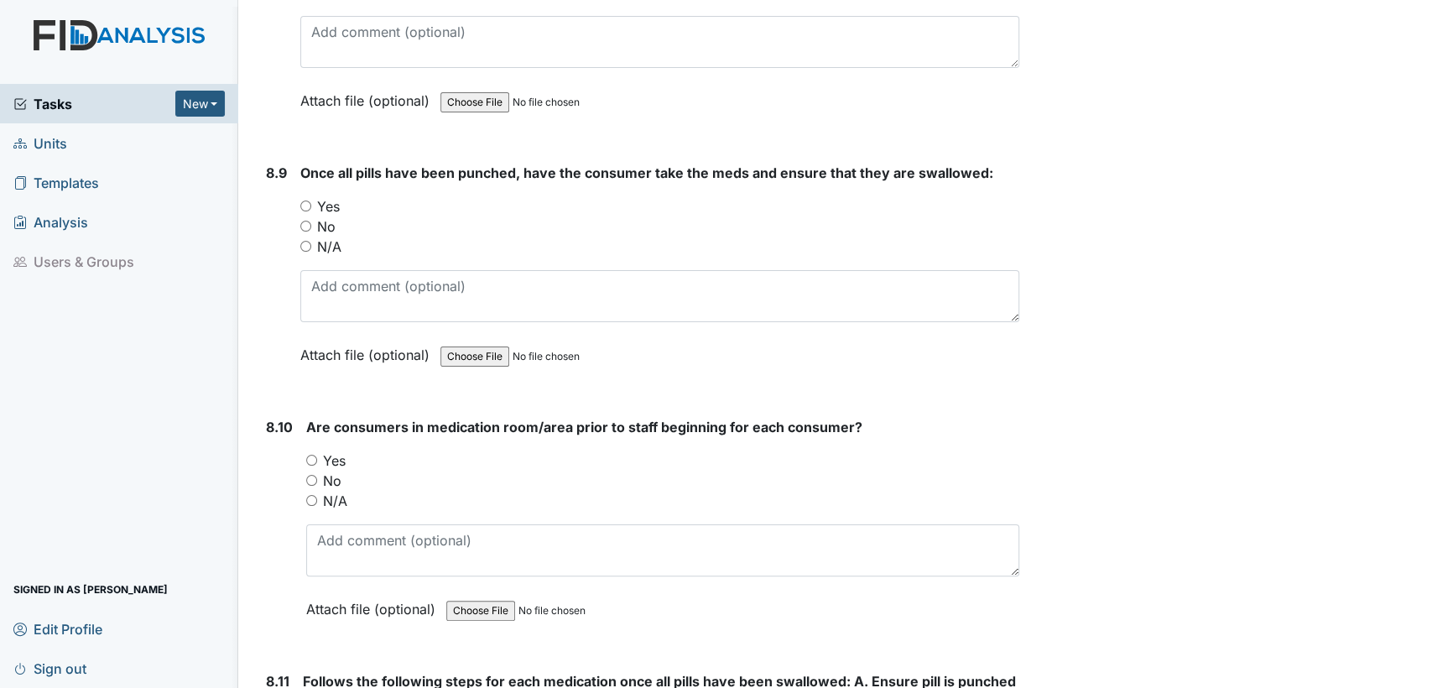
scroll to position [15573, 0]
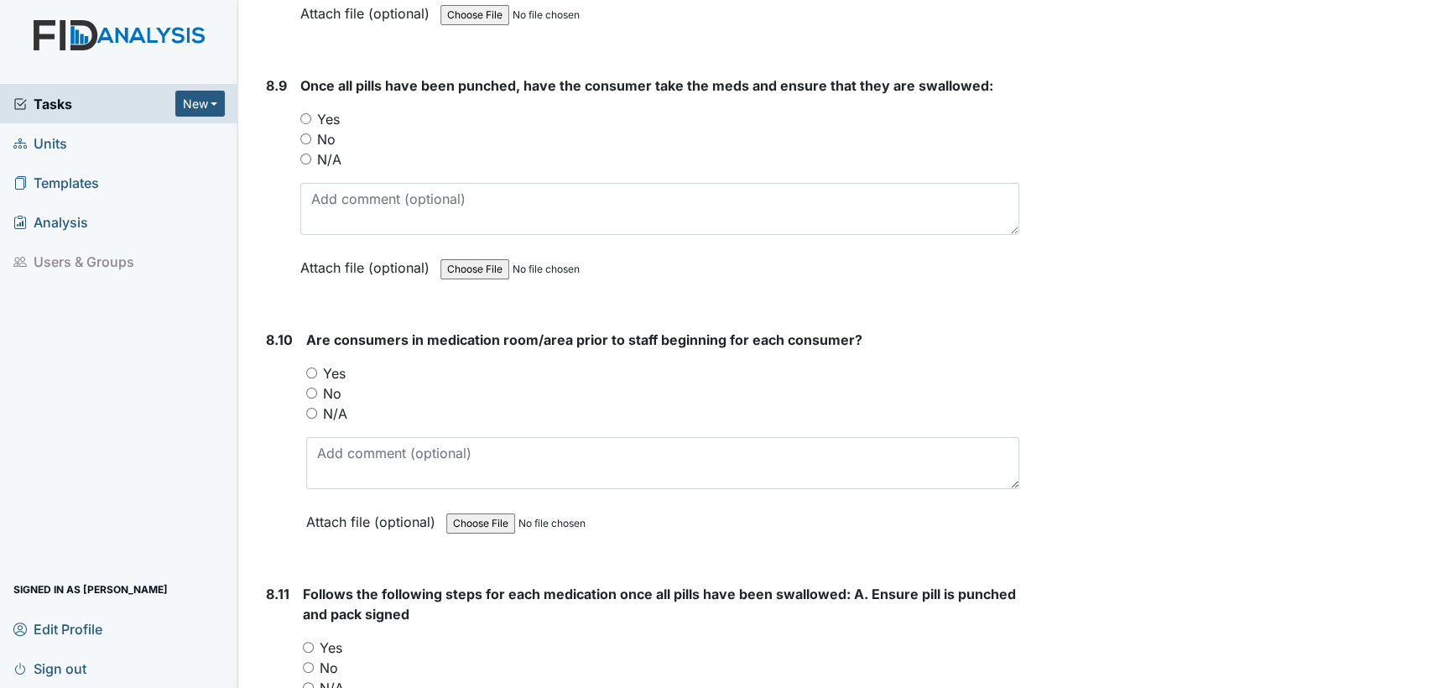
click at [304, 154] on input "N/A" at bounding box center [305, 159] width 11 height 11
radio input "true"
click at [312, 408] on input "N/A" at bounding box center [311, 413] width 11 height 11
radio input "true"
click at [306, 682] on input "N/A" at bounding box center [308, 687] width 11 height 11
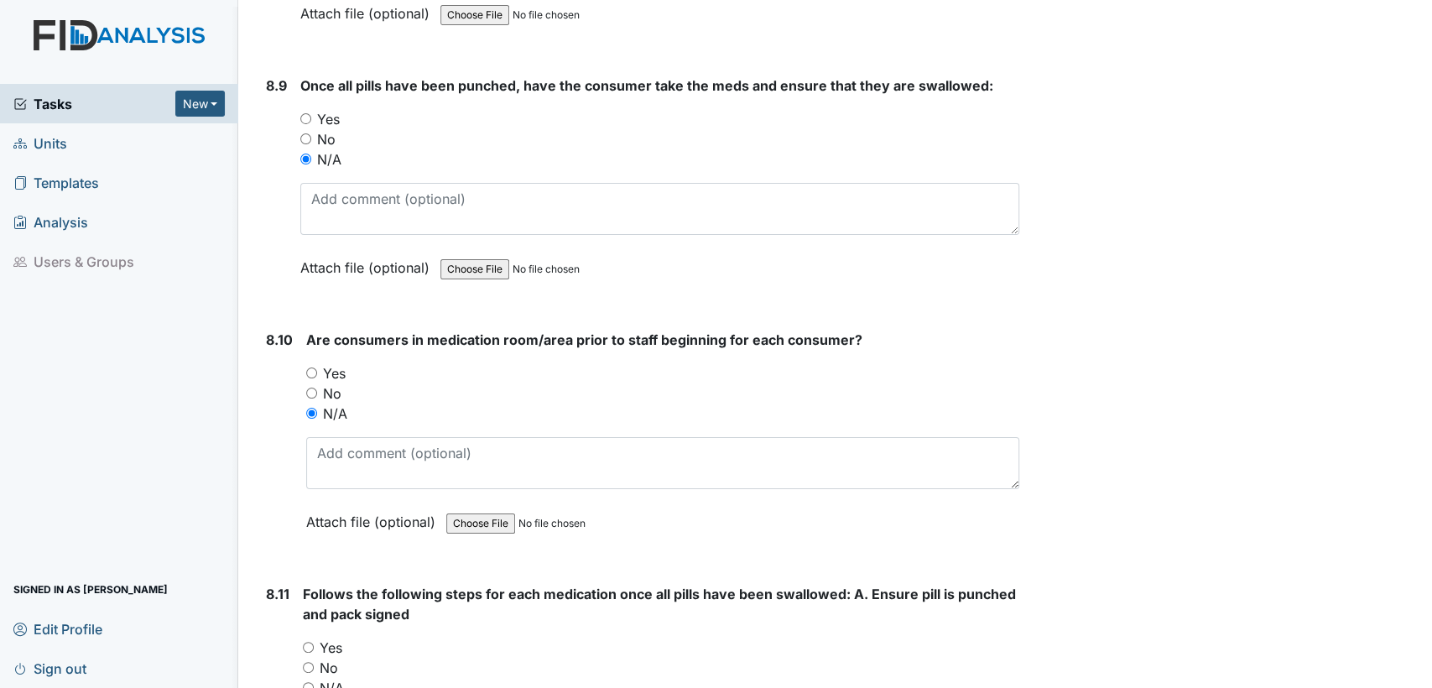
radio input "true"
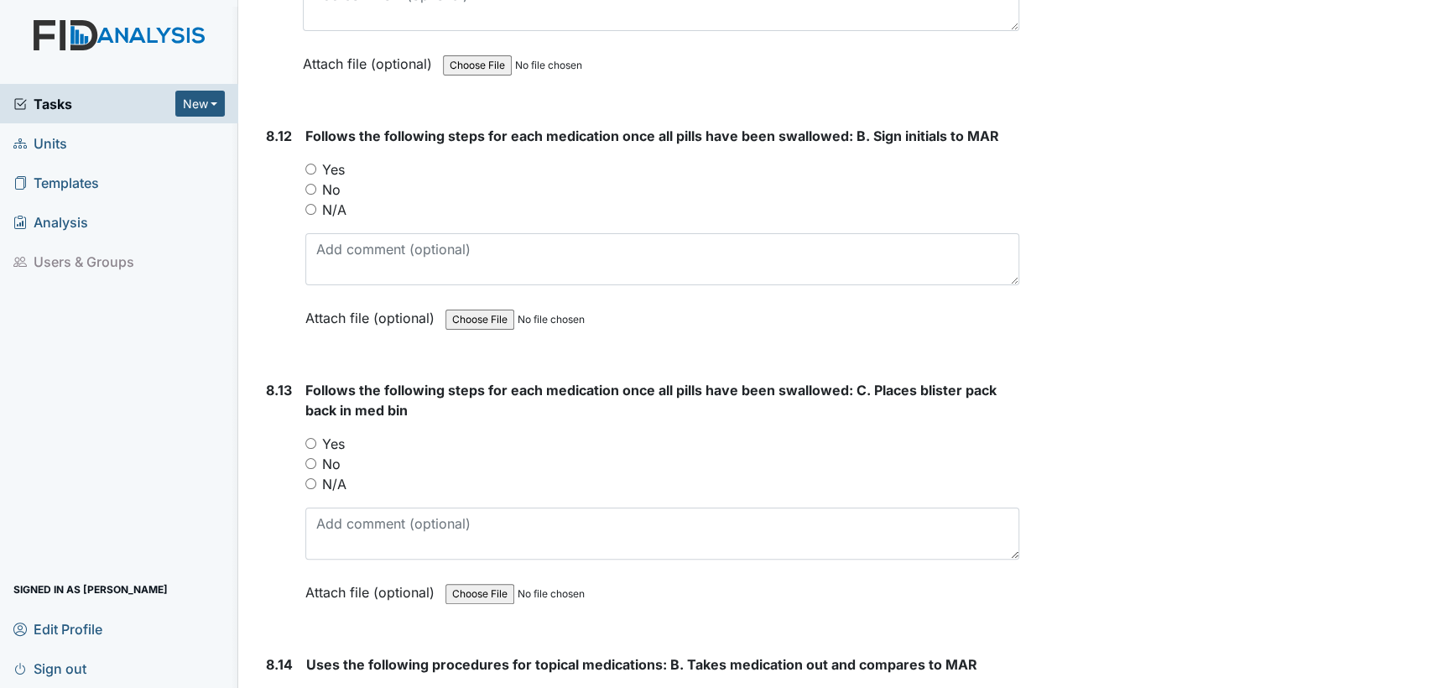
scroll to position [16319, 0]
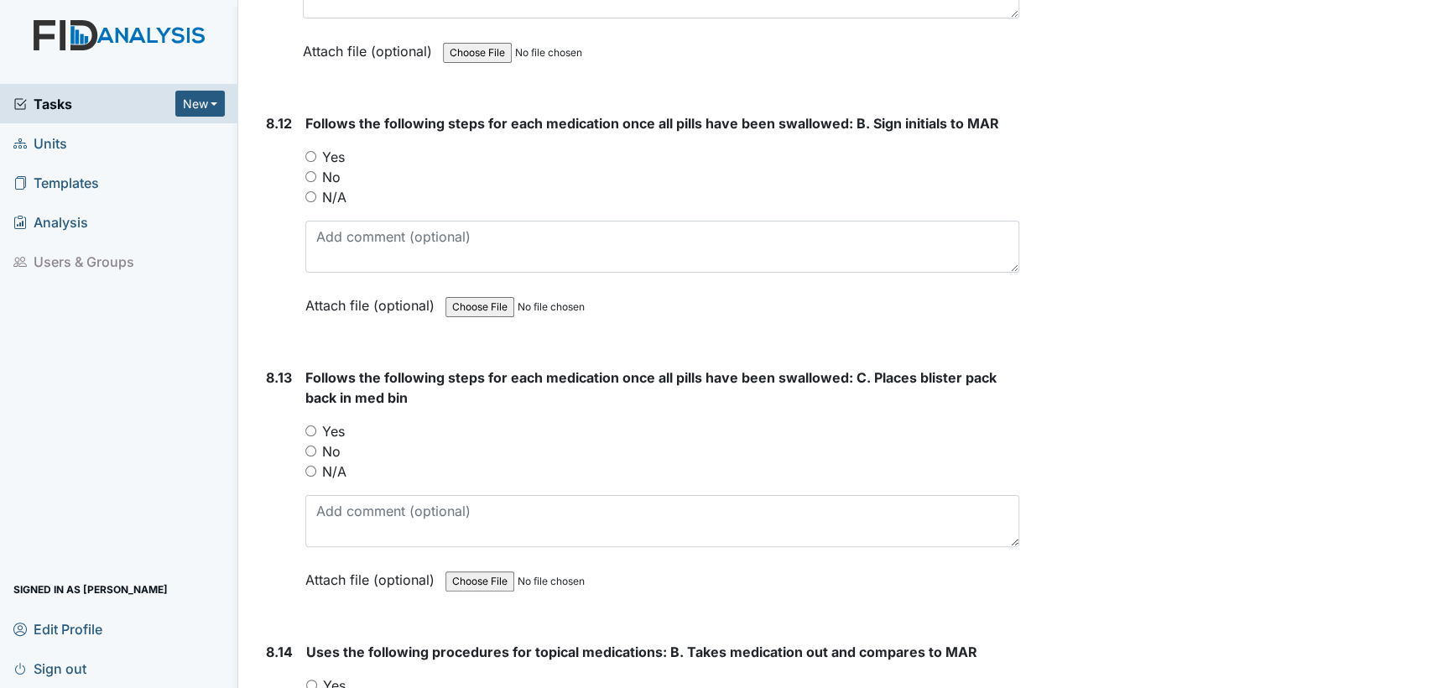
click at [313, 191] on input "N/A" at bounding box center [310, 196] width 11 height 11
radio input "true"
click at [305, 466] on input "N/A" at bounding box center [310, 471] width 11 height 11
radio input "true"
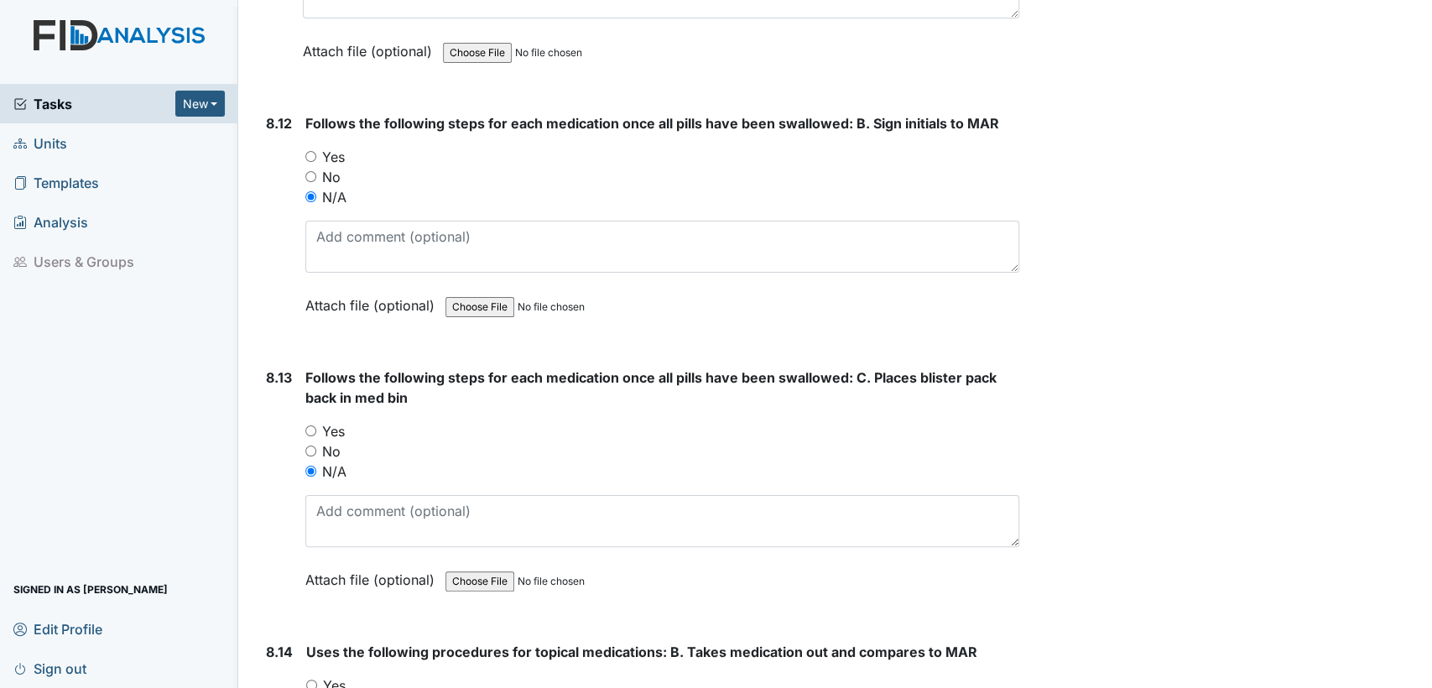
radio input "true"
drag, startPoint x: 1431, startPoint y: 369, endPoint x: 1430, endPoint y: 356, distance: 13.5
click at [1431, 357] on main "Inspection: Random Inspection for Evening ID: #00011797 Open Autosaving... Loca…" at bounding box center [836, 344] width 1194 height 688
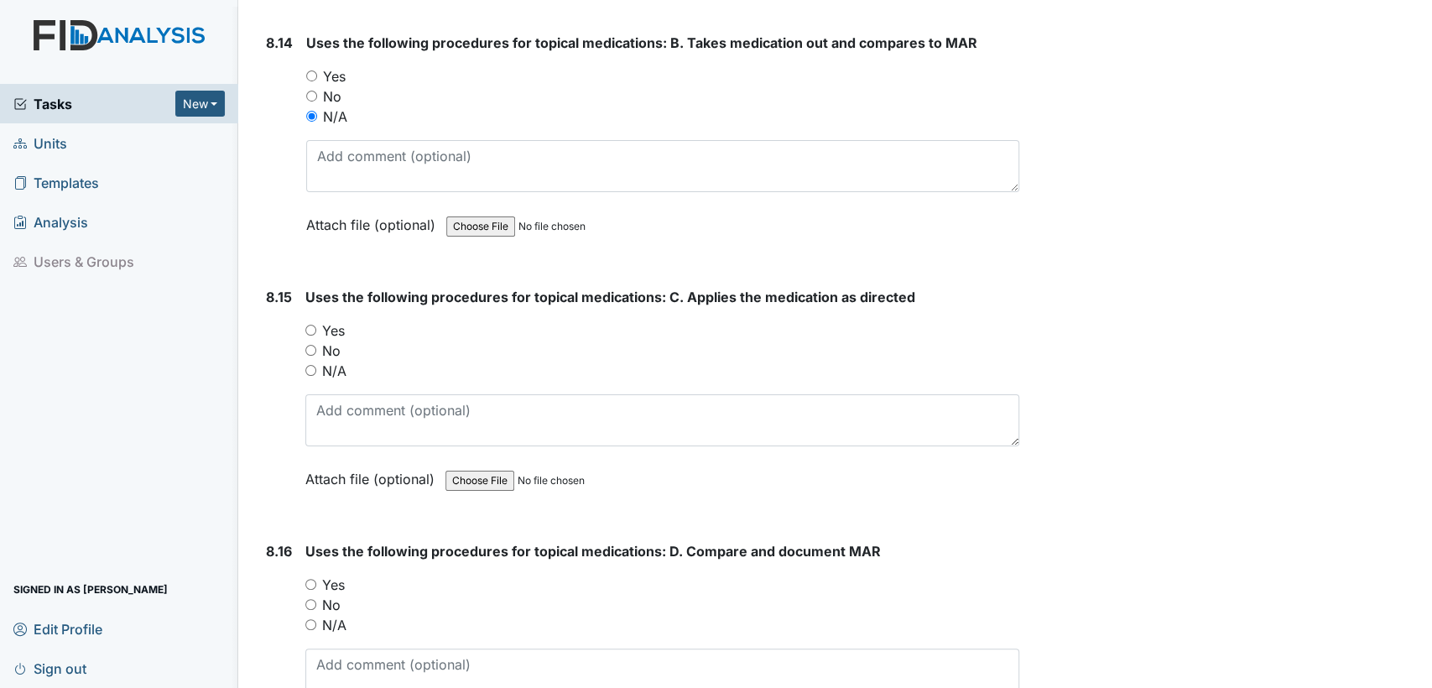
scroll to position [17002, 0]
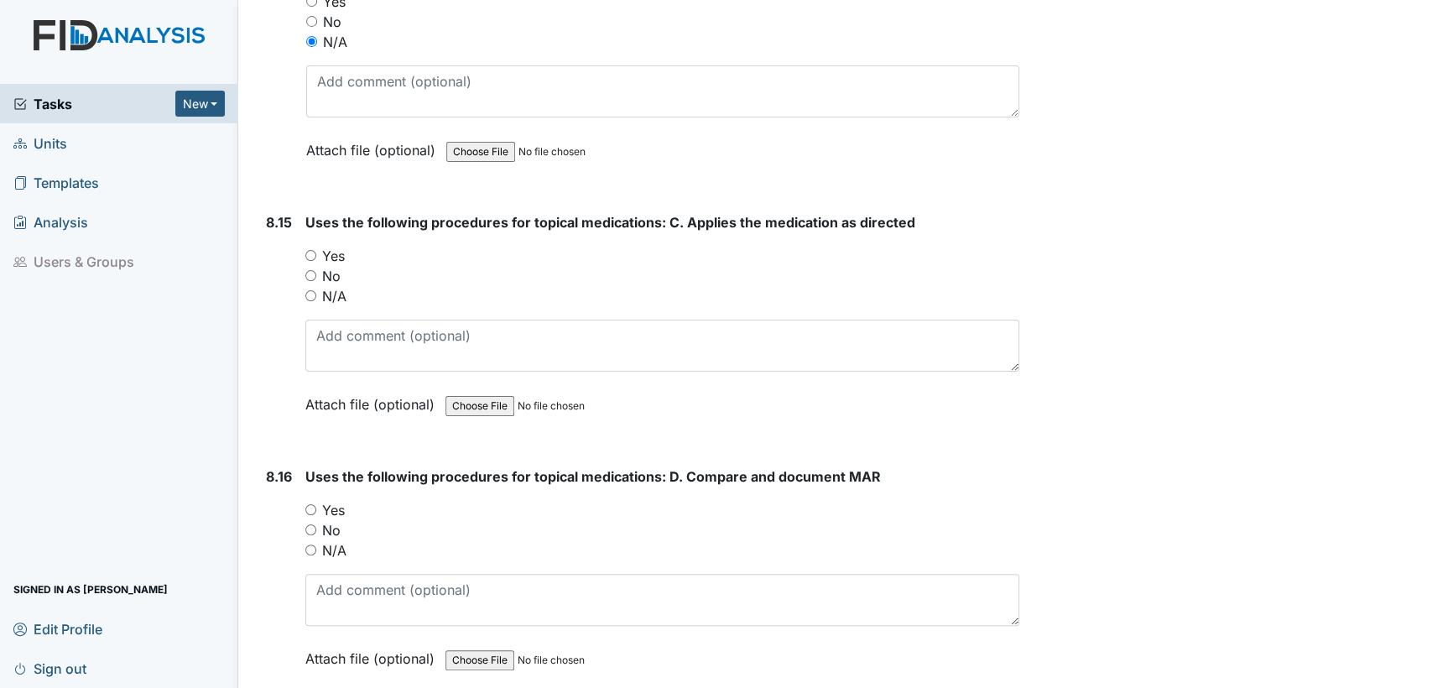
drag, startPoint x: 305, startPoint y: 237, endPoint x: 310, endPoint y: 295, distance: 57.3
click at [306, 286] on div "N/A" at bounding box center [662, 296] width 714 height 20
click at [308, 545] on input "N/A" at bounding box center [310, 550] width 11 height 11
radio input "true"
click at [311, 290] on input "N/A" at bounding box center [310, 295] width 11 height 11
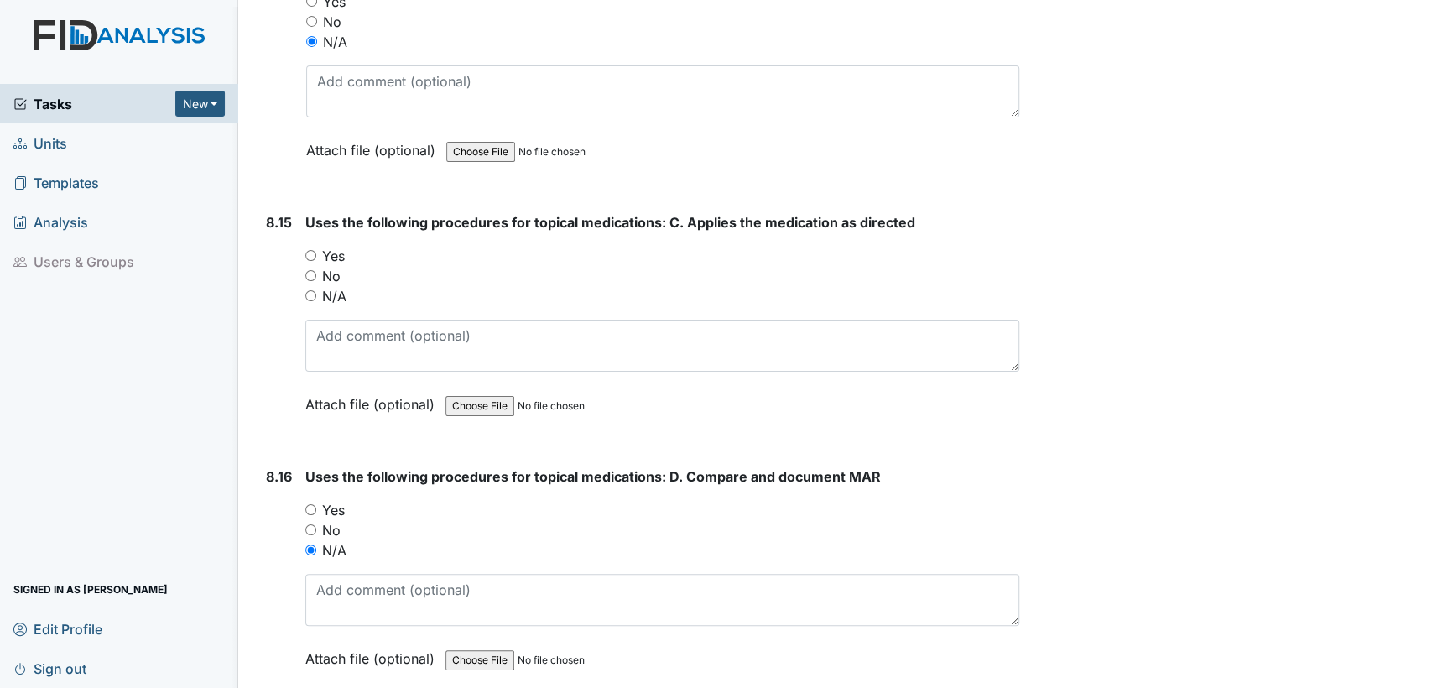
radio input "true"
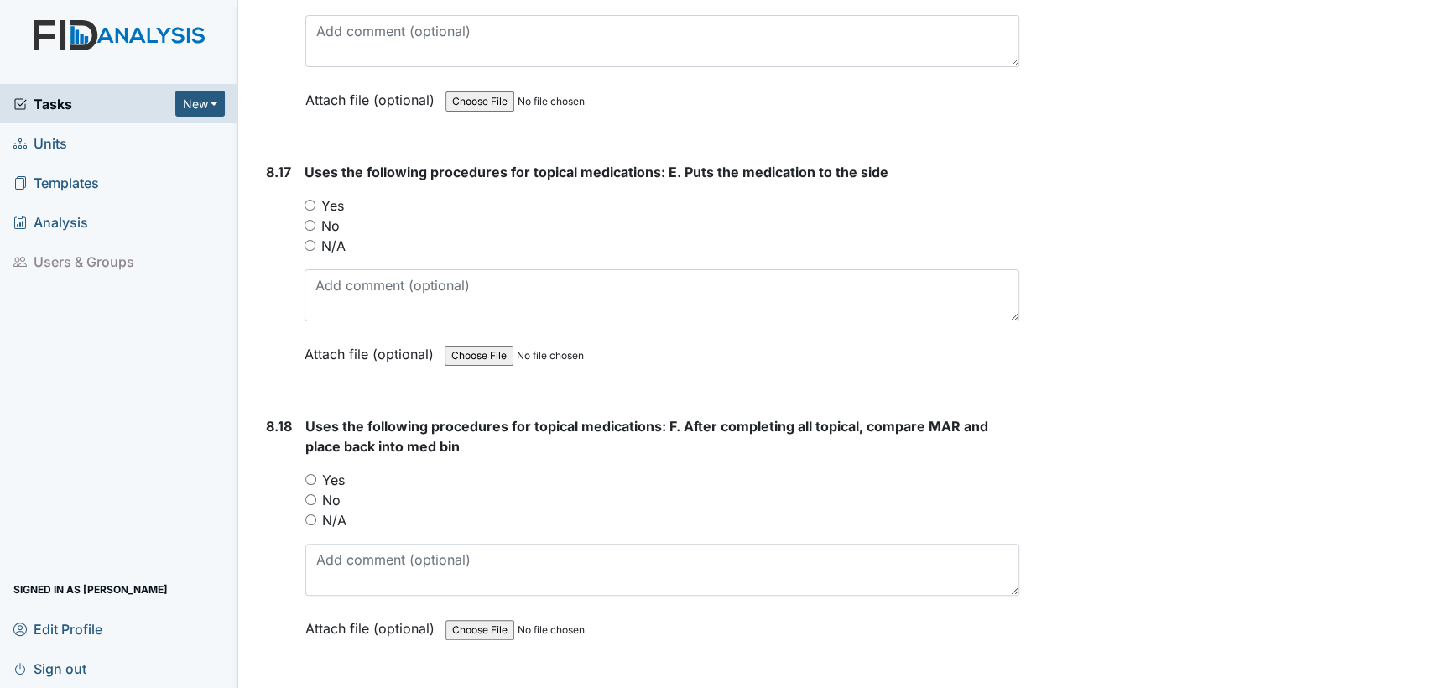
scroll to position [17586, 0]
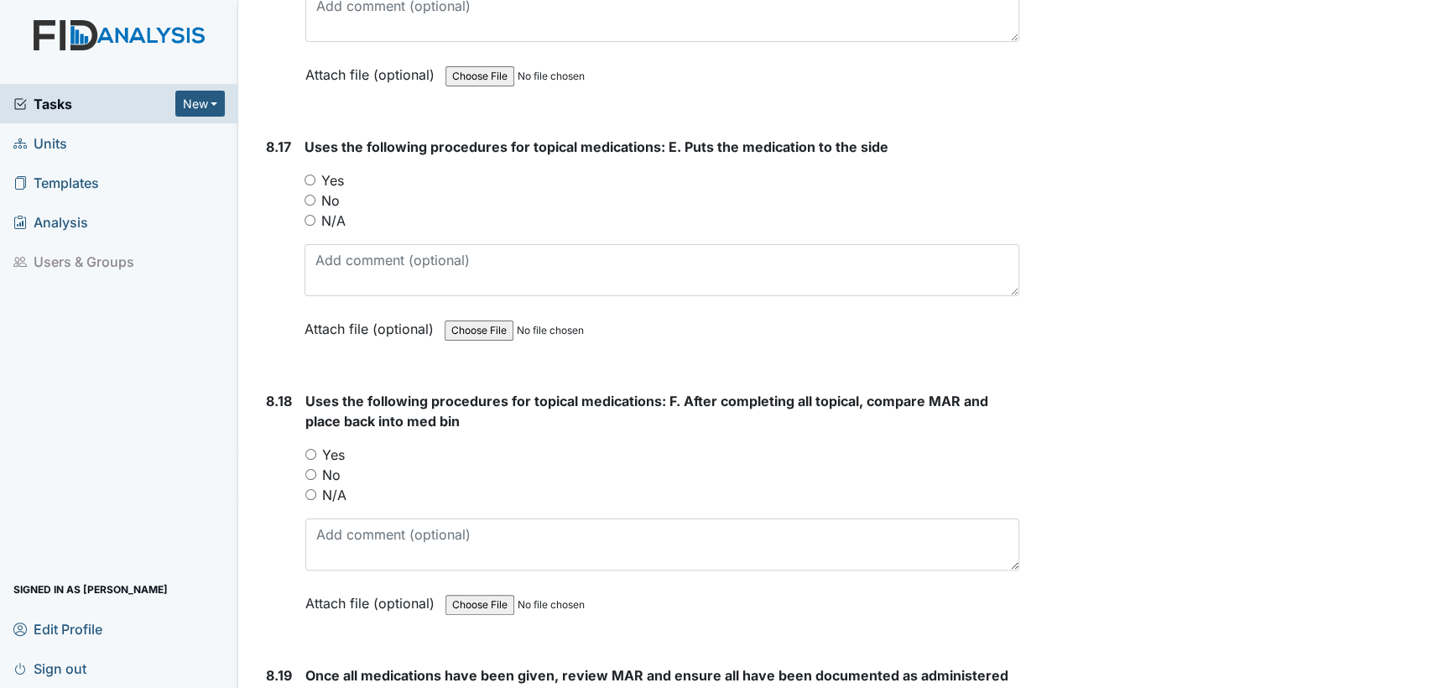
click at [312, 215] on input "N/A" at bounding box center [310, 220] width 11 height 11
radio input "true"
click at [310, 489] on input "N/A" at bounding box center [310, 494] width 11 height 11
radio input "true"
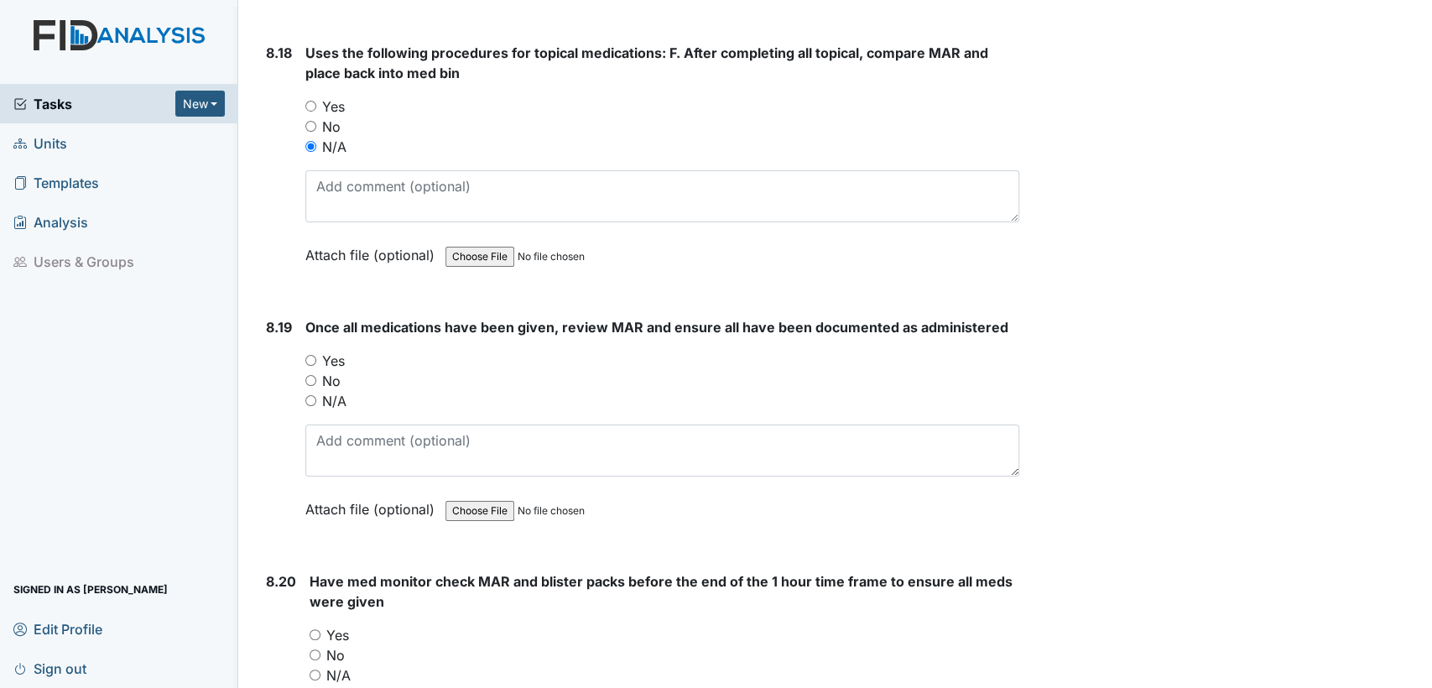
scroll to position [17946, 0]
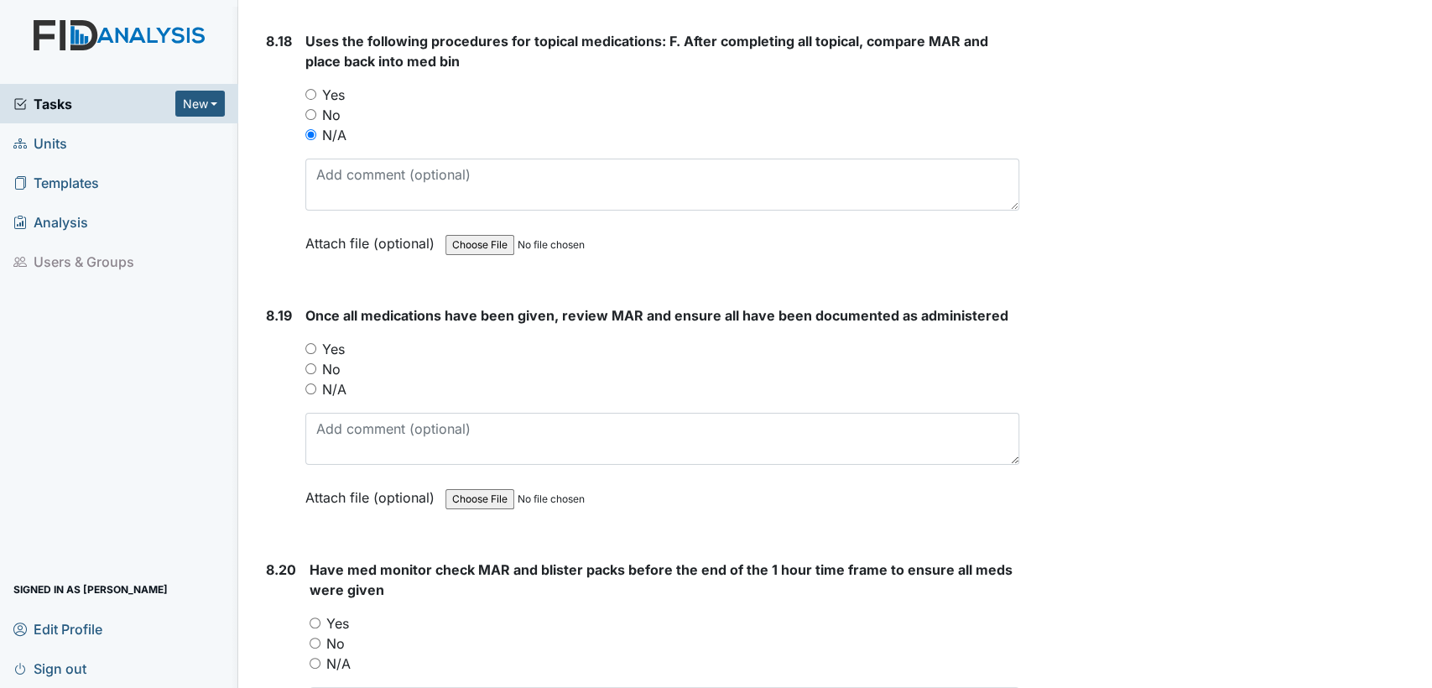
click at [308, 343] on input "Yes" at bounding box center [310, 348] width 11 height 11
radio input "true"
click at [314, 618] on input "Yes" at bounding box center [315, 623] width 11 height 11
radio input "true"
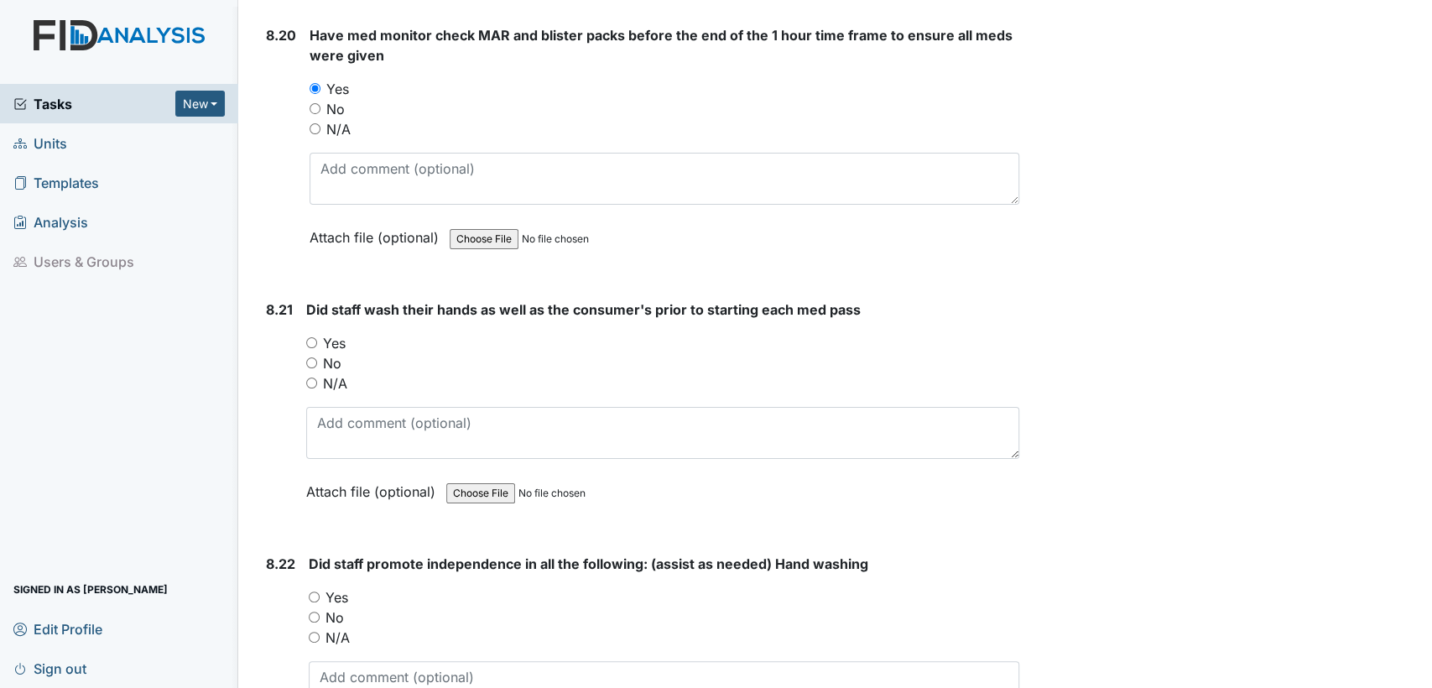
scroll to position [18530, 0]
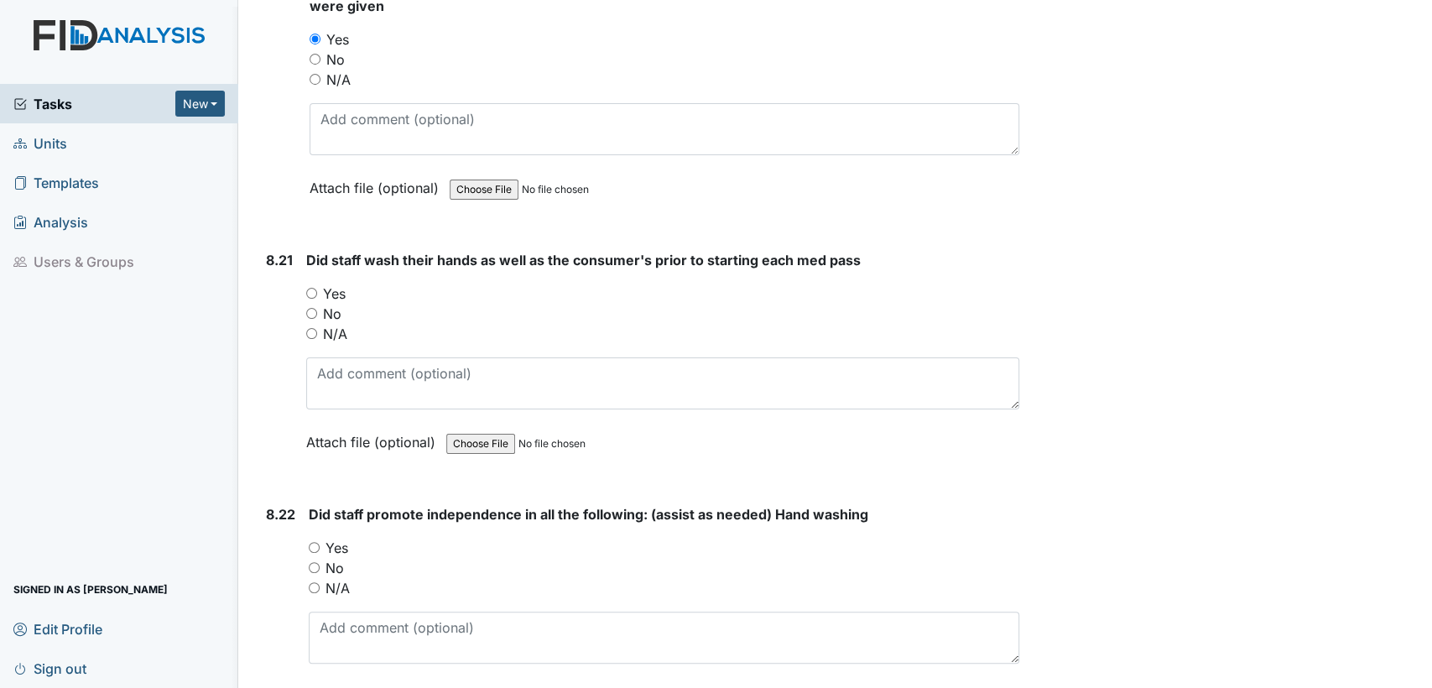
click at [314, 328] on input "N/A" at bounding box center [311, 333] width 11 height 11
radio input "true"
click at [317, 578] on div "N/A" at bounding box center [664, 588] width 711 height 20
click at [317, 582] on input "N/A" at bounding box center [314, 587] width 11 height 11
radio input "true"
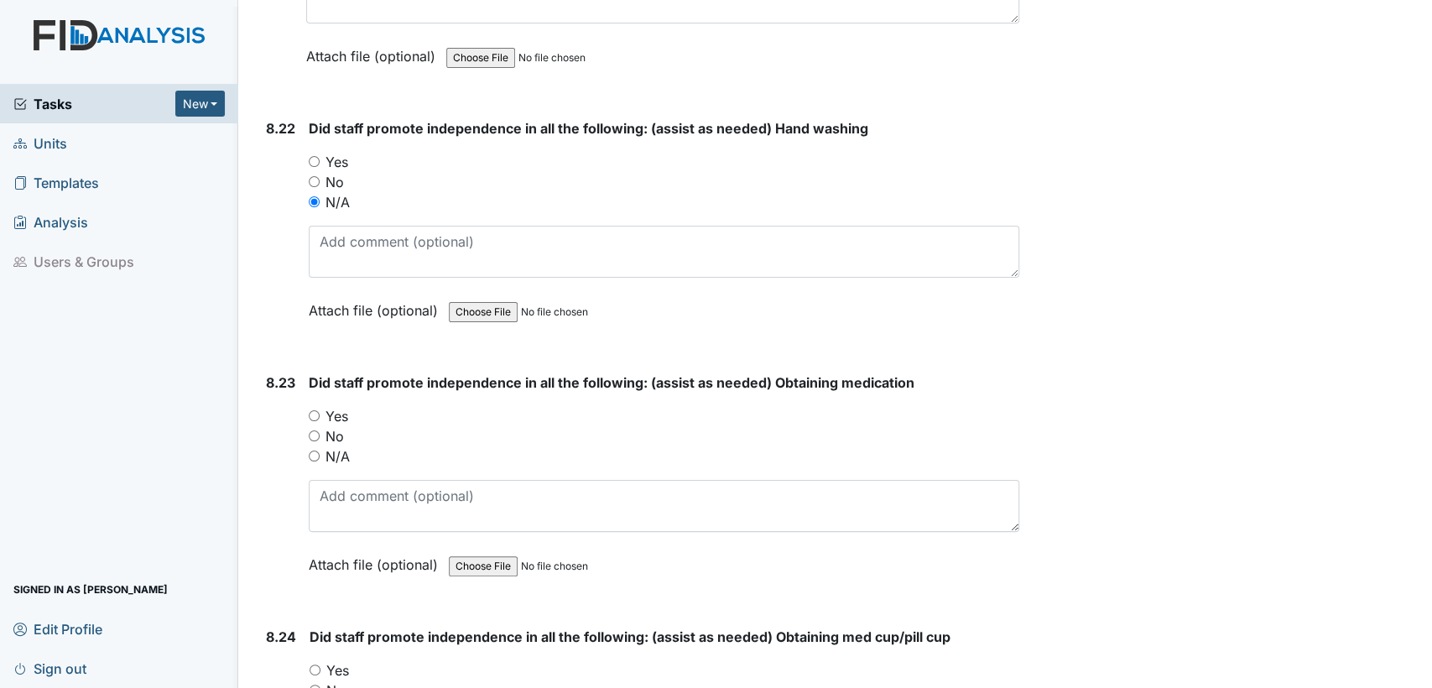
scroll to position [19004, 0]
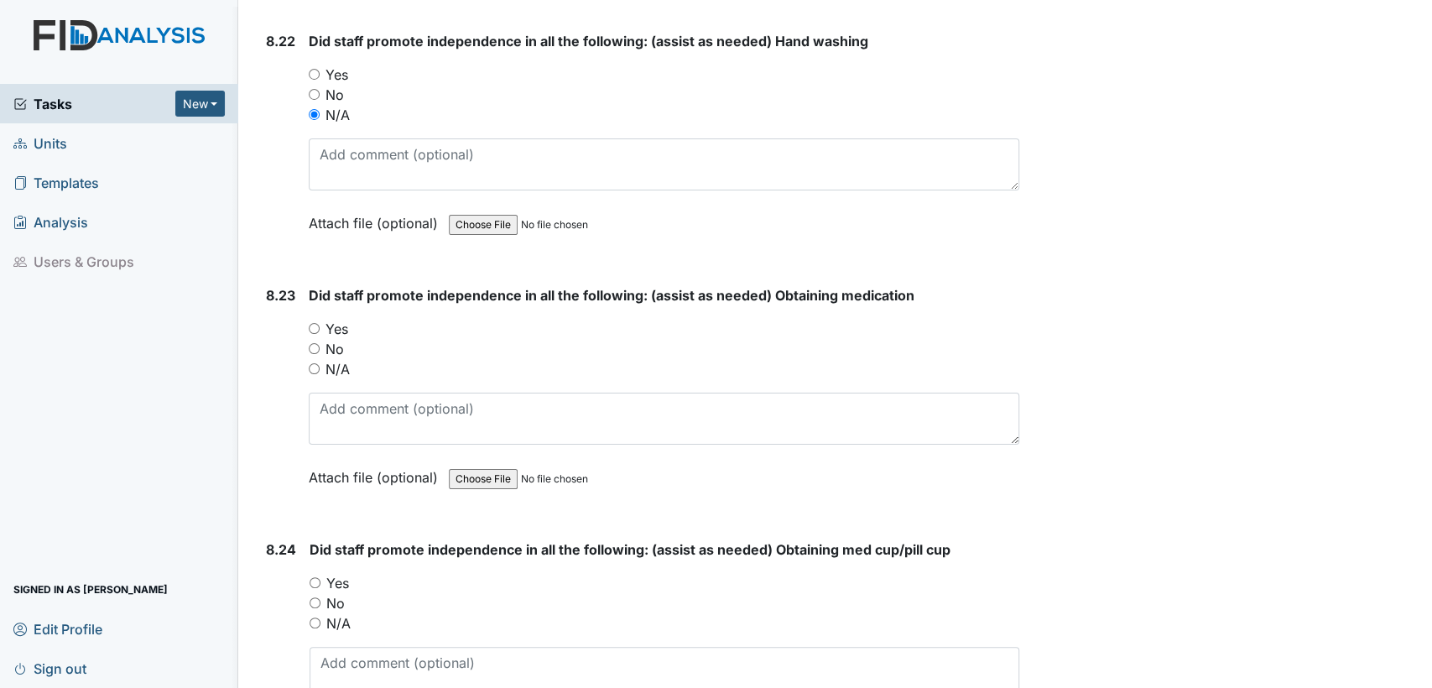
click at [312, 363] on input "N/A" at bounding box center [314, 368] width 11 height 11
radio input "true"
click at [315, 618] on input "N/A" at bounding box center [315, 623] width 11 height 11
radio input "true"
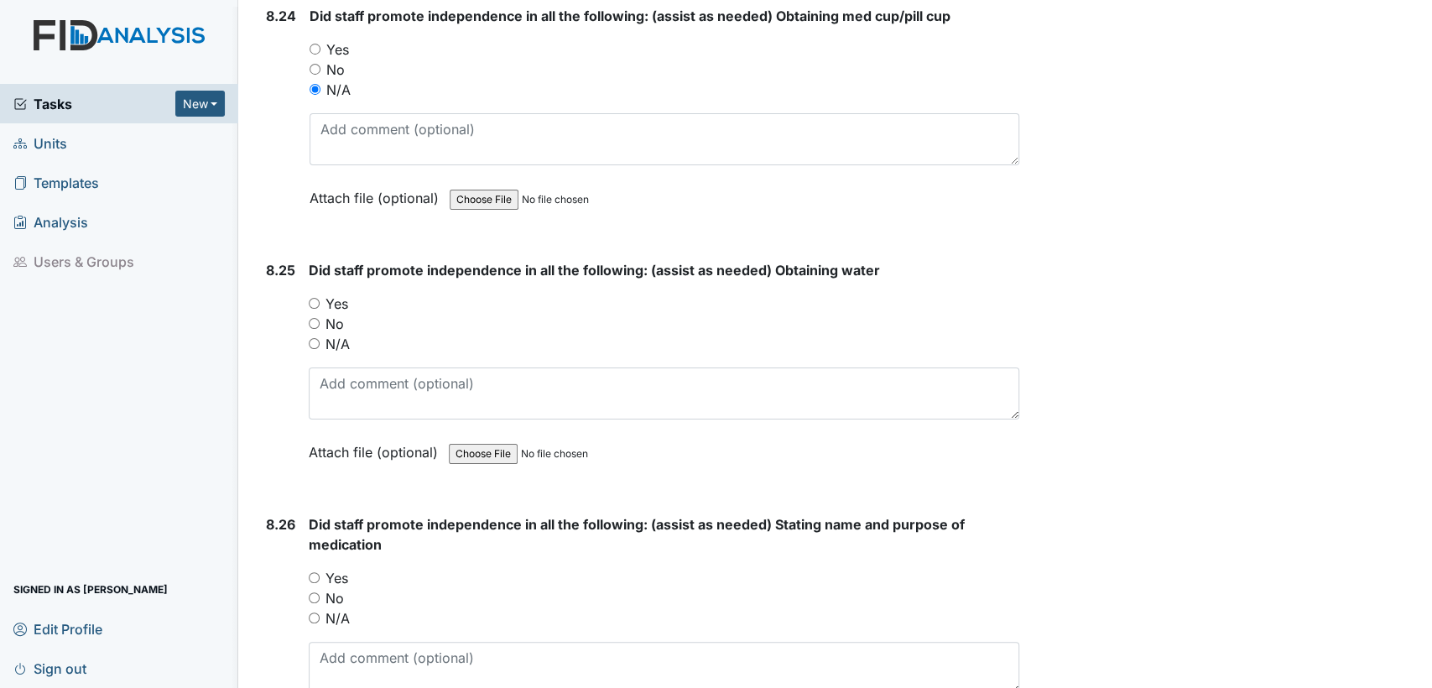
scroll to position [19575, 0]
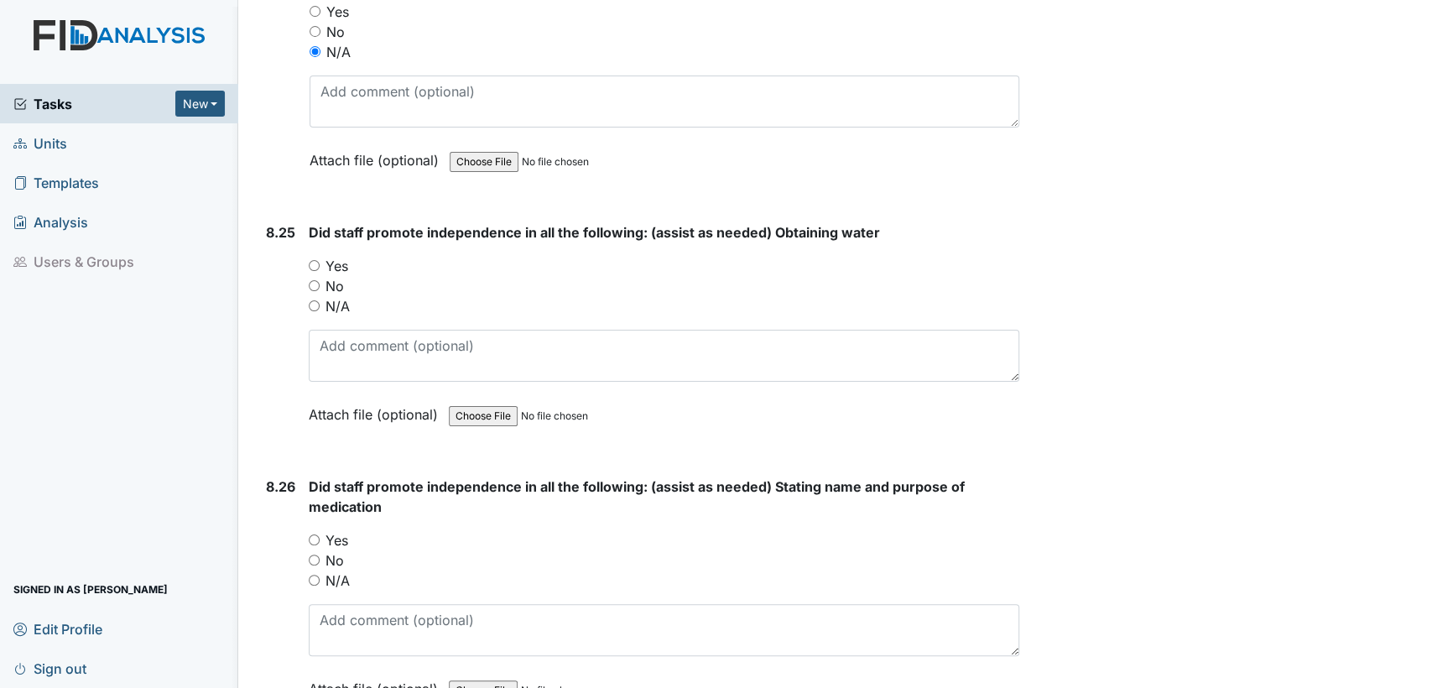
click at [318, 300] on input "N/A" at bounding box center [314, 305] width 11 height 11
radio input "true"
drag, startPoint x: 316, startPoint y: 514, endPoint x: 420, endPoint y: 565, distance: 114.8
click at [317, 575] on input "N/A" at bounding box center [314, 580] width 11 height 11
radio input "true"
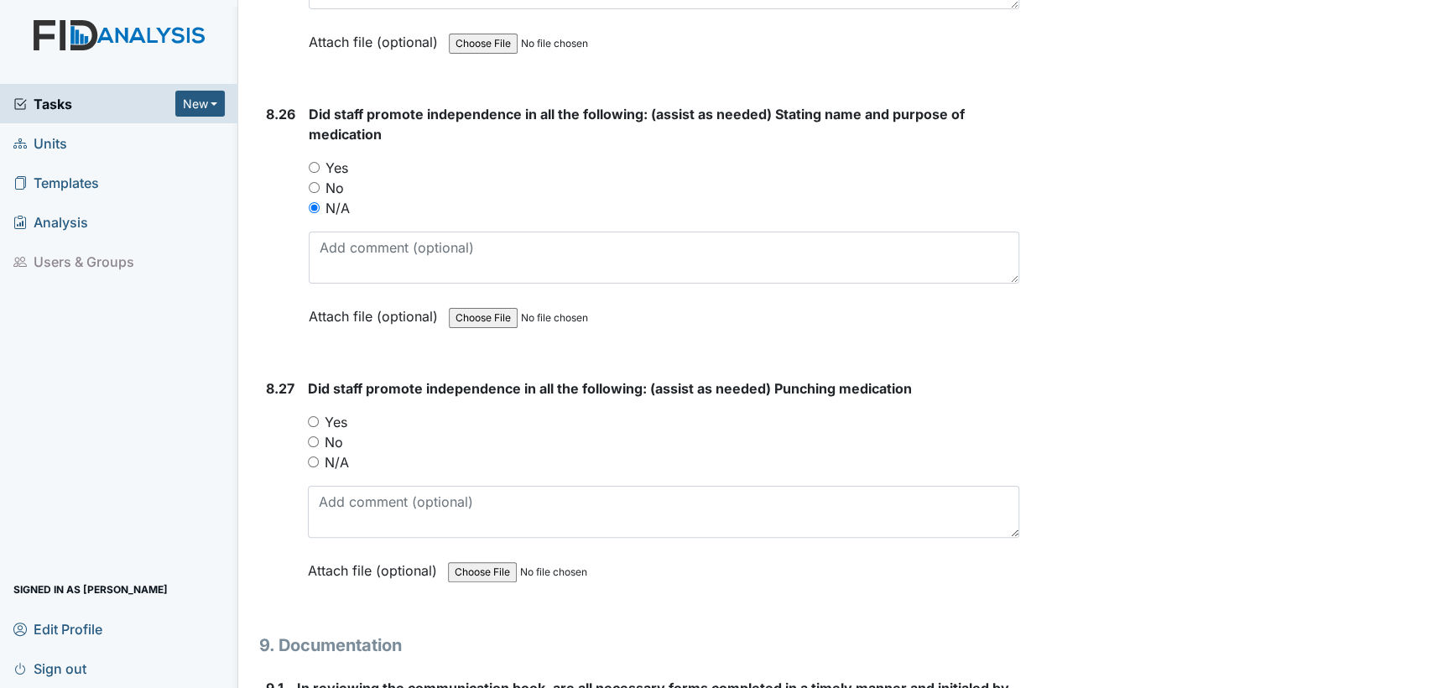
scroll to position [20110, 0]
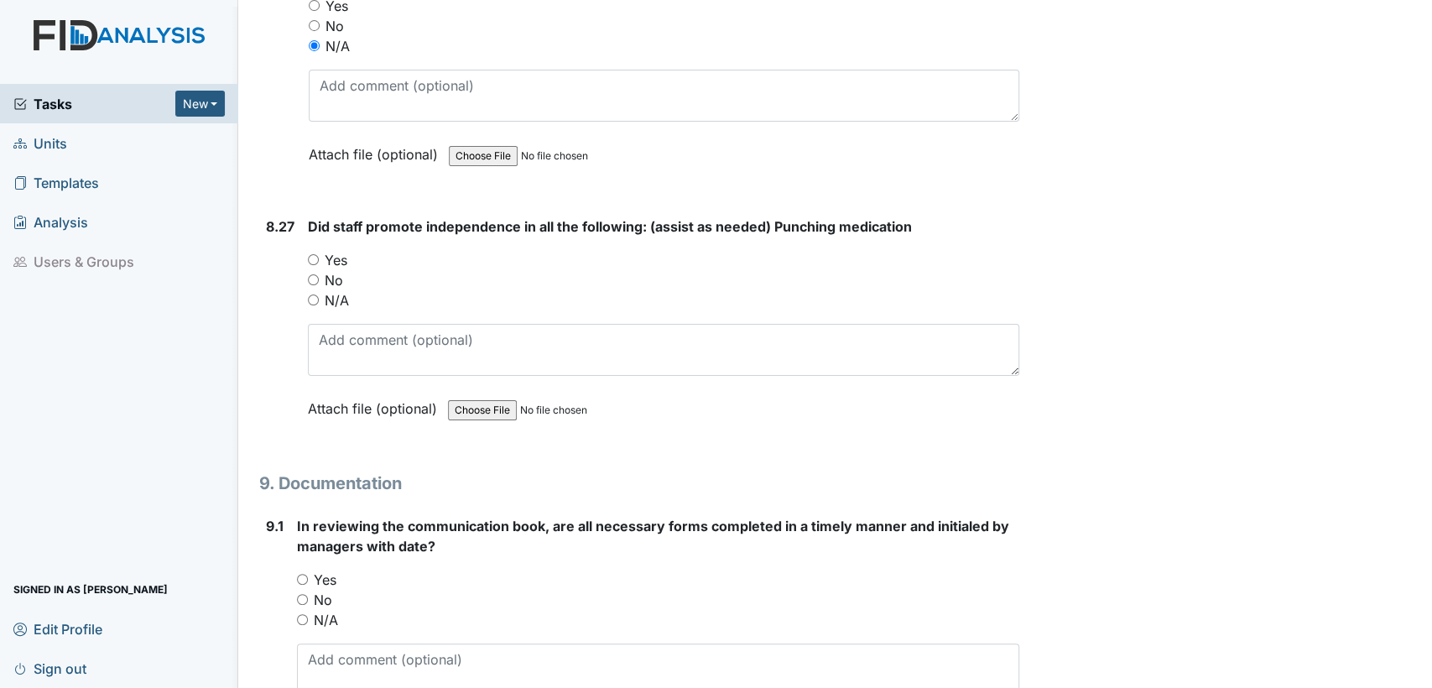
drag, startPoint x: 316, startPoint y: 230, endPoint x: 314, endPoint y: 257, distance: 26.9
click at [316, 295] on input "N/A" at bounding box center [313, 300] width 11 height 11
radio input "true"
click at [298, 574] on input "Yes" at bounding box center [302, 579] width 11 height 11
radio input "true"
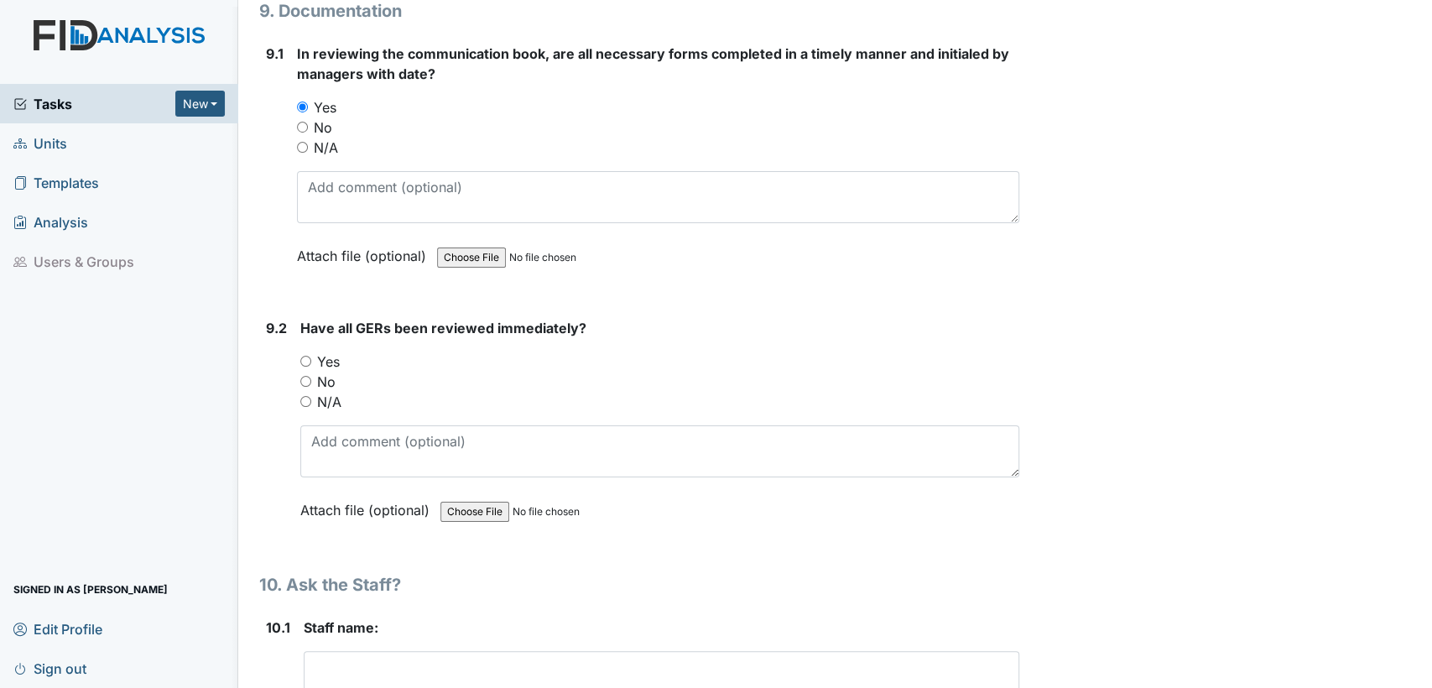
scroll to position [20656, 0]
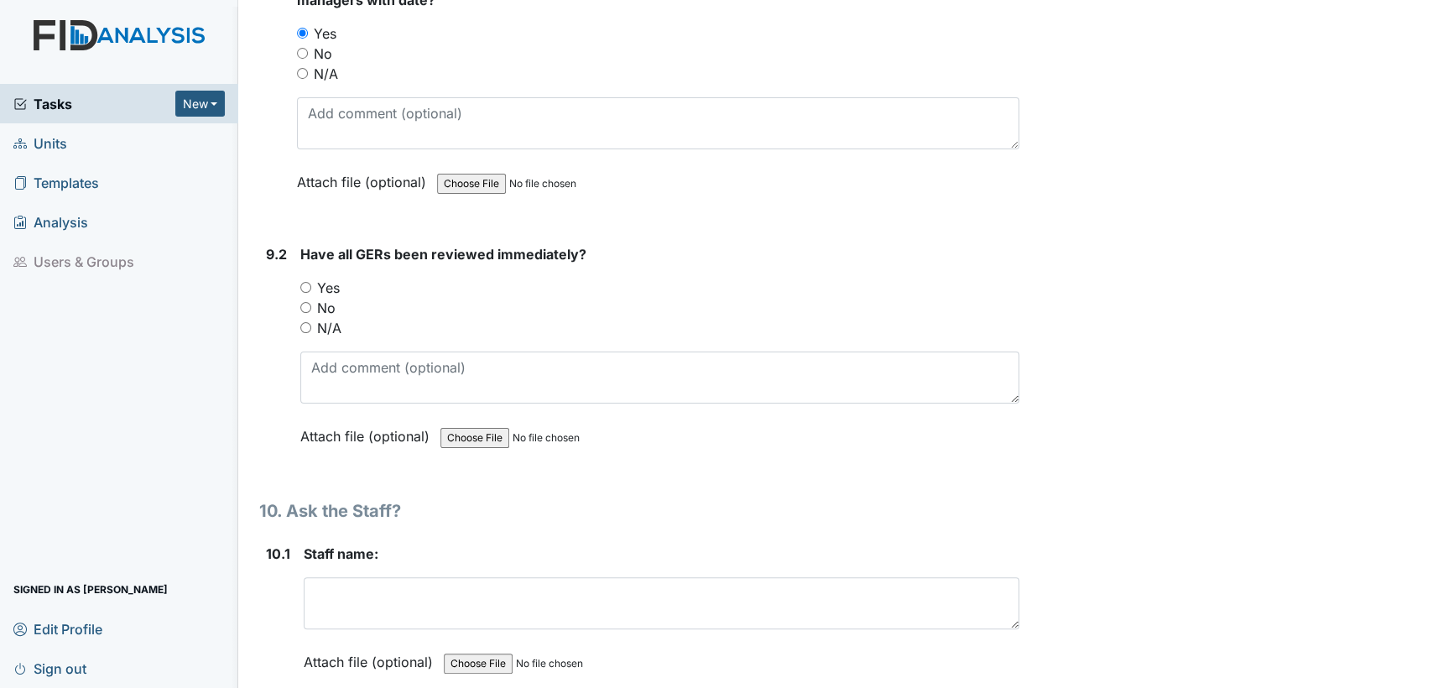
click at [309, 282] on input "Yes" at bounding box center [305, 287] width 11 height 11
radio input "true"
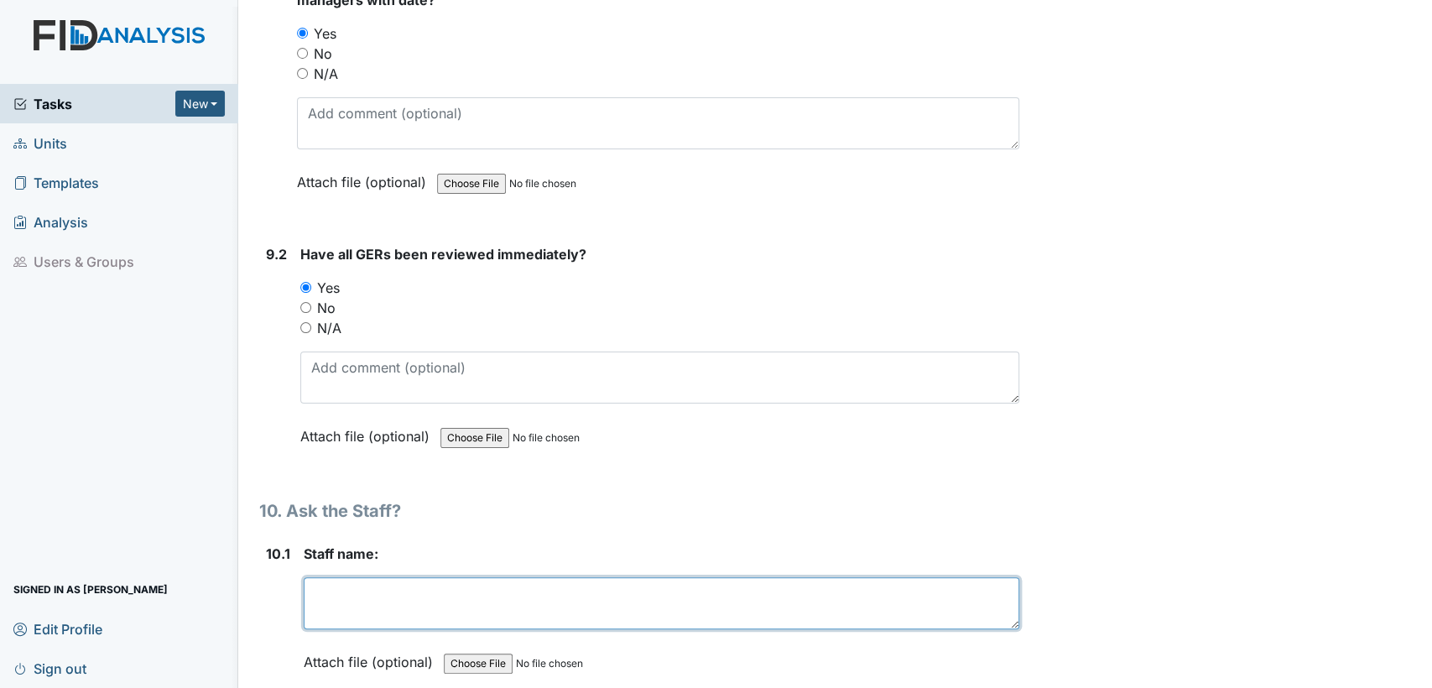
click at [369, 577] on textarea at bounding box center [662, 603] width 716 height 52
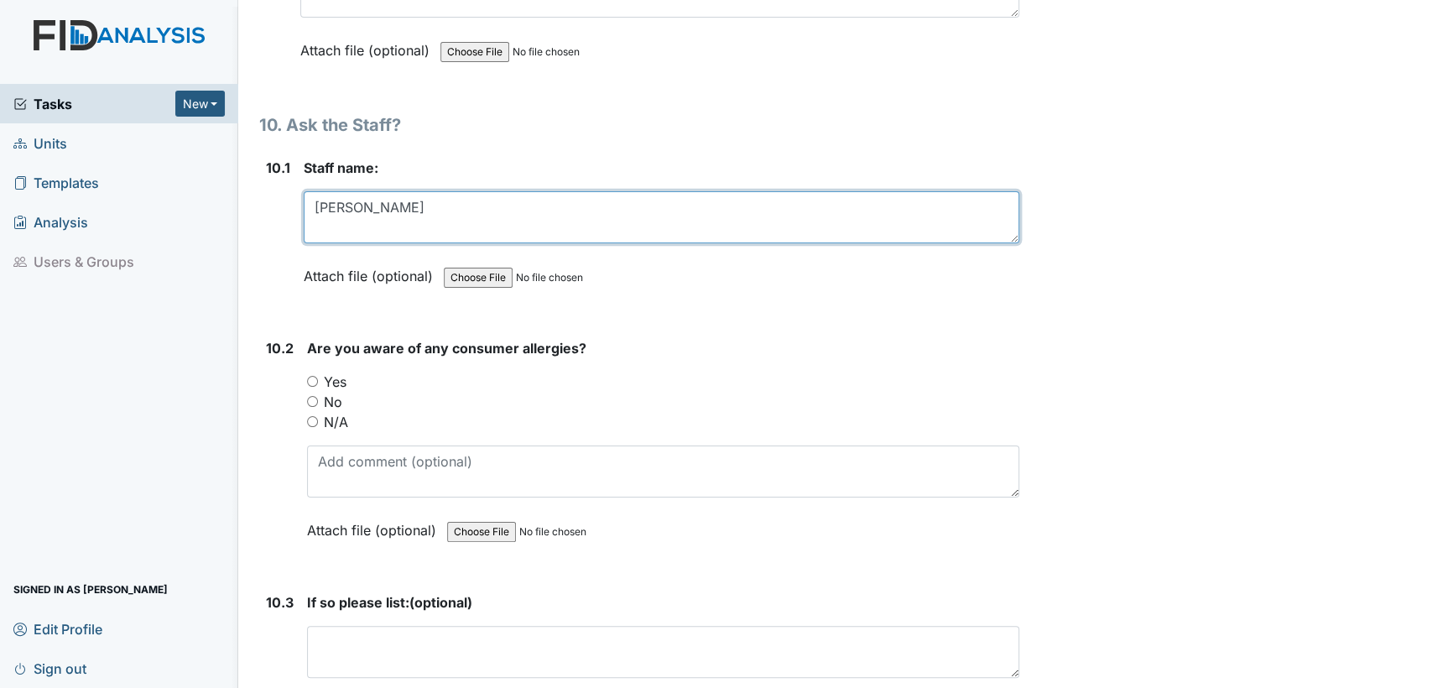
scroll to position [21154, 0]
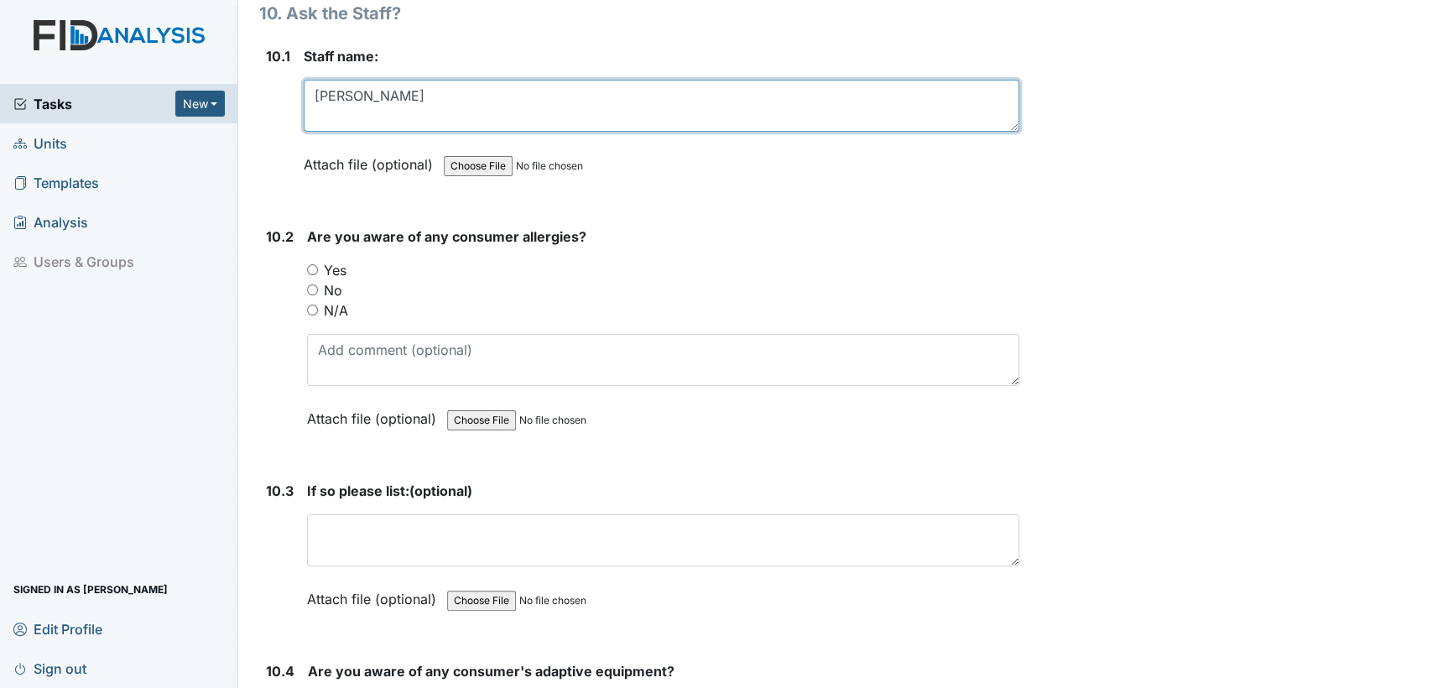
type textarea "[PERSON_NAME]"
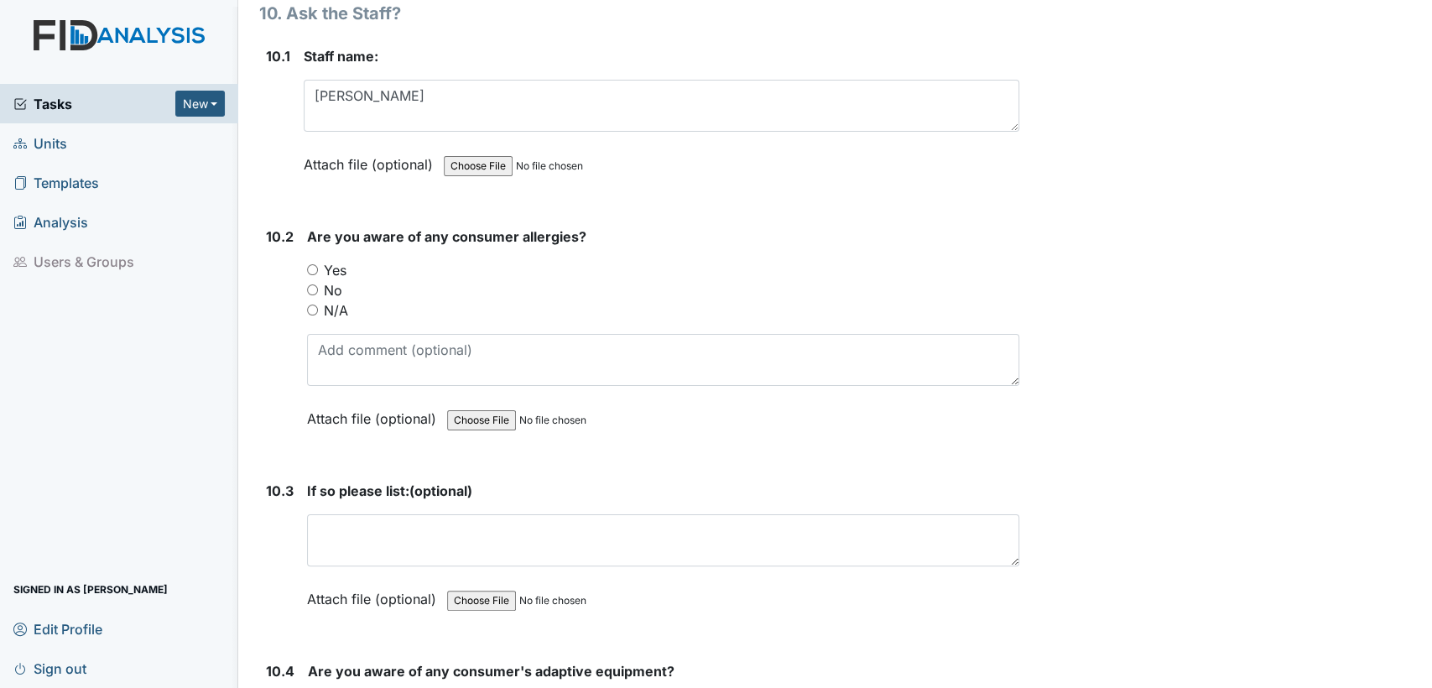
click at [314, 264] on input "Yes" at bounding box center [312, 269] width 11 height 11
radio input "true"
drag, startPoint x: 316, startPoint y: 633, endPoint x: 324, endPoint y: 636, distance: 9.0
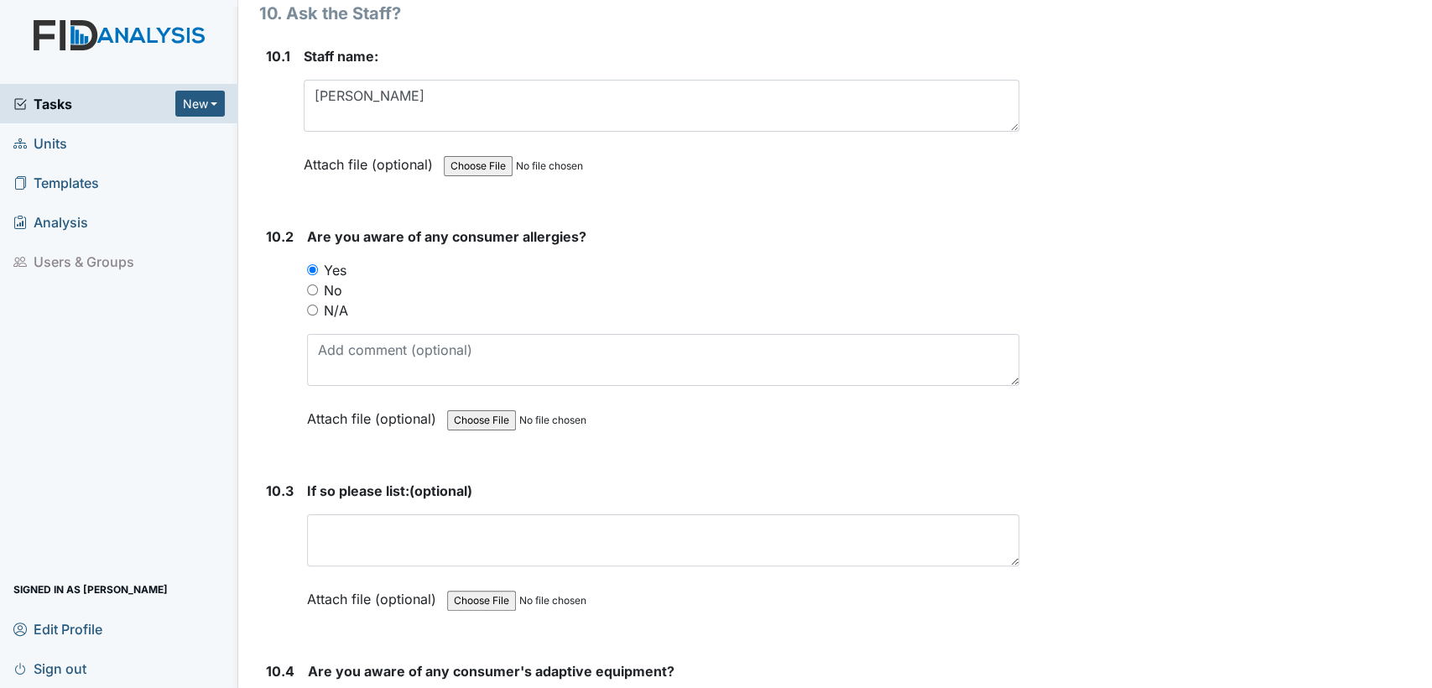
radio input "true"
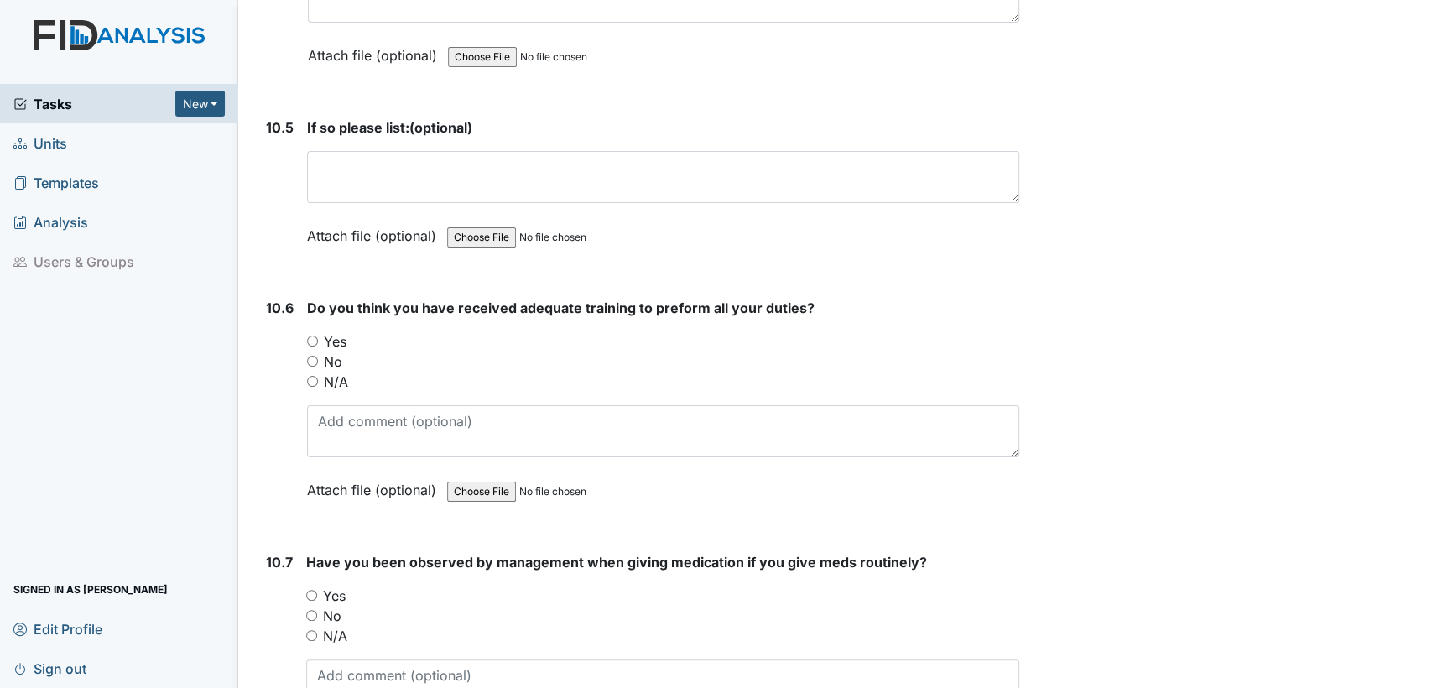
scroll to position [21949, 0]
click at [310, 338] on input "Yes" at bounding box center [312, 343] width 11 height 11
radio input "true"
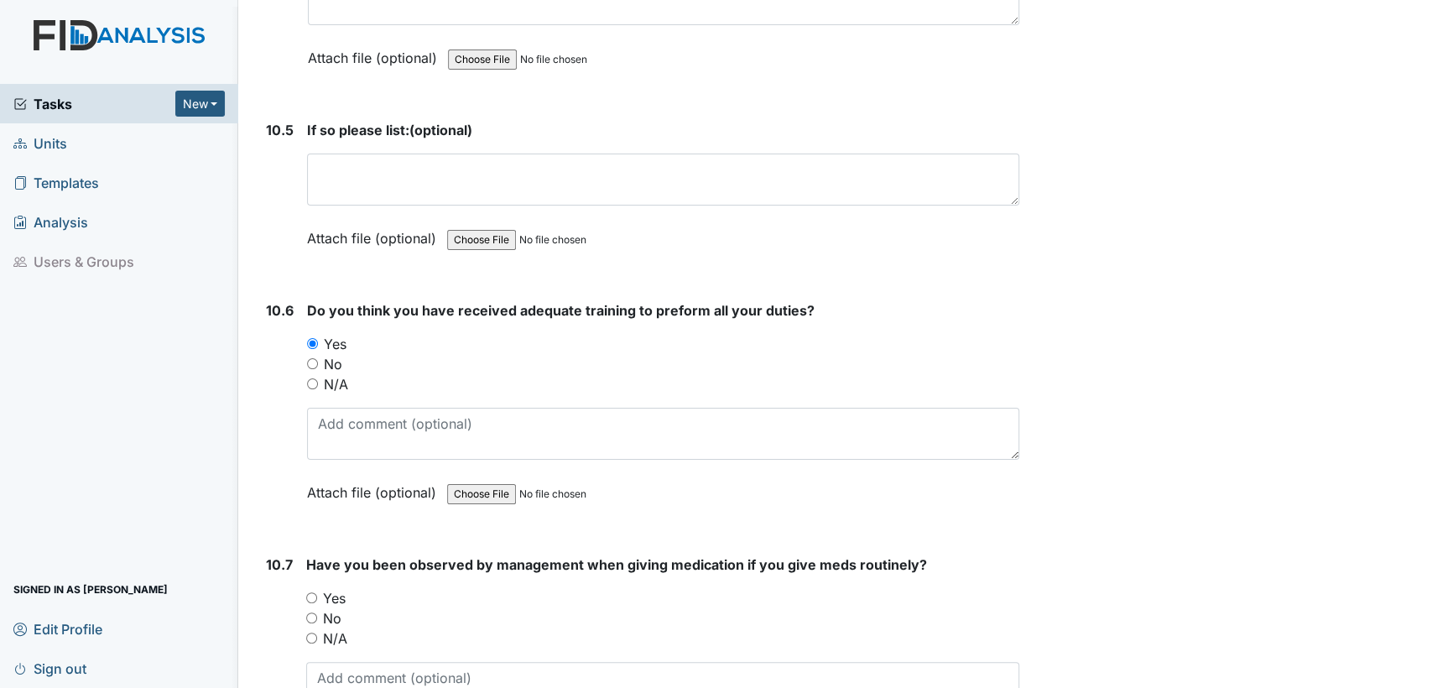
click at [310, 592] on input "Yes" at bounding box center [311, 597] width 11 height 11
radio input "true"
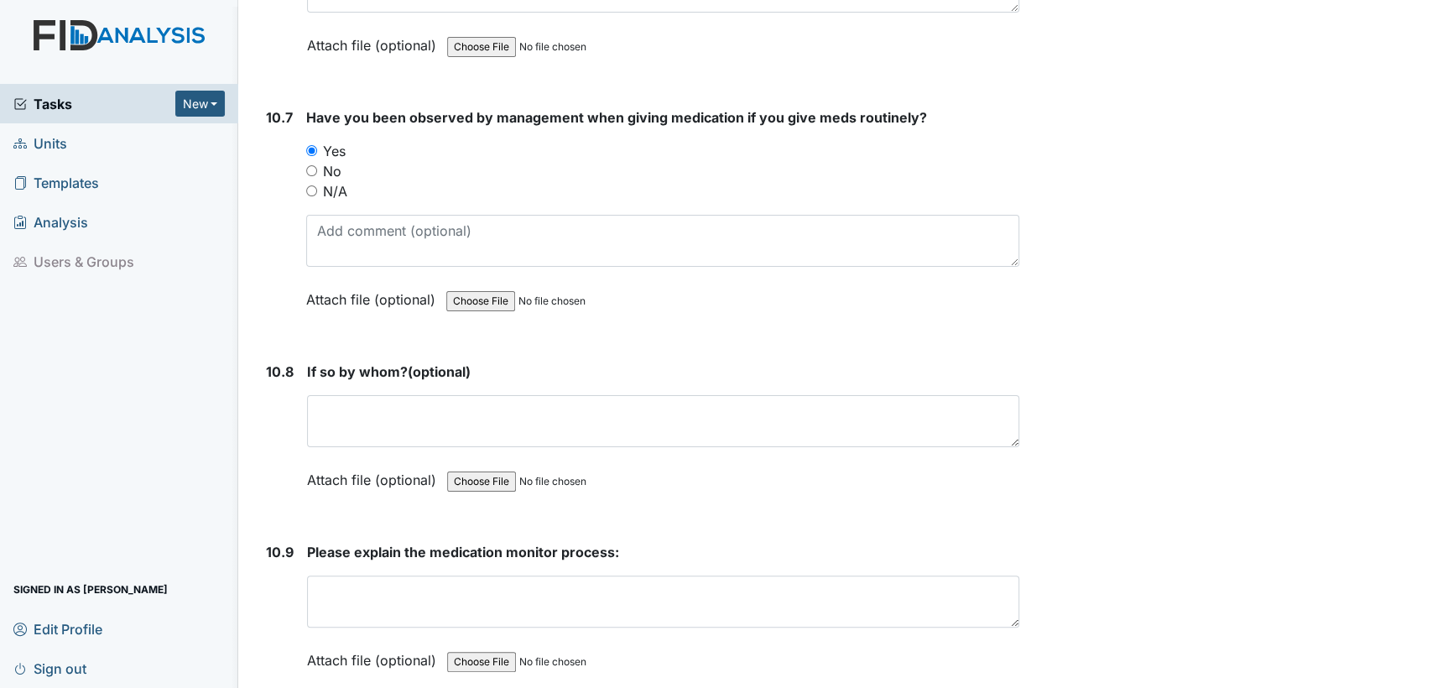
scroll to position [22400, 0]
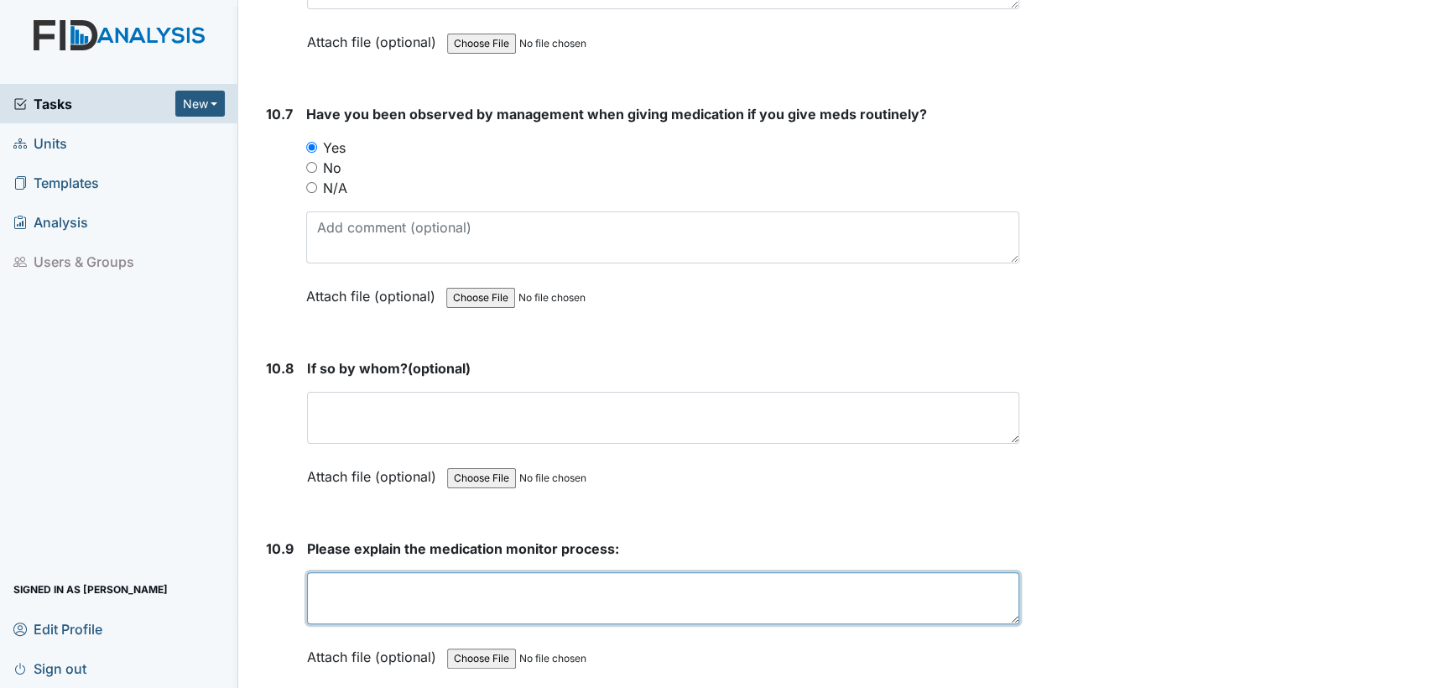
click at [653, 572] on textarea at bounding box center [663, 598] width 712 height 52
type textarea "Make sure right consumer got right meds and the way it says in Therap"
